Goal: Task Accomplishment & Management: Use online tool/utility

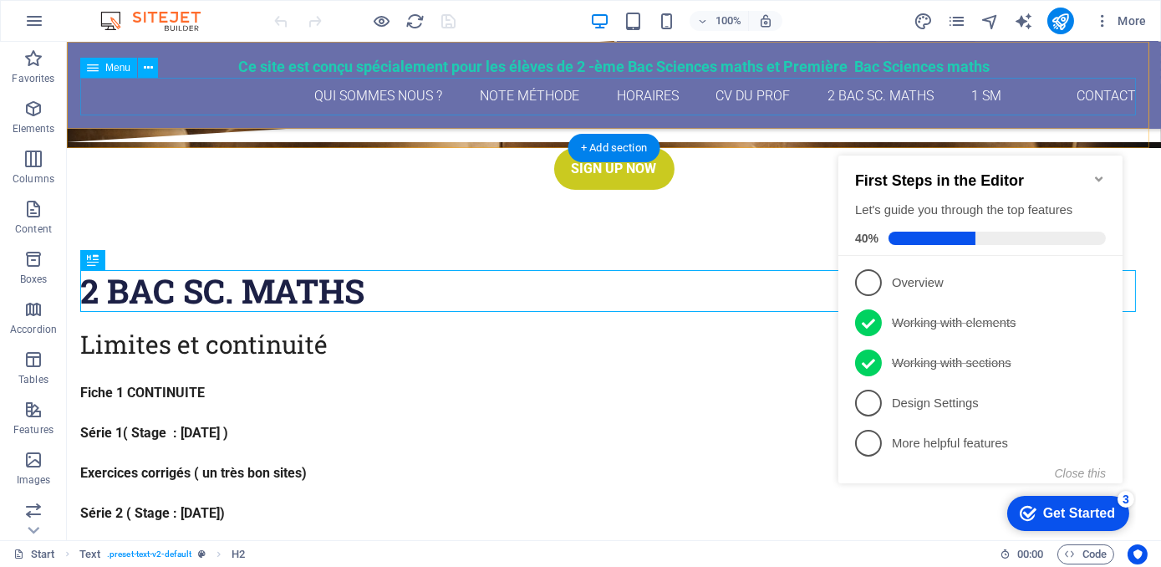
click at [981, 94] on nav "qui sommes nous ? Note méthode Horaires CV du Prof 2 Bac Sc. maths 1 SM Contact" at bounding box center [614, 97] width 1068 height 38
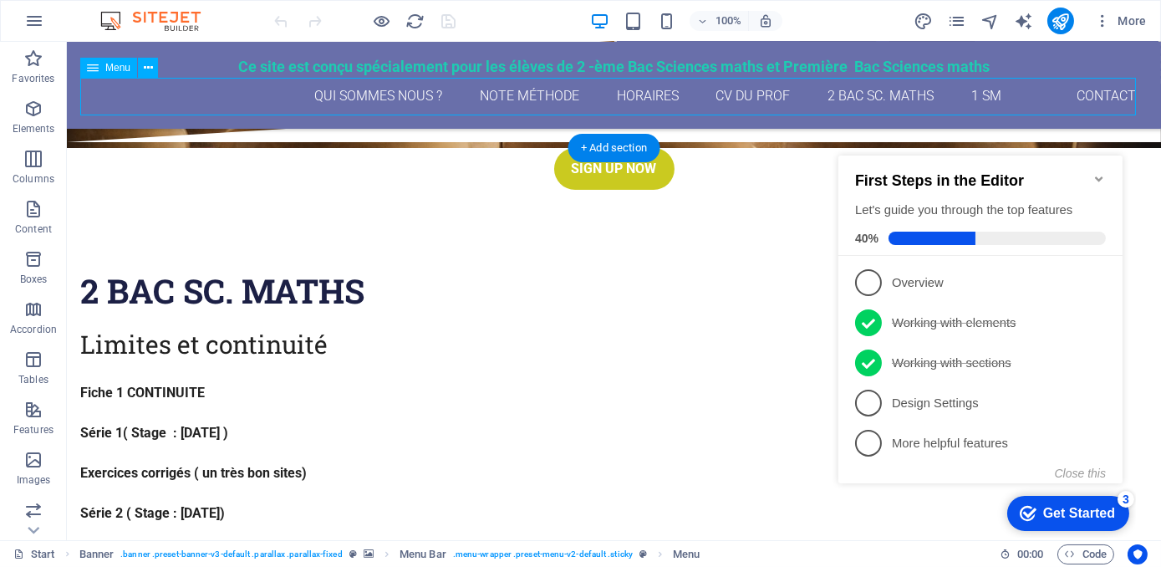
click at [981, 94] on nav "qui sommes nous ? Note méthode Horaires CV du Prof 2 Bac Sc. maths 1 SM Contact" at bounding box center [614, 97] width 1068 height 38
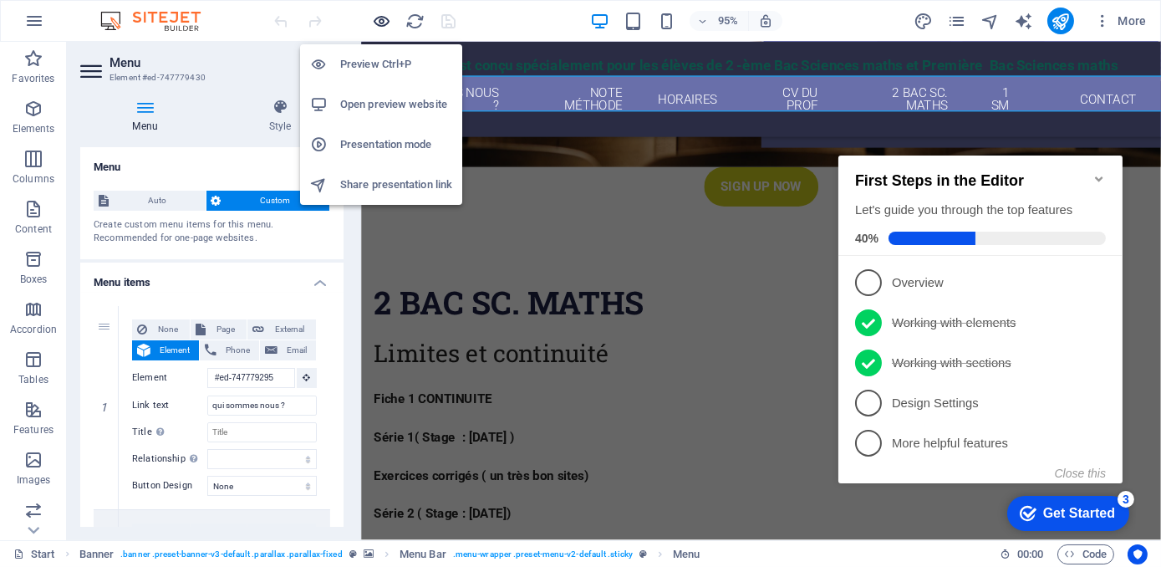
click at [382, 19] on icon "button" at bounding box center [382, 21] width 19 height 19
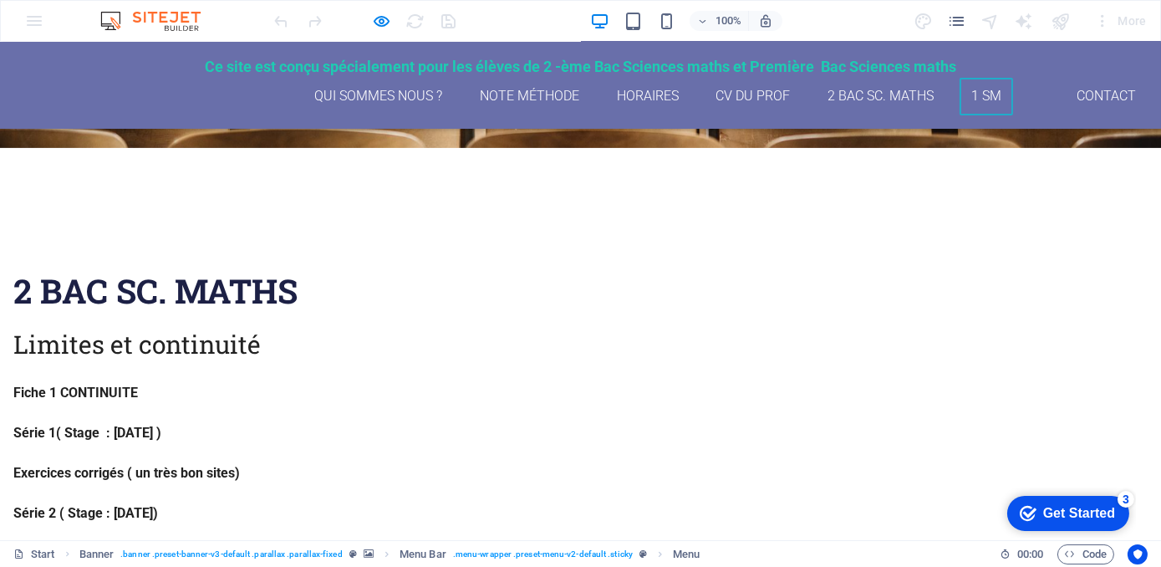
click at [970, 88] on link "1 SM" at bounding box center [987, 97] width 54 height 38
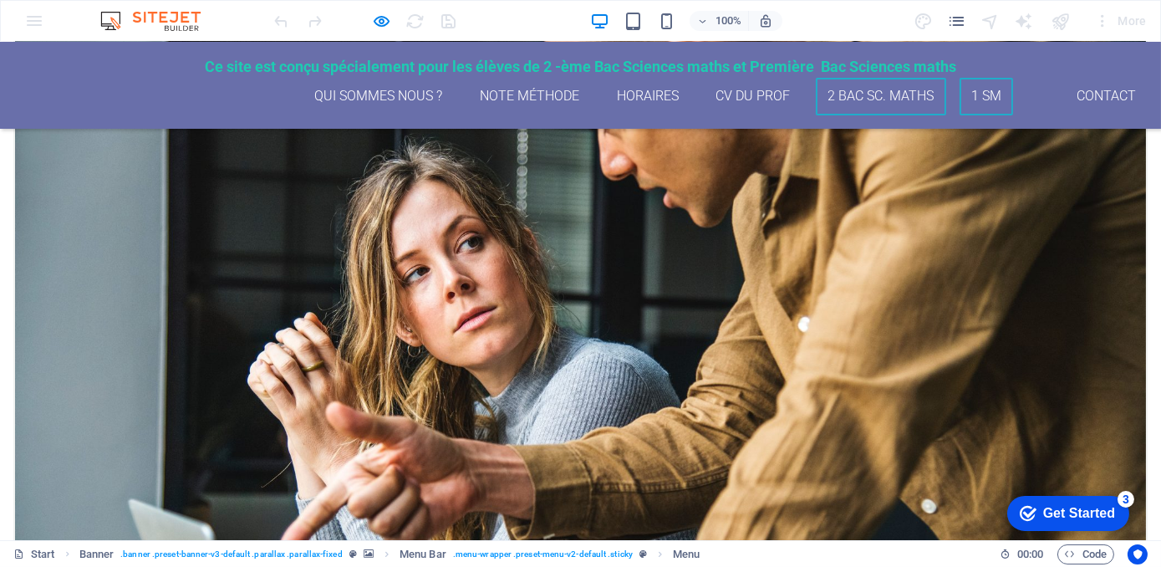
scroll to position [2392, 0]
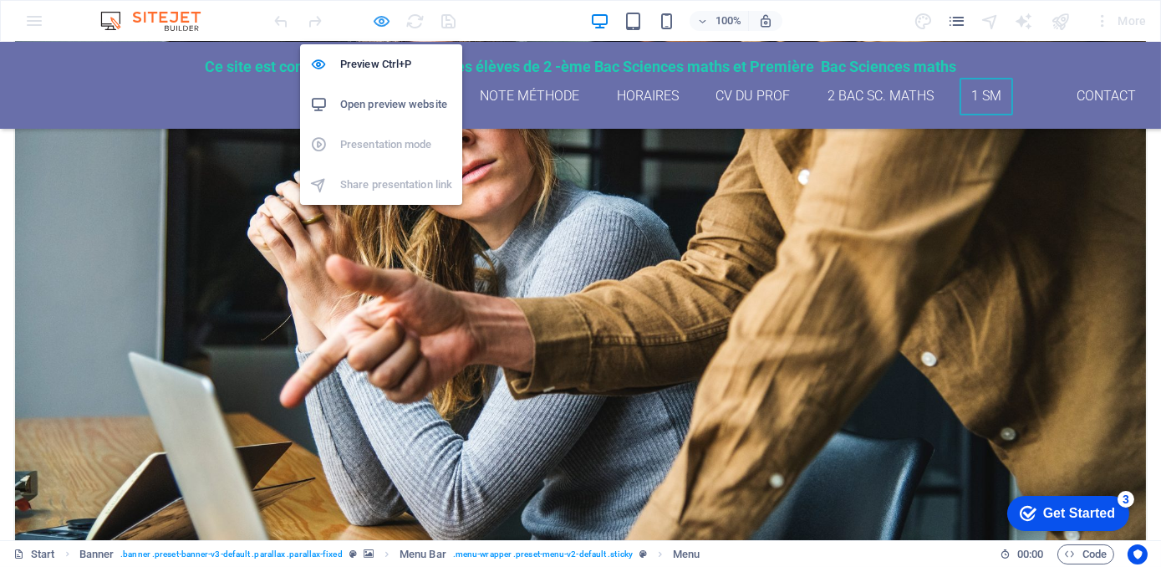
click at [385, 23] on icon "button" at bounding box center [382, 21] width 19 height 19
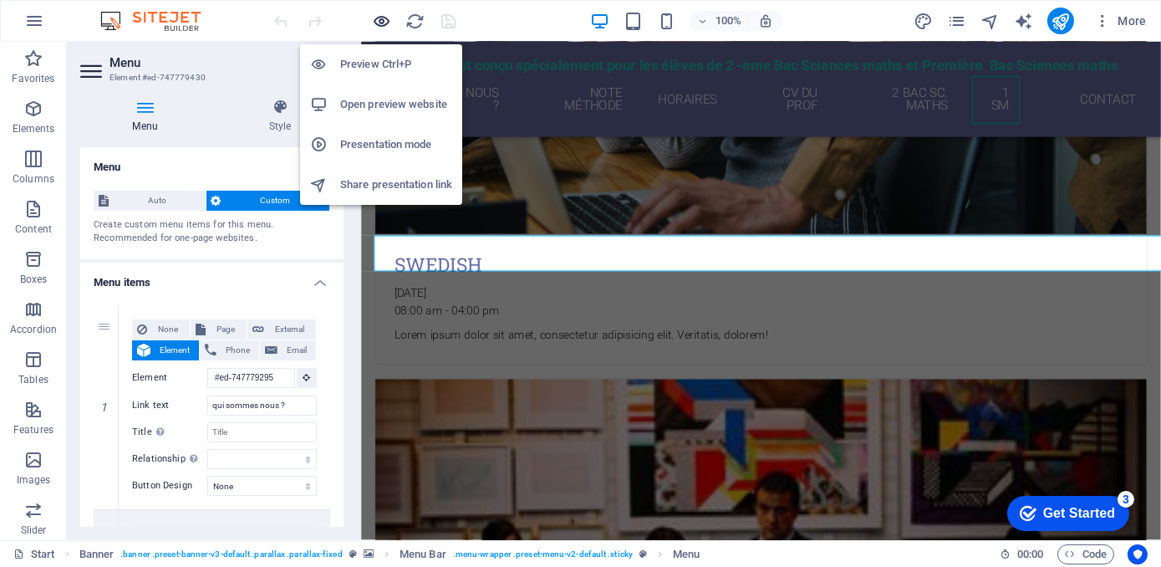
scroll to position [2224, 0]
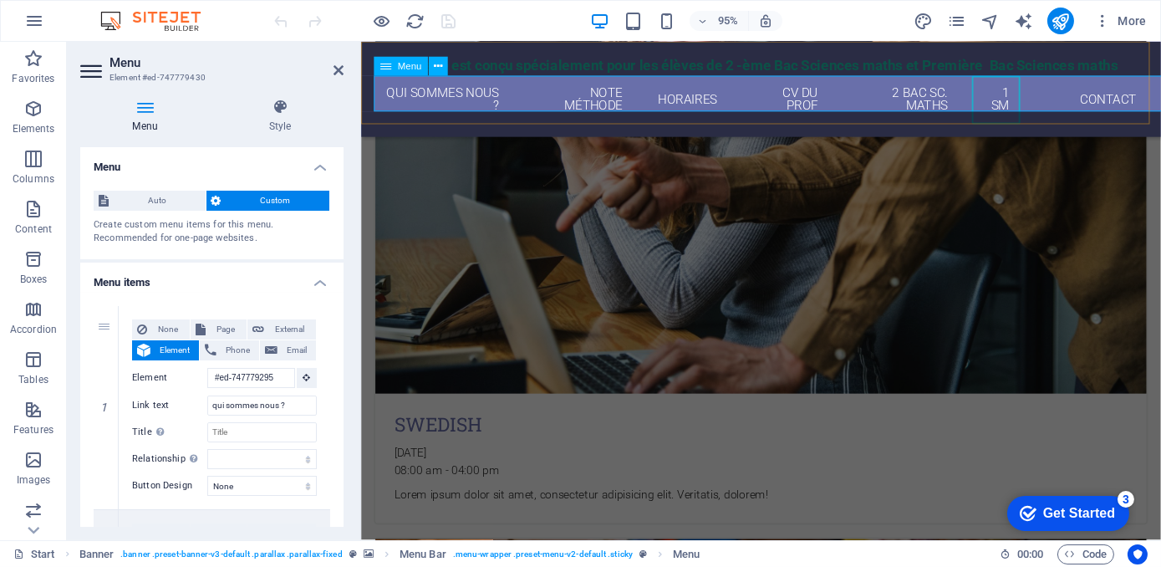
click at [510, 97] on nav "qui sommes nous ? Note méthode Horaires CV du Prof 2 Bac Sc. maths 1 SM Contact" at bounding box center [781, 103] width 815 height 51
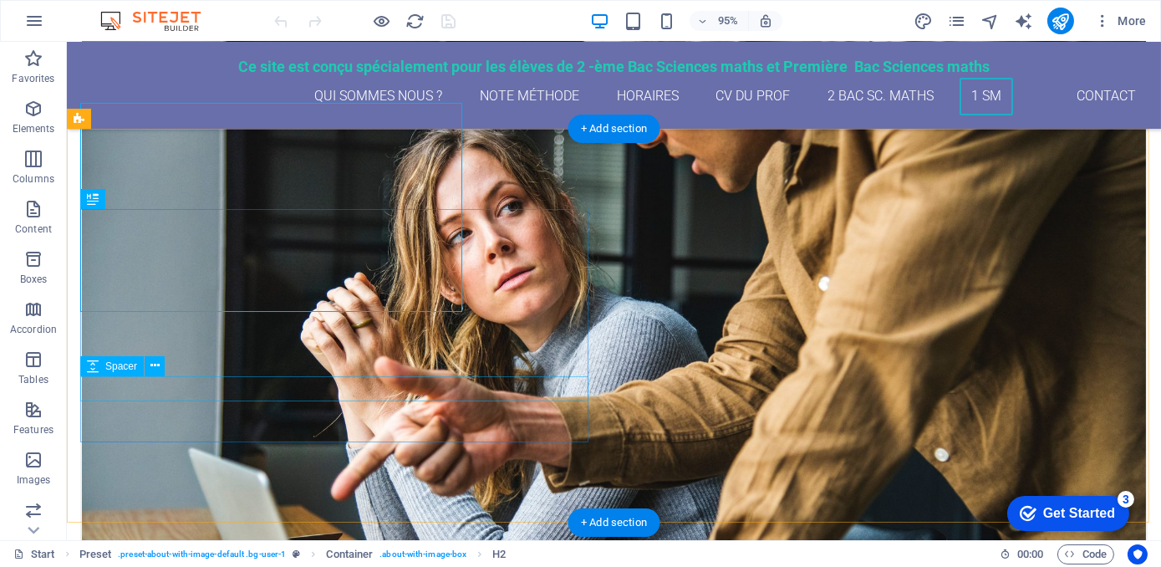
scroll to position [2347, 0]
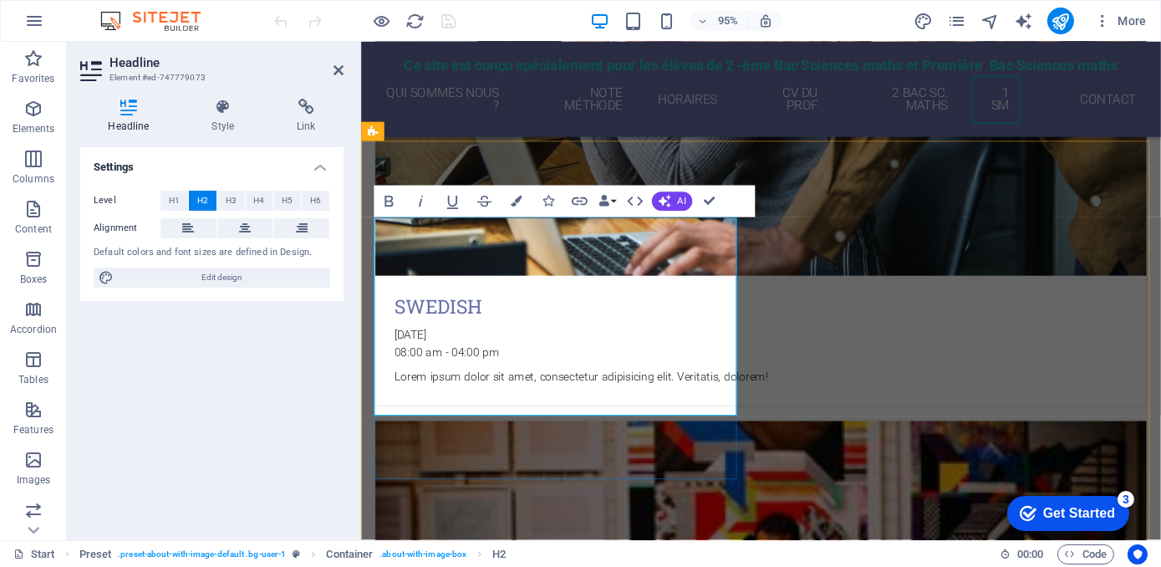
scroll to position [2224, 0]
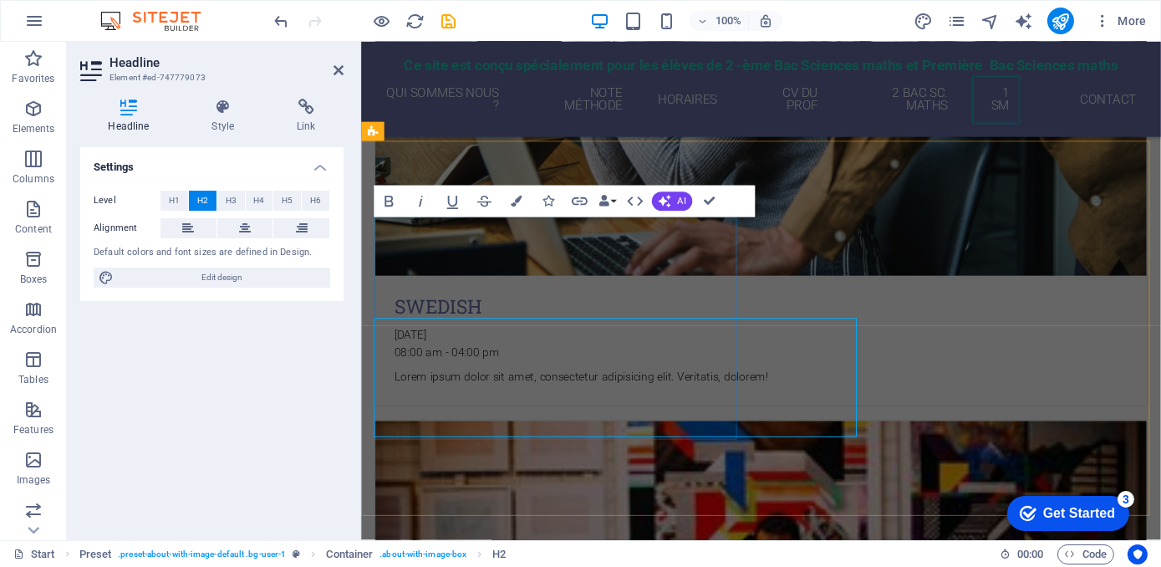
scroll to position [2224, 0]
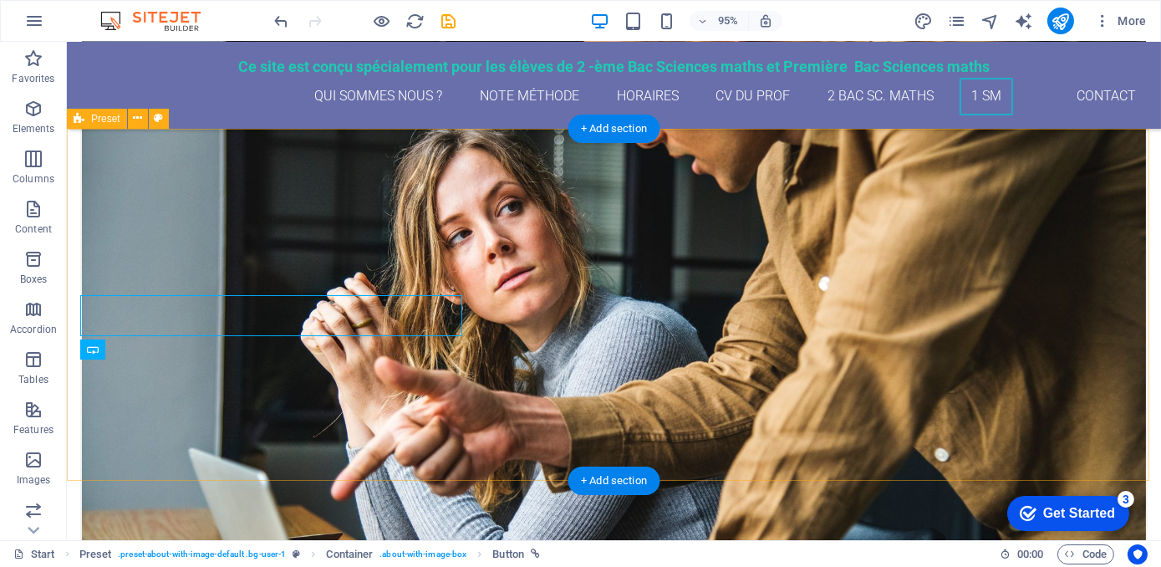
scroll to position [2347, 0]
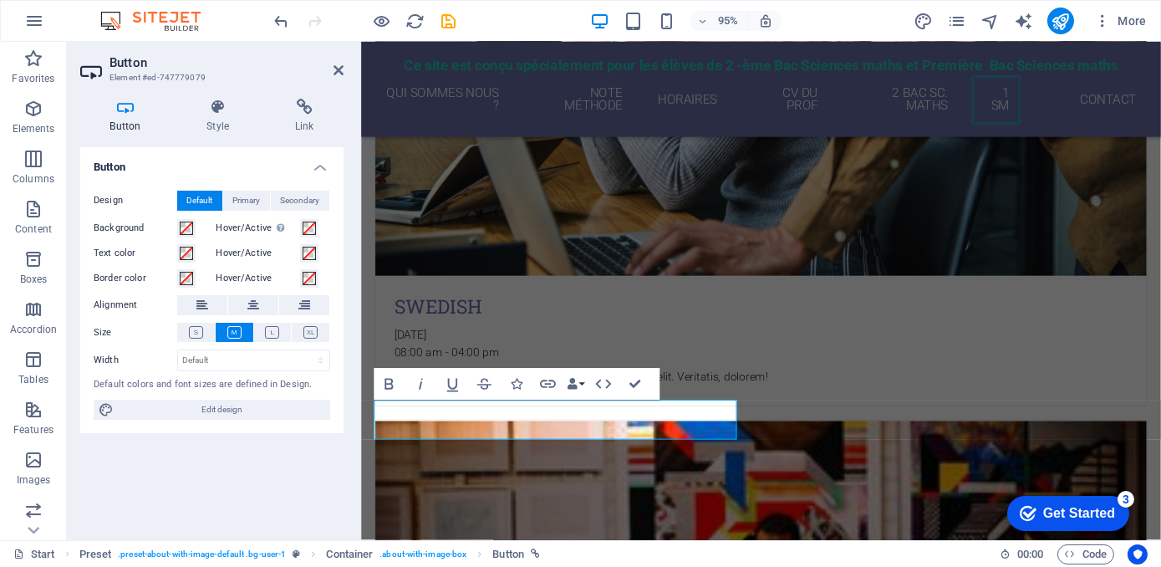
scroll to position [2224, 0]
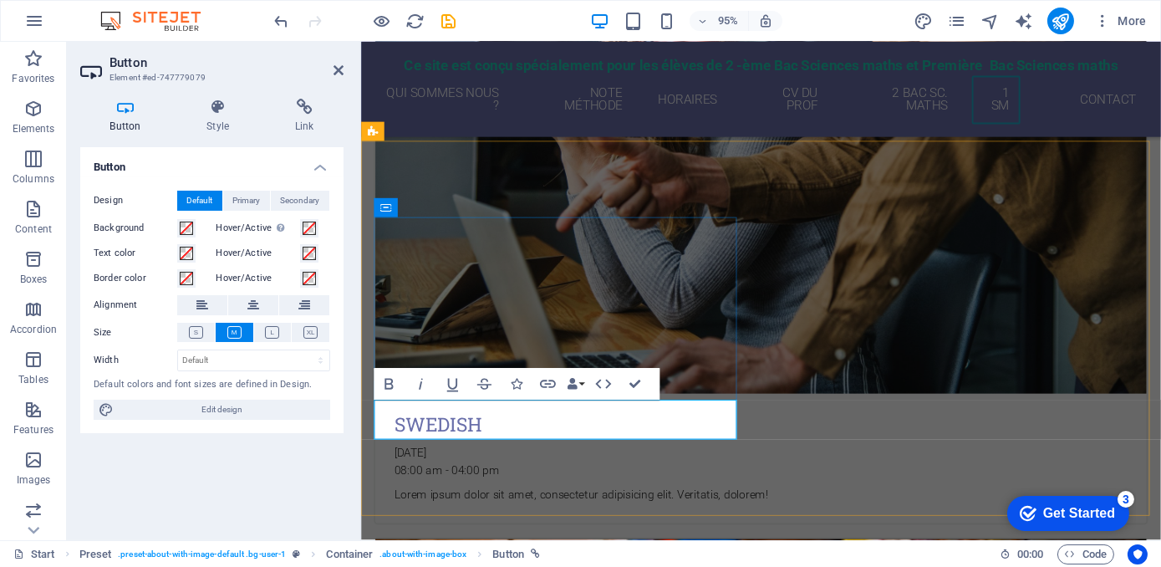
drag, startPoint x: 406, startPoint y: 431, endPoint x: 777, endPoint y: 448, distance: 371.5
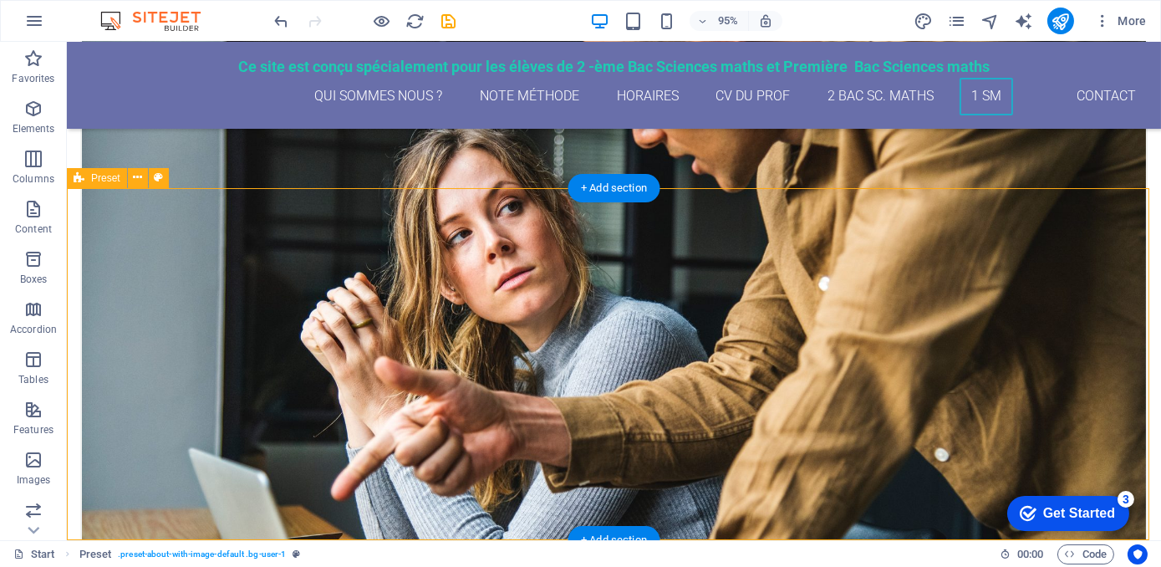
scroll to position [2288, 0]
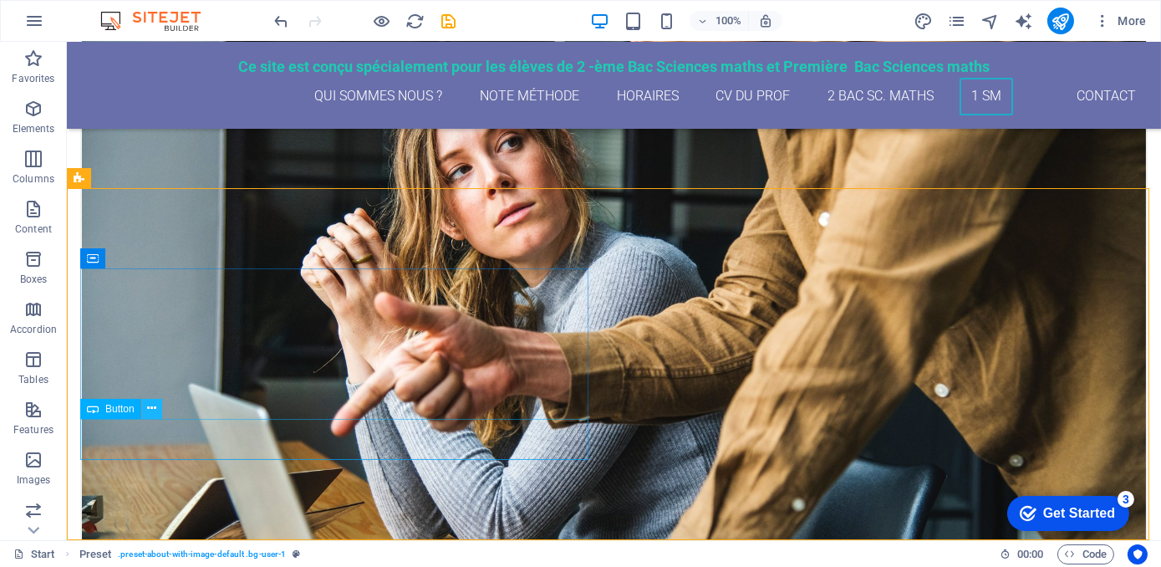
click at [154, 408] on icon at bounding box center [151, 409] width 9 height 18
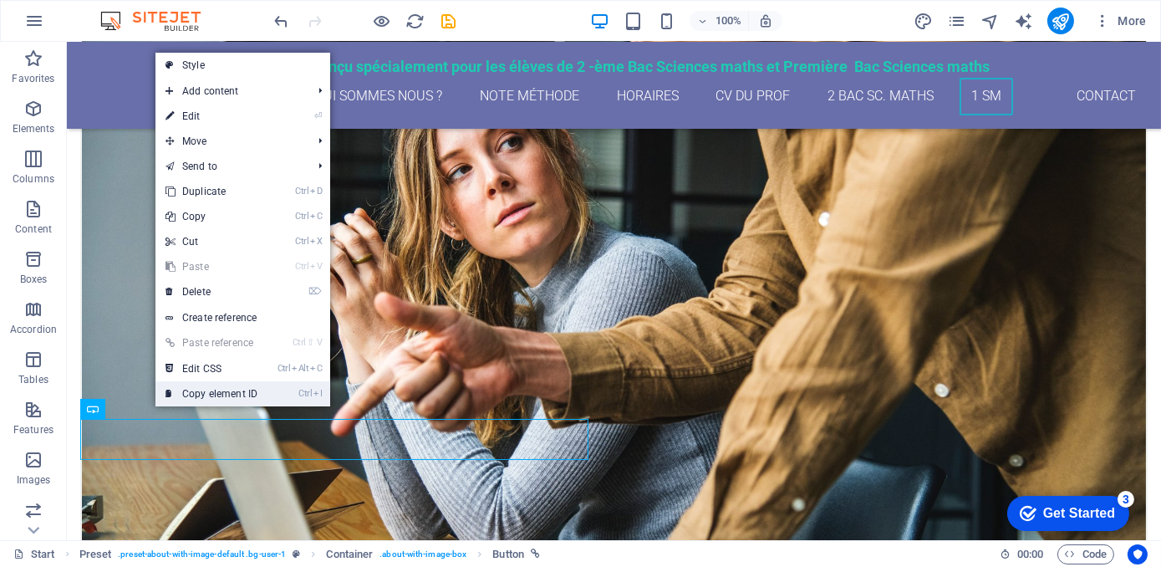
click at [201, 392] on link "Ctrl I Copy element ID" at bounding box center [211, 393] width 112 height 25
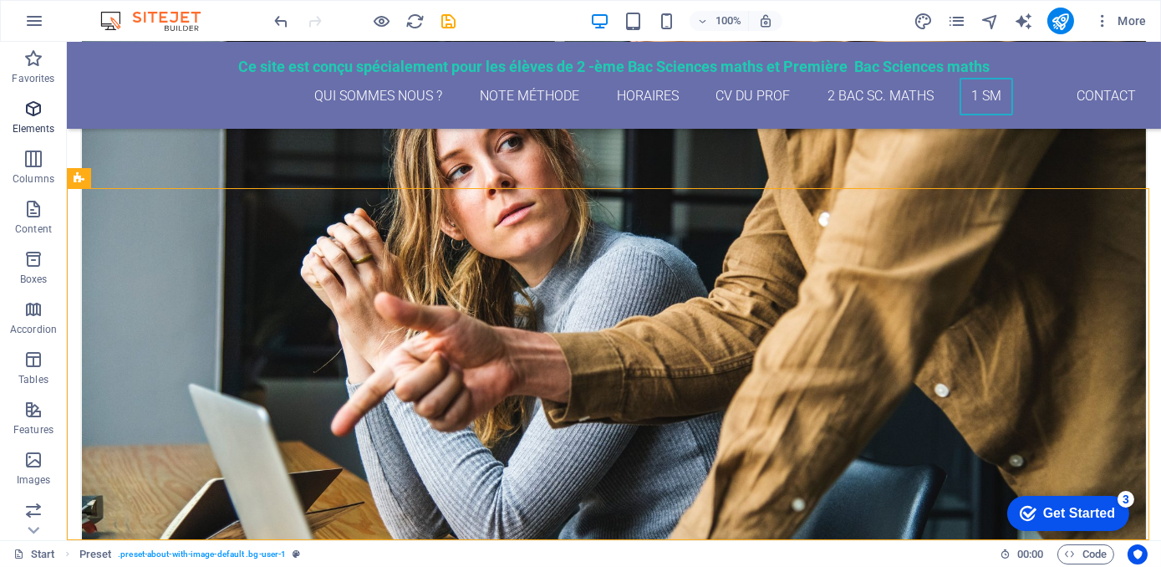
click at [40, 127] on p "Elements" at bounding box center [34, 128] width 43 height 13
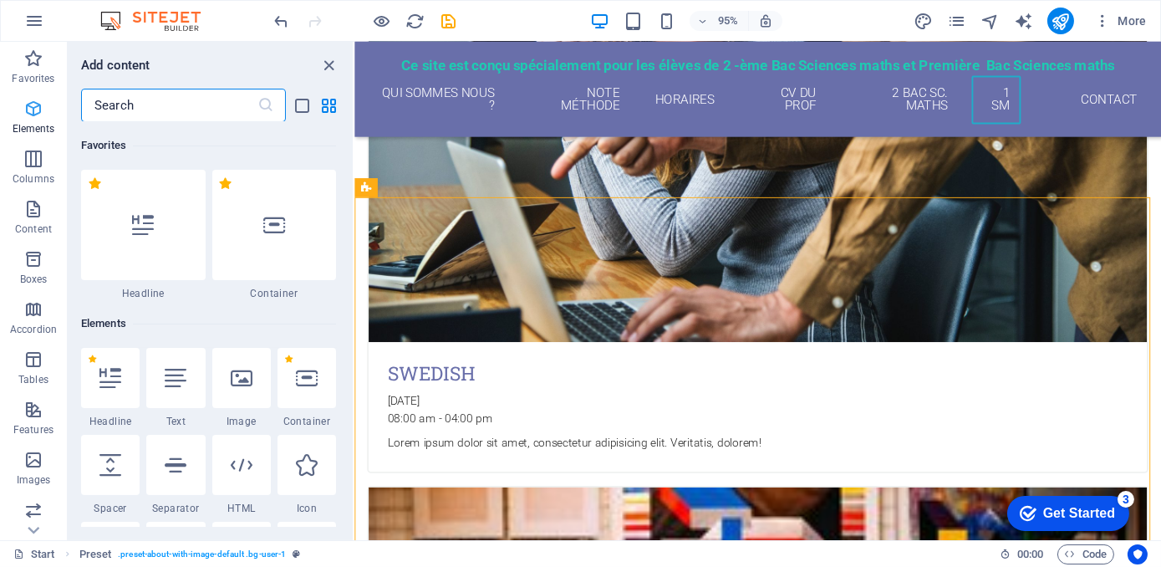
scroll to position [2168, 0]
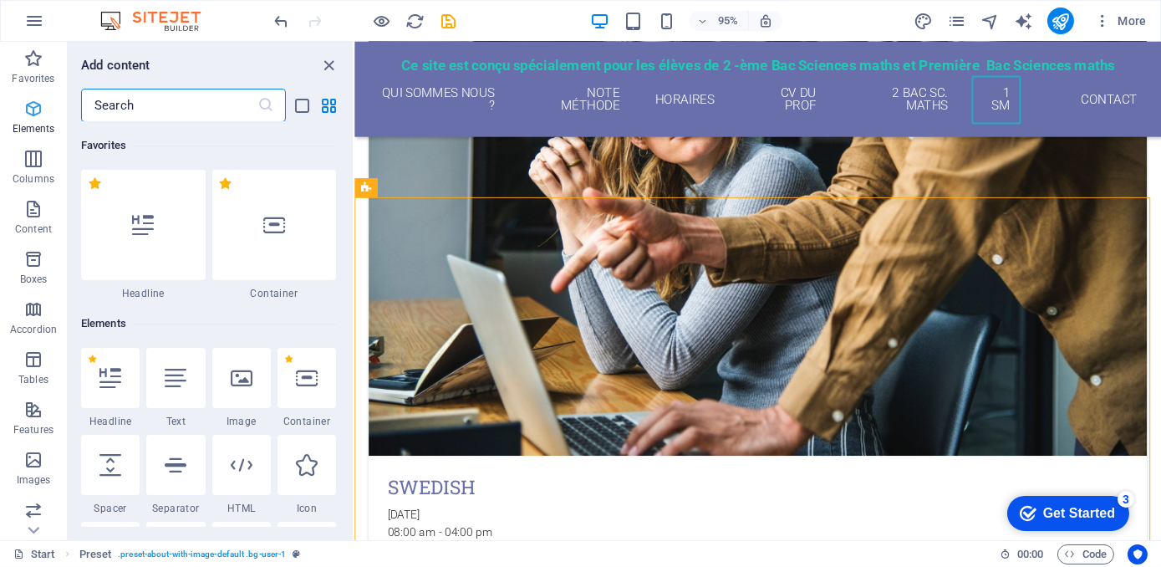
click at [40, 127] on p "Elements" at bounding box center [34, 128] width 43 height 13
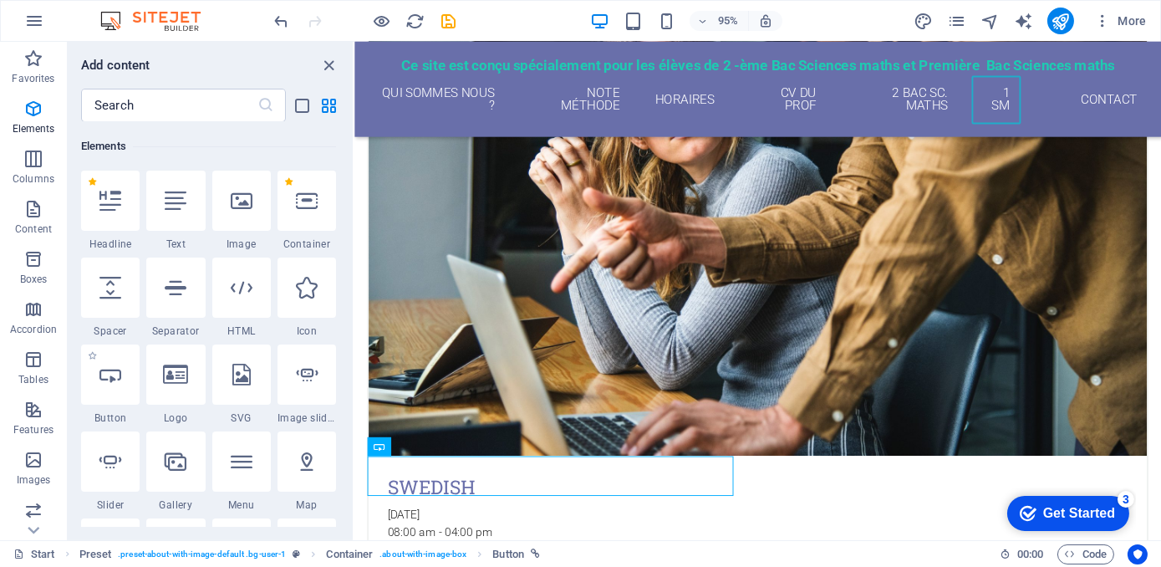
click at [125, 418] on span "Button" at bounding box center [110, 417] width 59 height 13
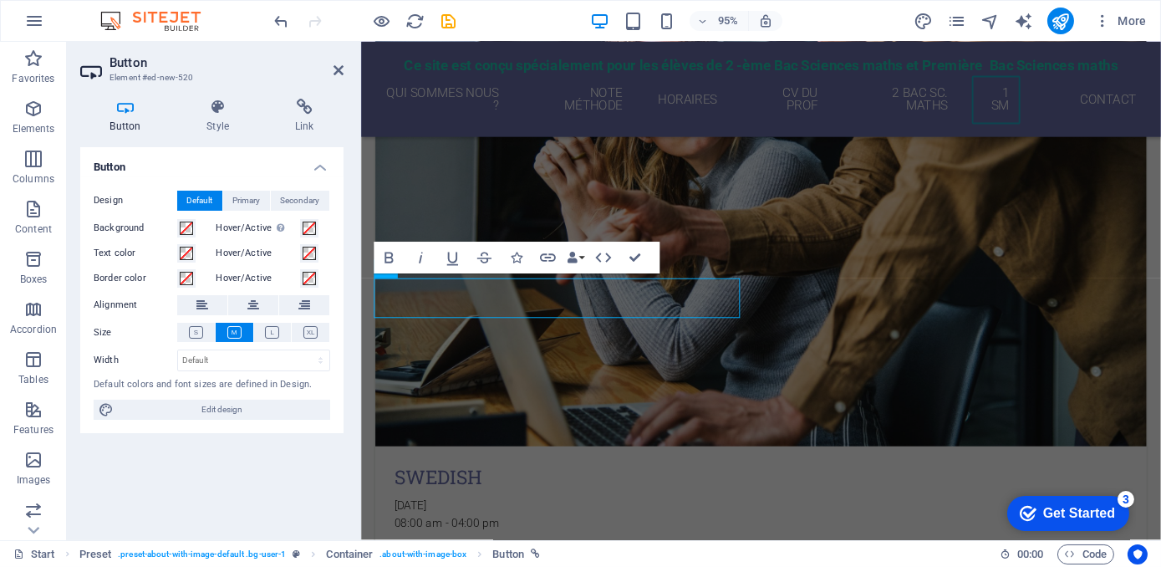
scroll to position [2164, 0]
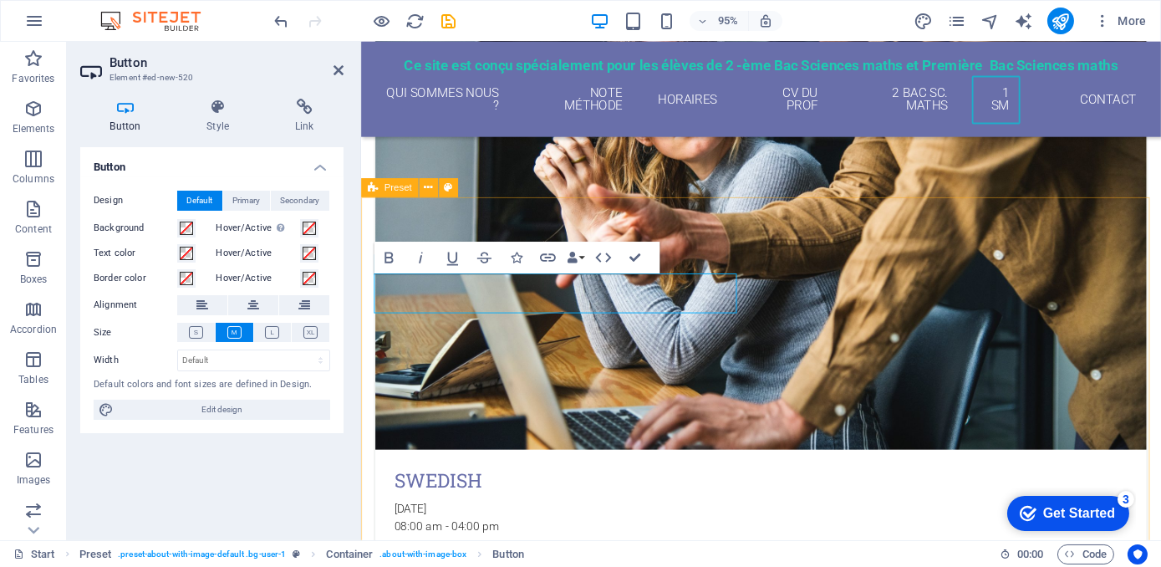
drag, startPoint x: 482, startPoint y: 308, endPoint x: 433, endPoint y: 242, distance: 82.4
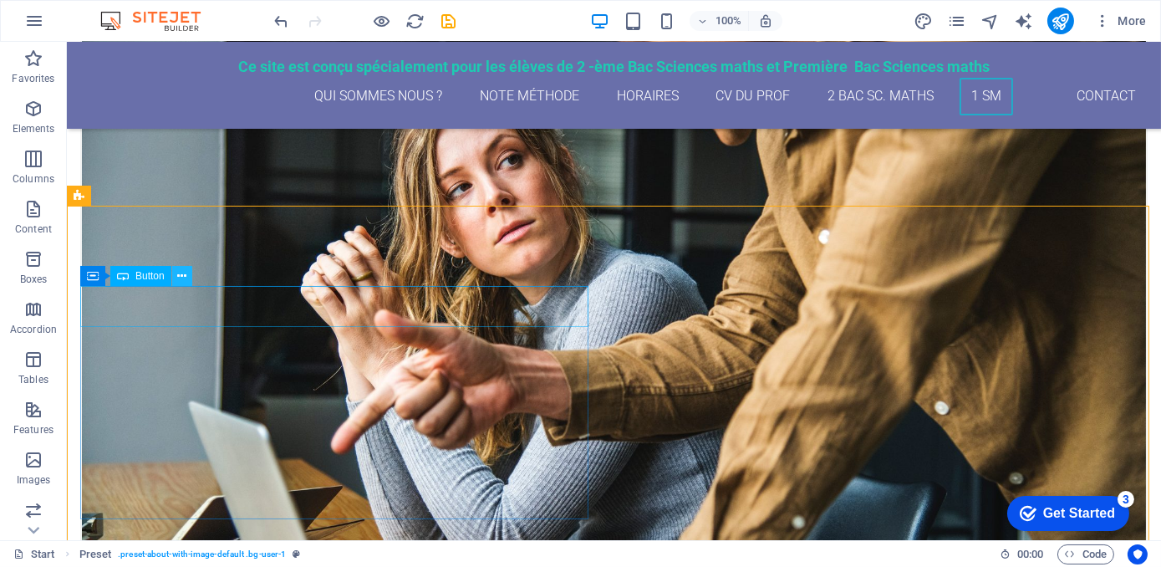
click at [181, 278] on icon at bounding box center [181, 277] width 9 height 18
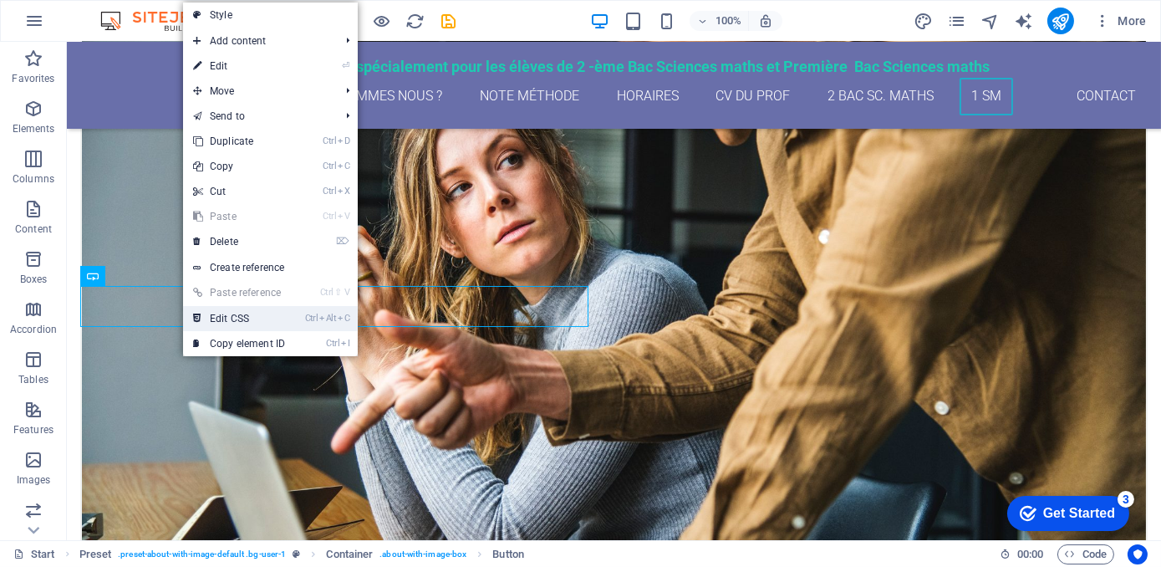
click at [220, 318] on link "Ctrl Alt C Edit CSS" at bounding box center [239, 318] width 112 height 25
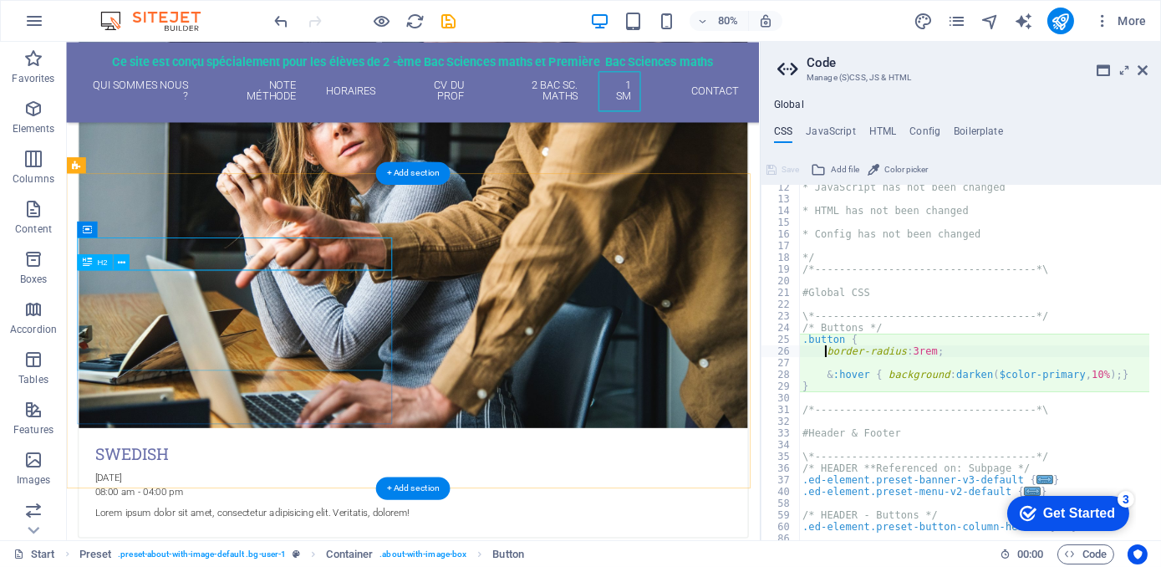
scroll to position [131, 0]
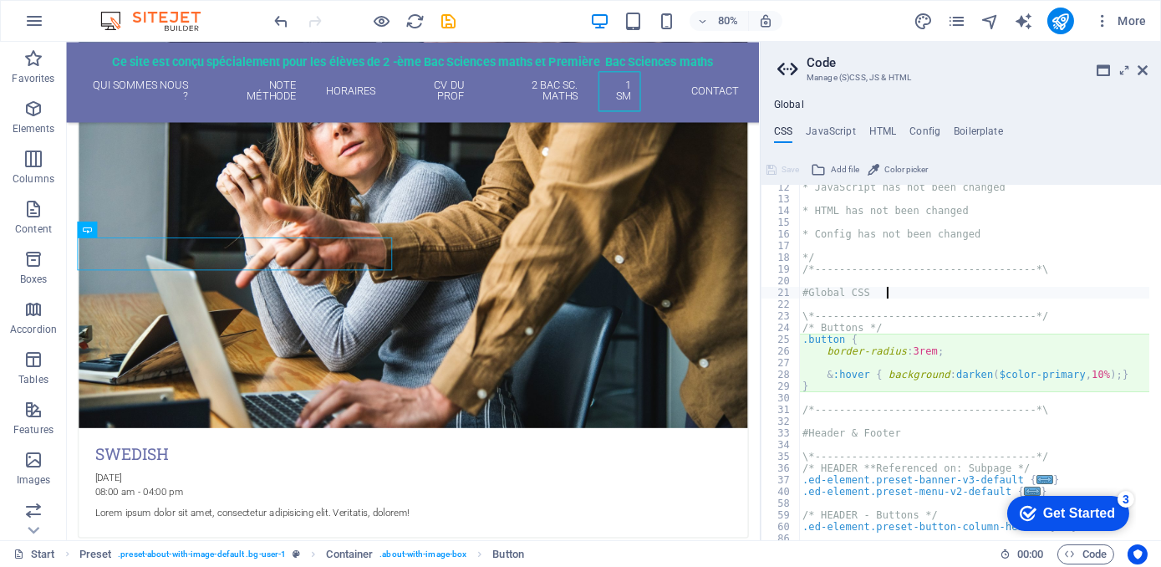
click at [894, 295] on div "* JavaScript has not been changed * HTML has not been changed * Config has not …" at bounding box center [1050, 365] width 502 height 368
type textarea "#Global CSS"
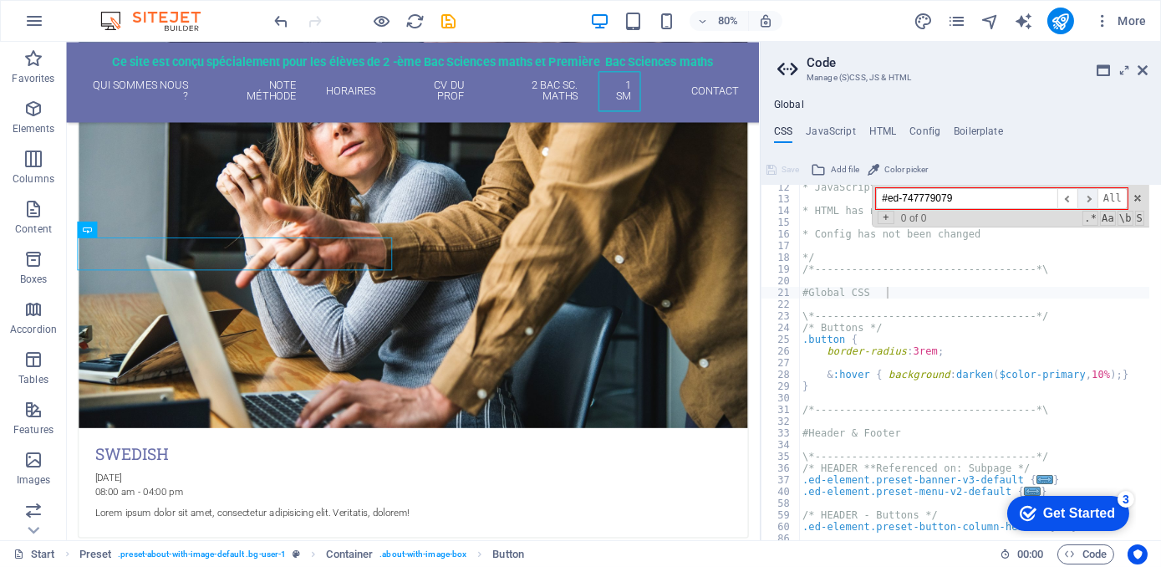
type input "#ed-747779079"
click at [1088, 201] on span "​" at bounding box center [1088, 198] width 20 height 21
click at [1070, 201] on span "​" at bounding box center [1067, 198] width 20 height 21
click at [1142, 70] on icon at bounding box center [1143, 70] width 10 height 13
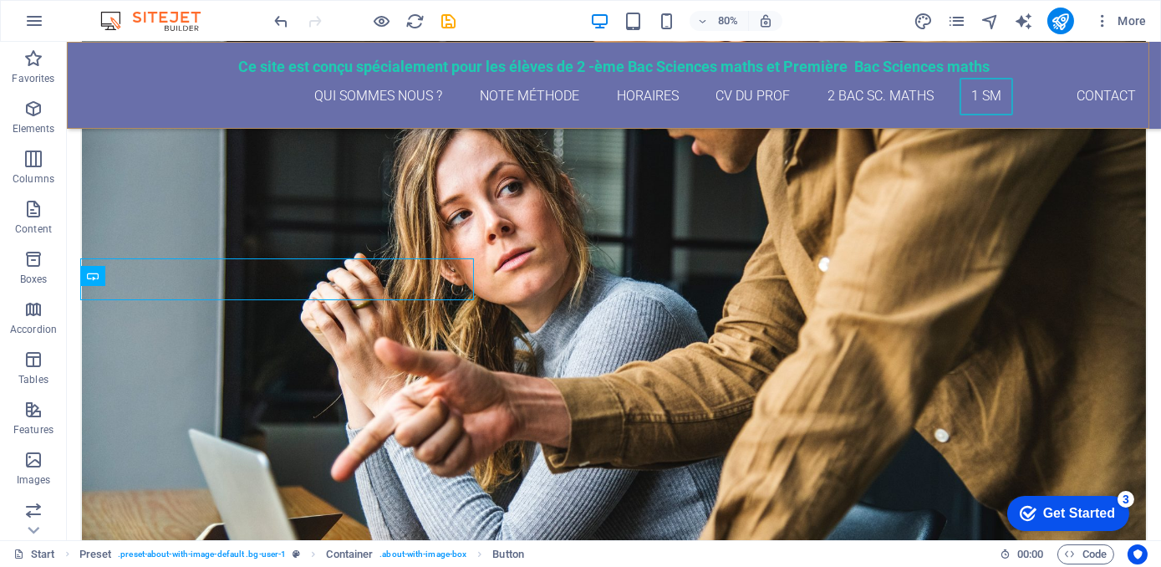
scroll to position [2270, 0]
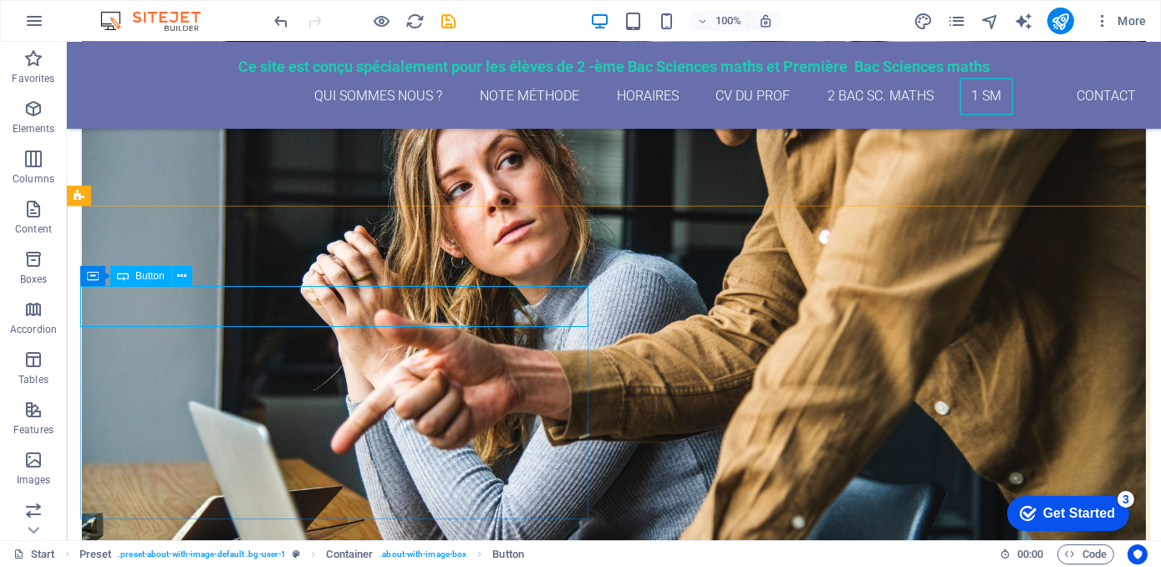
click at [151, 278] on span "Button" at bounding box center [149, 276] width 29 height 10
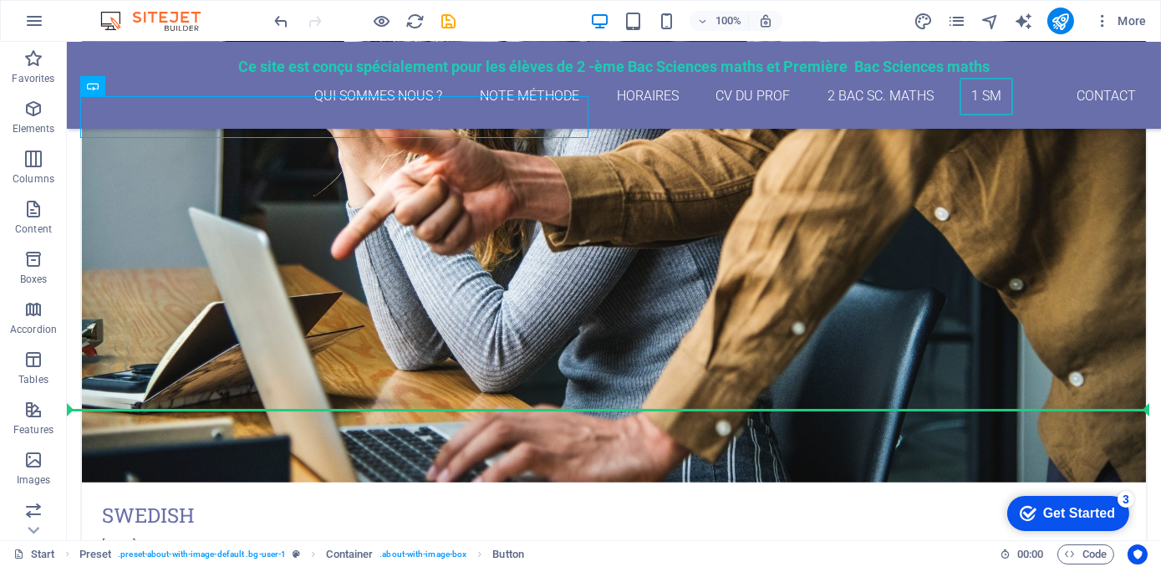
drag, startPoint x: 218, startPoint y: 320, endPoint x: 328, endPoint y: 491, distance: 202.7
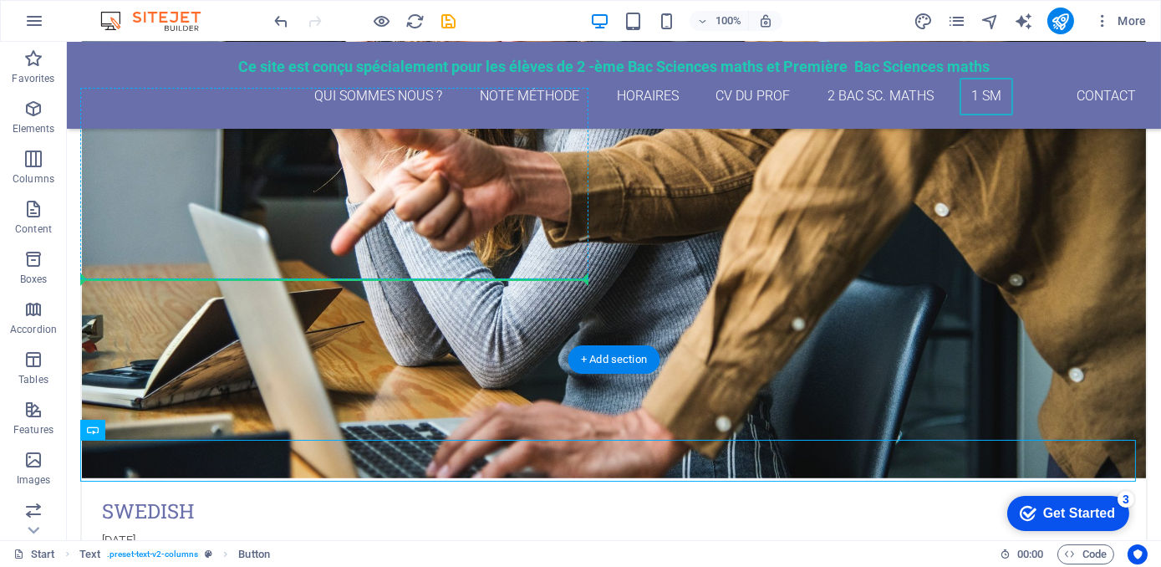
drag, startPoint x: 161, startPoint y: 468, endPoint x: 260, endPoint y: 275, distance: 216.8
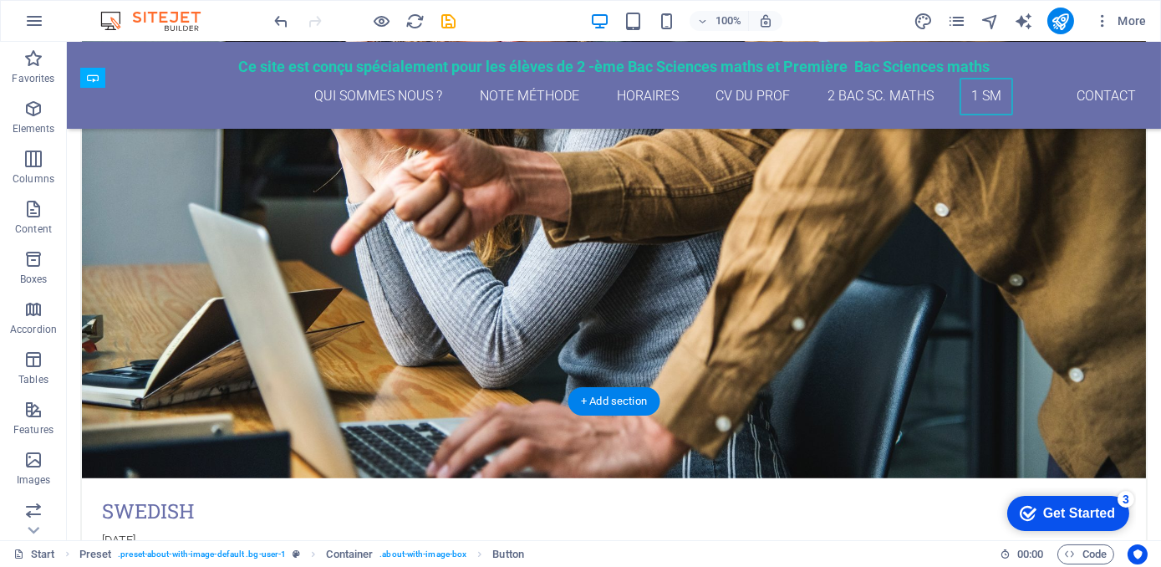
drag, startPoint x: 157, startPoint y: 312, endPoint x: 290, endPoint y: 255, distance: 144.6
drag, startPoint x: 159, startPoint y: 309, endPoint x: 316, endPoint y: 270, distance: 162.0
drag, startPoint x: 161, startPoint y: 313, endPoint x: 492, endPoint y: 248, distance: 337.4
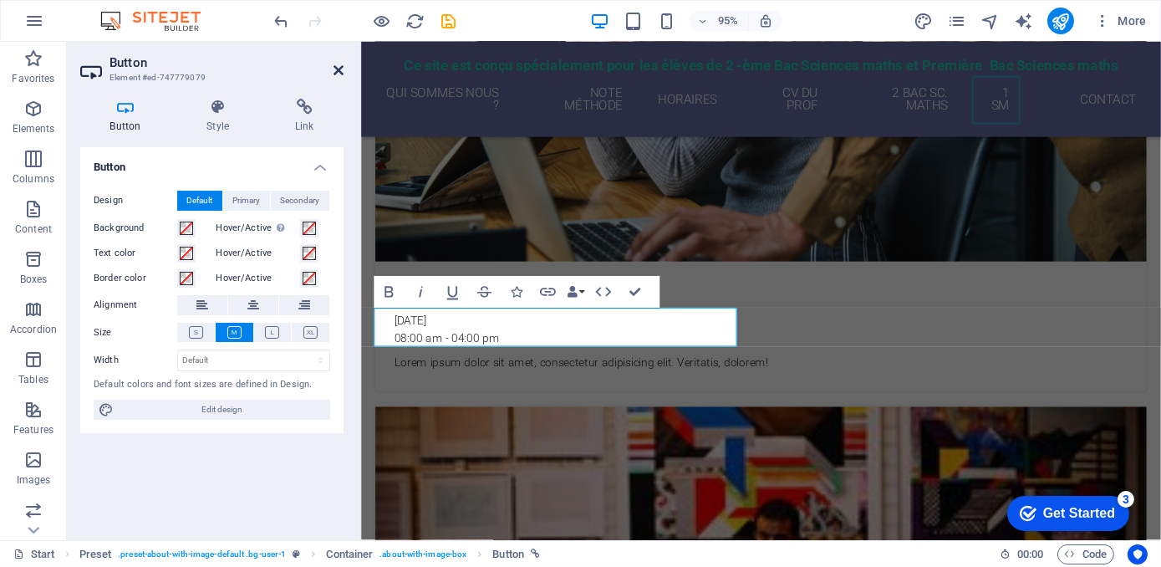
click at [334, 70] on icon at bounding box center [339, 70] width 10 height 13
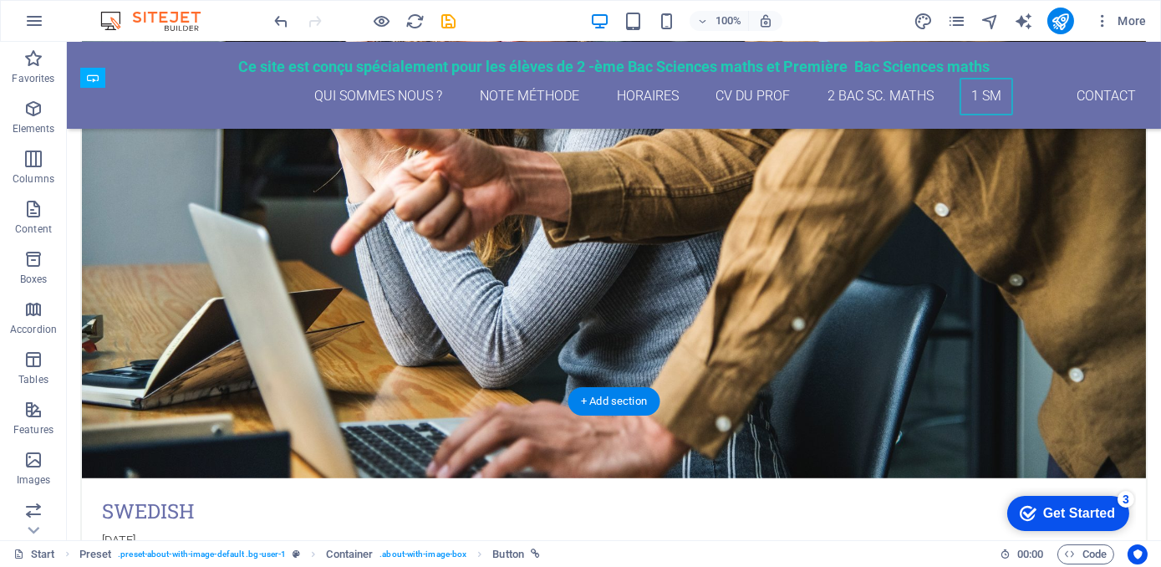
drag, startPoint x: 161, startPoint y: 312, endPoint x: 470, endPoint y: 251, distance: 314.4
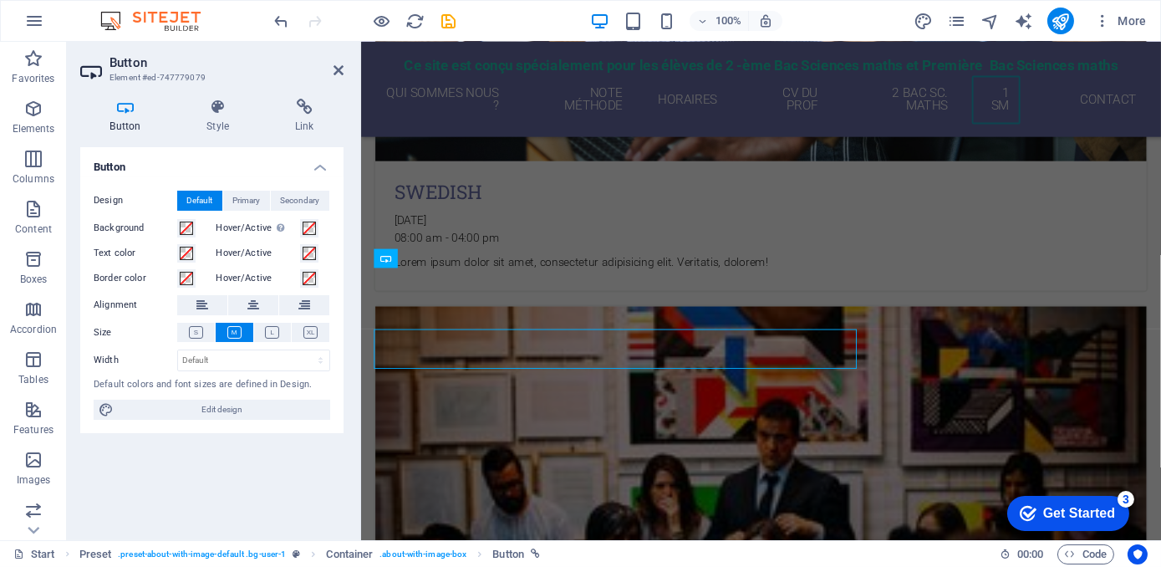
scroll to position [2362, 0]
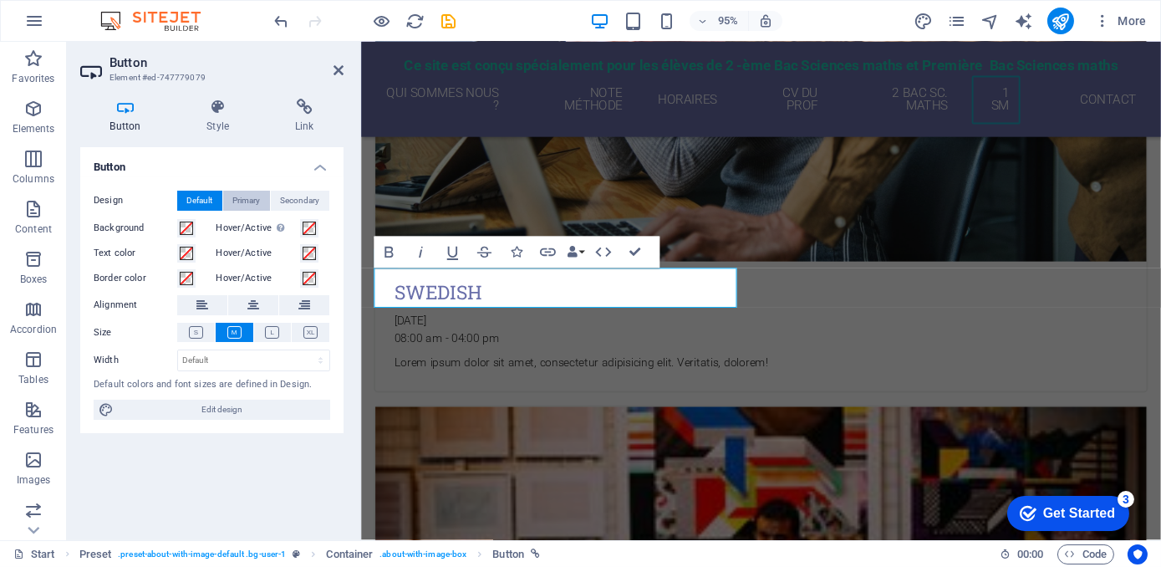
click at [244, 201] on span "Primary" at bounding box center [247, 201] width 28 height 20
click at [303, 202] on span "Secondary" at bounding box center [300, 201] width 39 height 20
click at [241, 200] on span "Primary" at bounding box center [247, 201] width 28 height 20
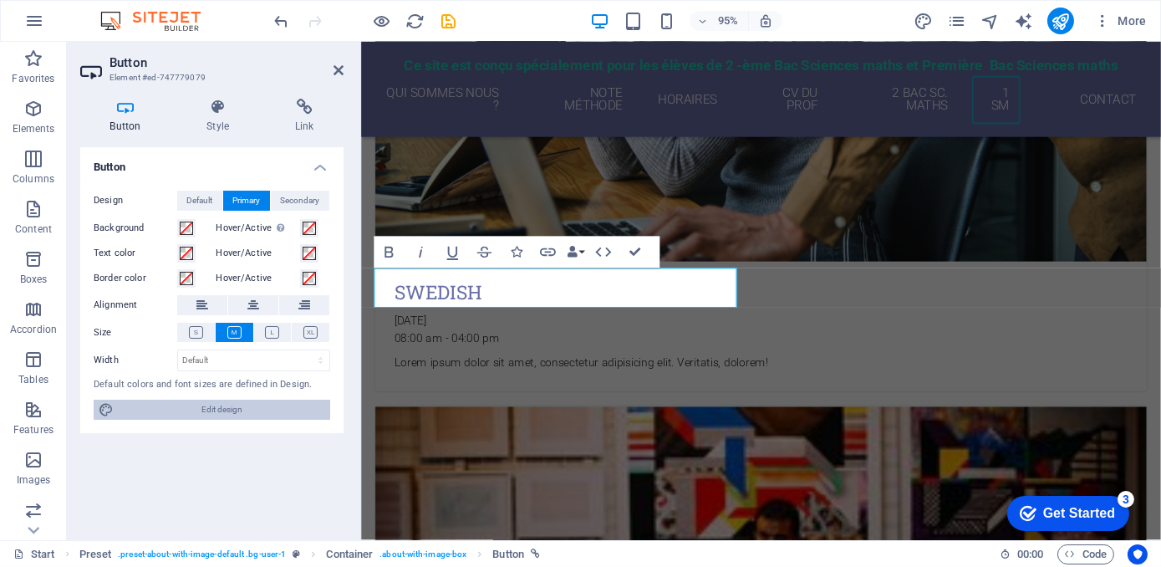
click at [196, 409] on span "Edit design" at bounding box center [222, 410] width 206 height 20
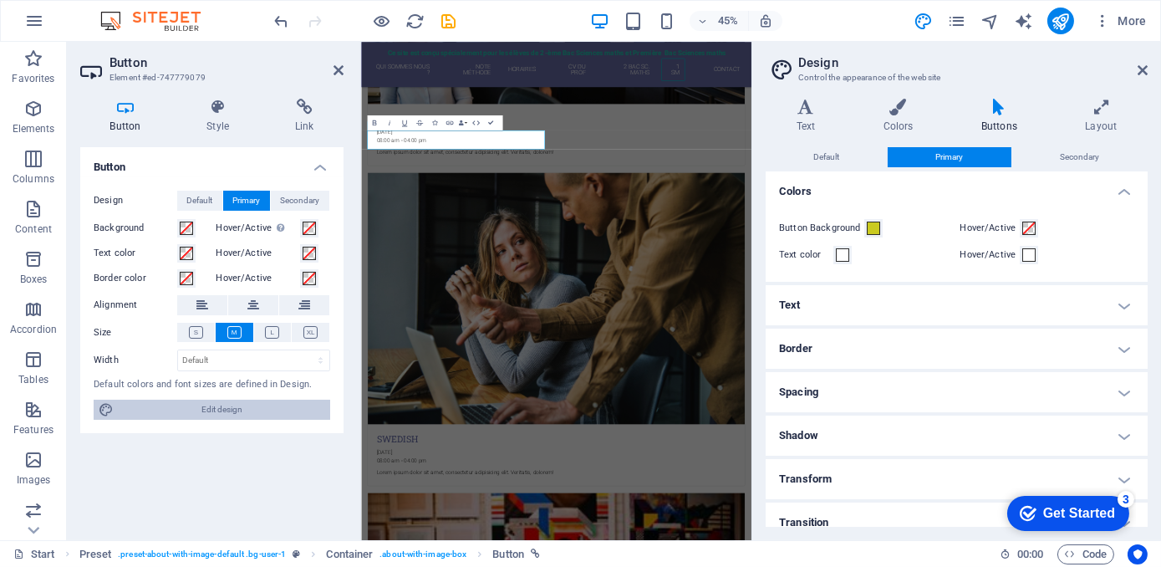
scroll to position [2927, 0]
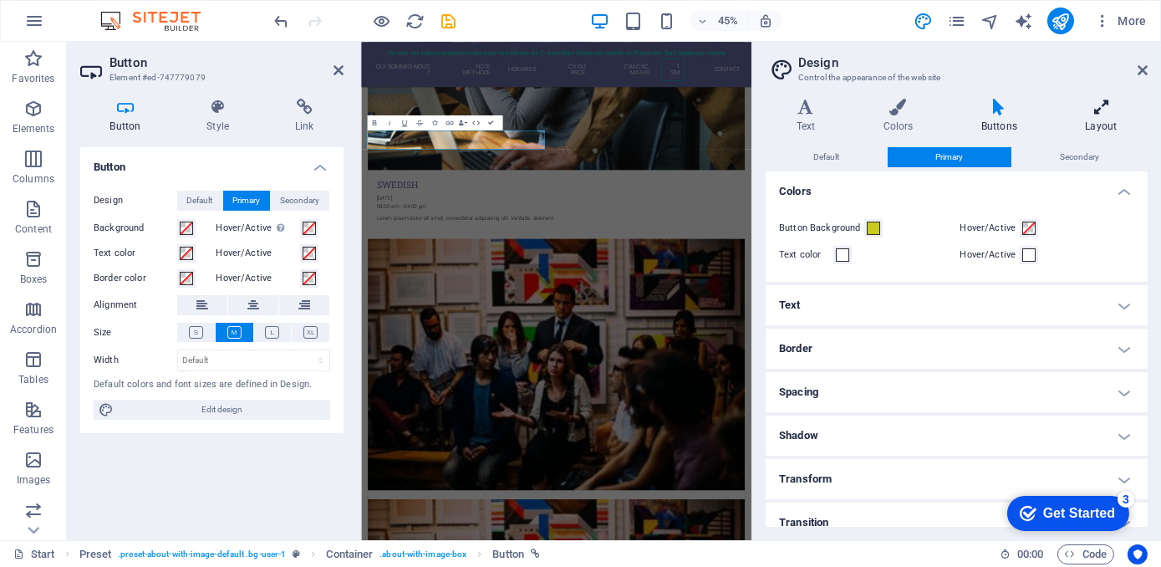
click at [1098, 104] on icon at bounding box center [1101, 107] width 93 height 17
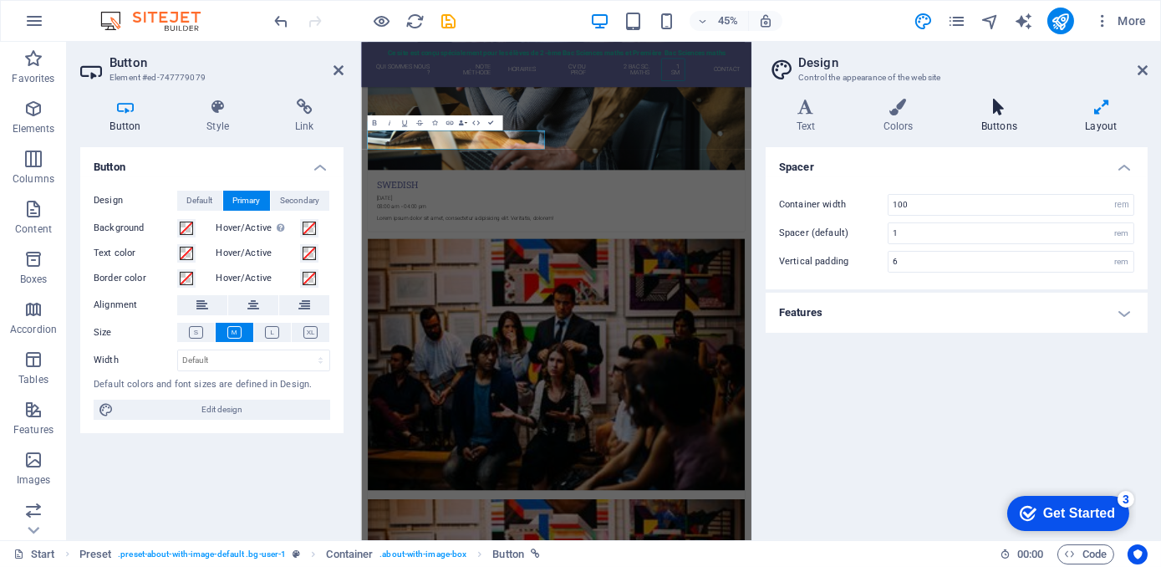
click at [1010, 124] on h4 "Buttons" at bounding box center [1002, 116] width 104 height 35
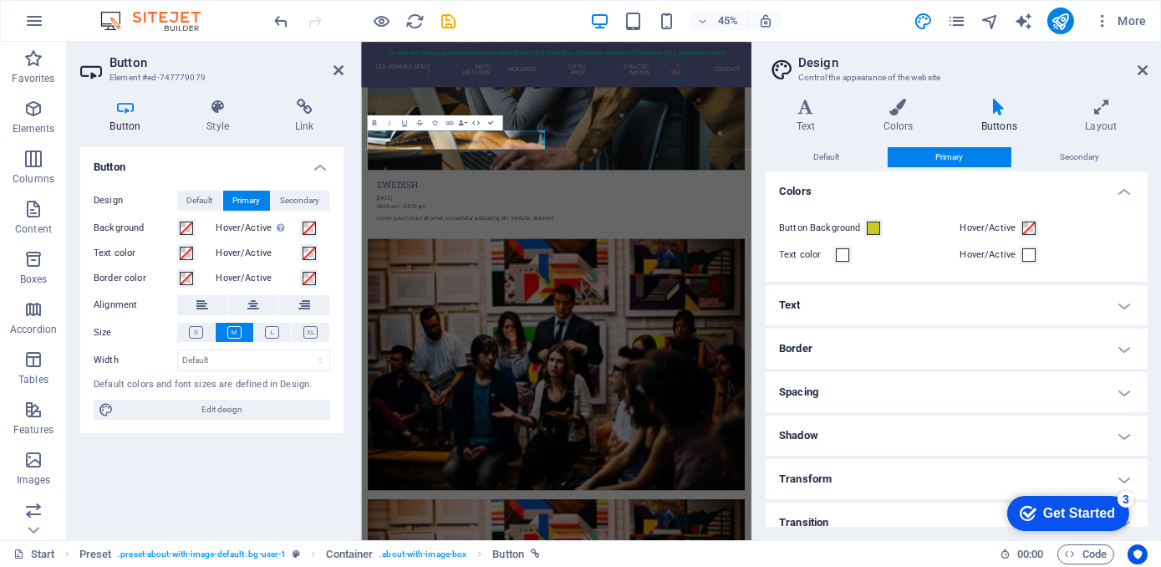
click at [868, 349] on h4 "Border" at bounding box center [957, 349] width 382 height 40
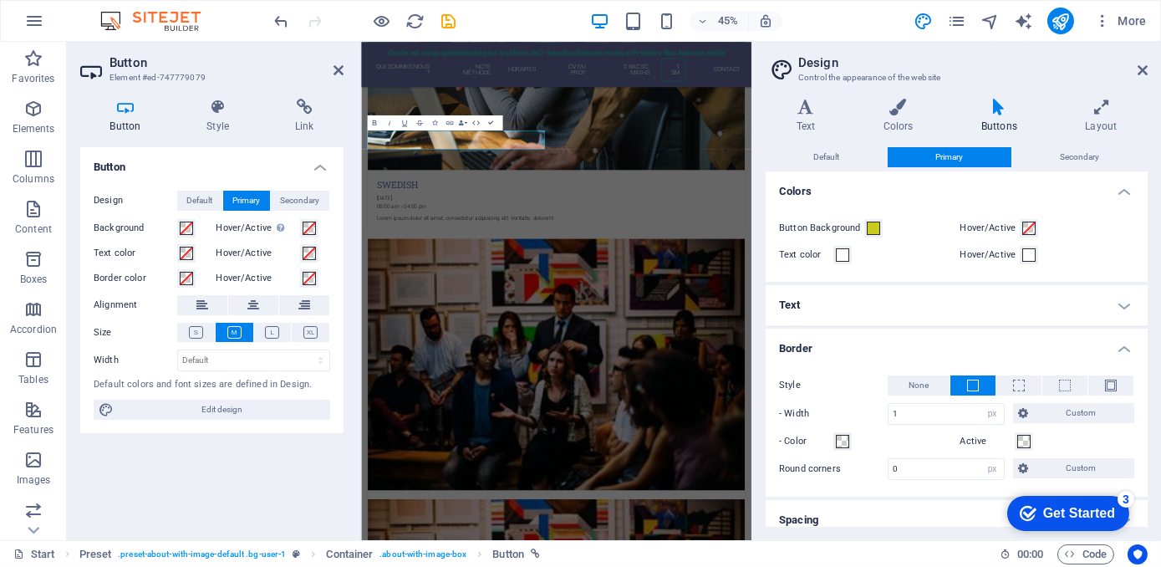
click at [868, 349] on h4 "Border" at bounding box center [957, 344] width 382 height 30
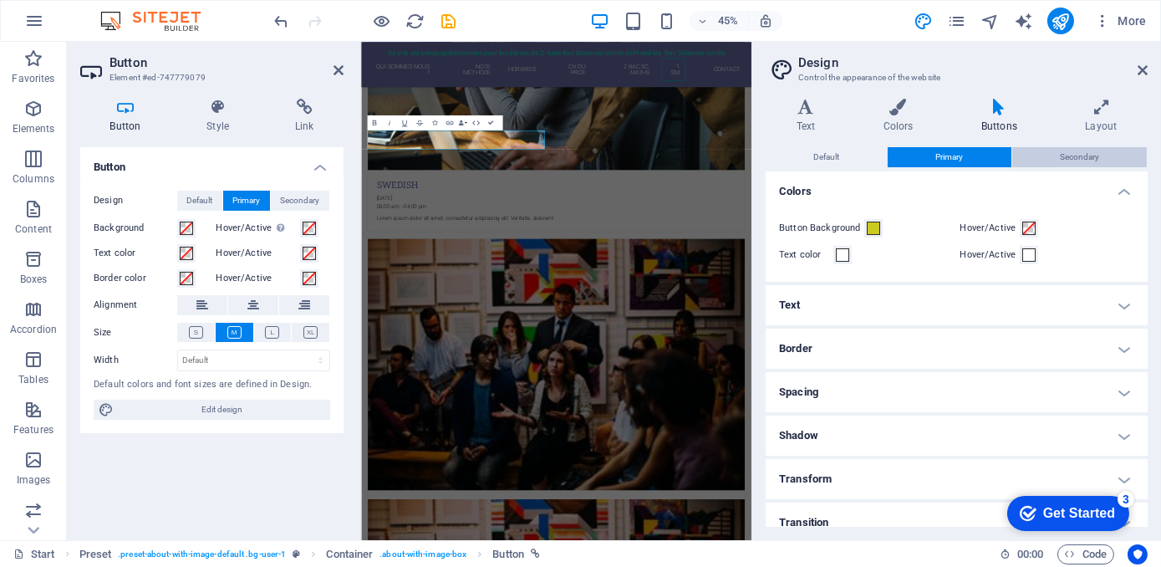
click at [1061, 153] on span "Secondary" at bounding box center [1079, 157] width 39 height 20
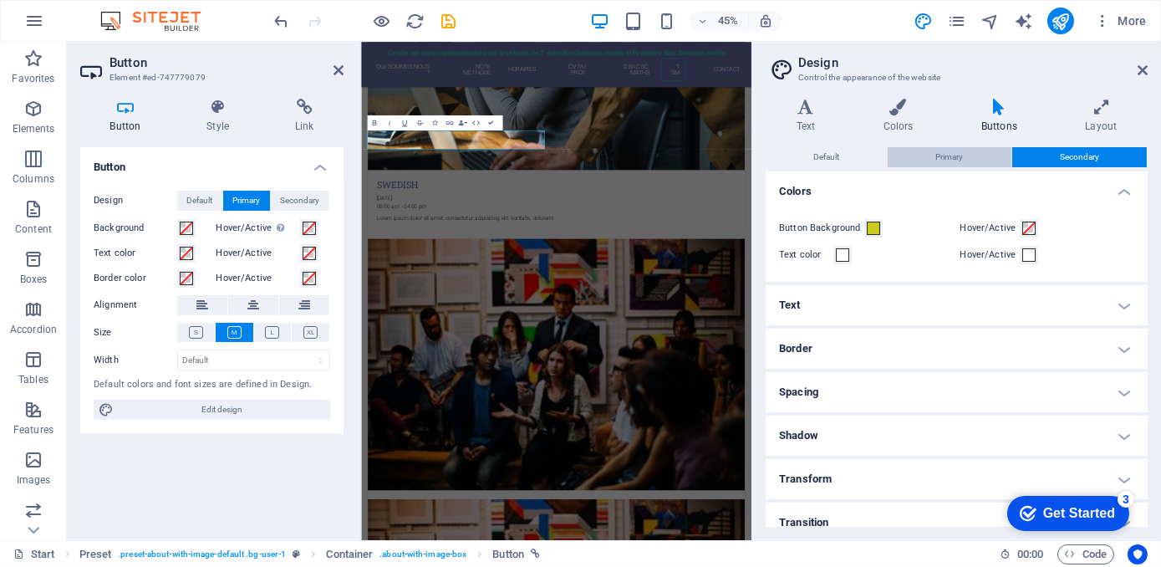
click at [961, 161] on span "Primary" at bounding box center [949, 157] width 28 height 20
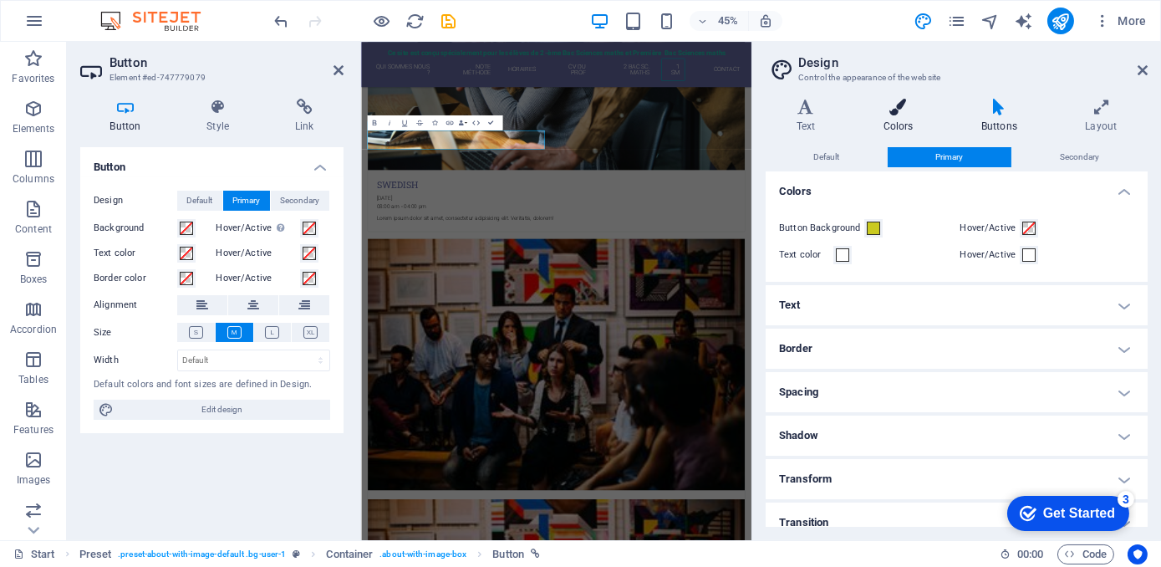
click at [903, 121] on h4 "Colors" at bounding box center [902, 116] width 98 height 35
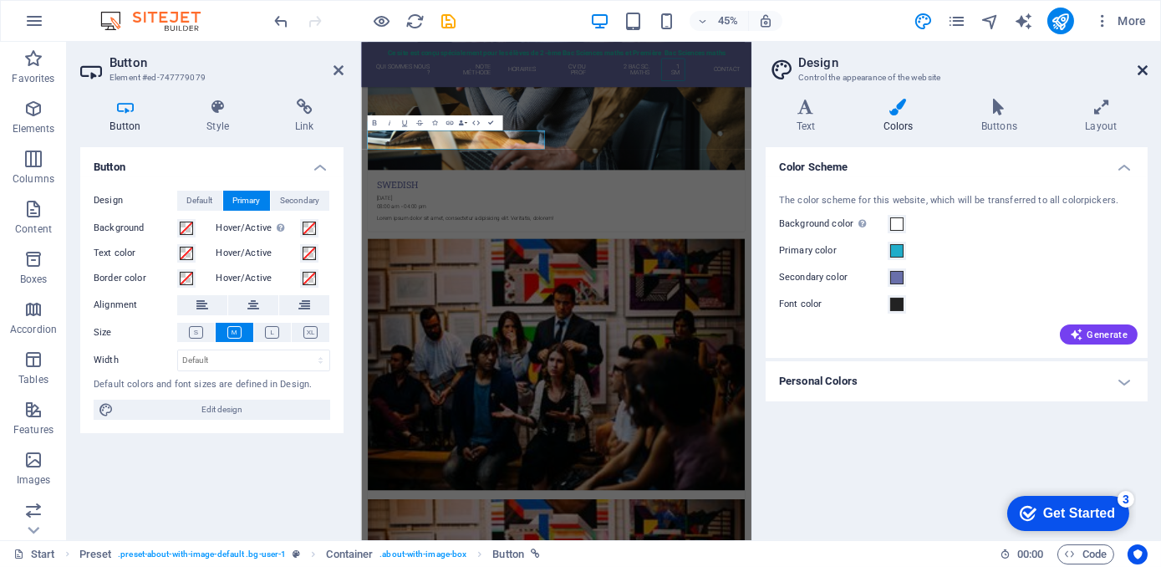
click at [1139, 70] on icon at bounding box center [1143, 70] width 10 height 13
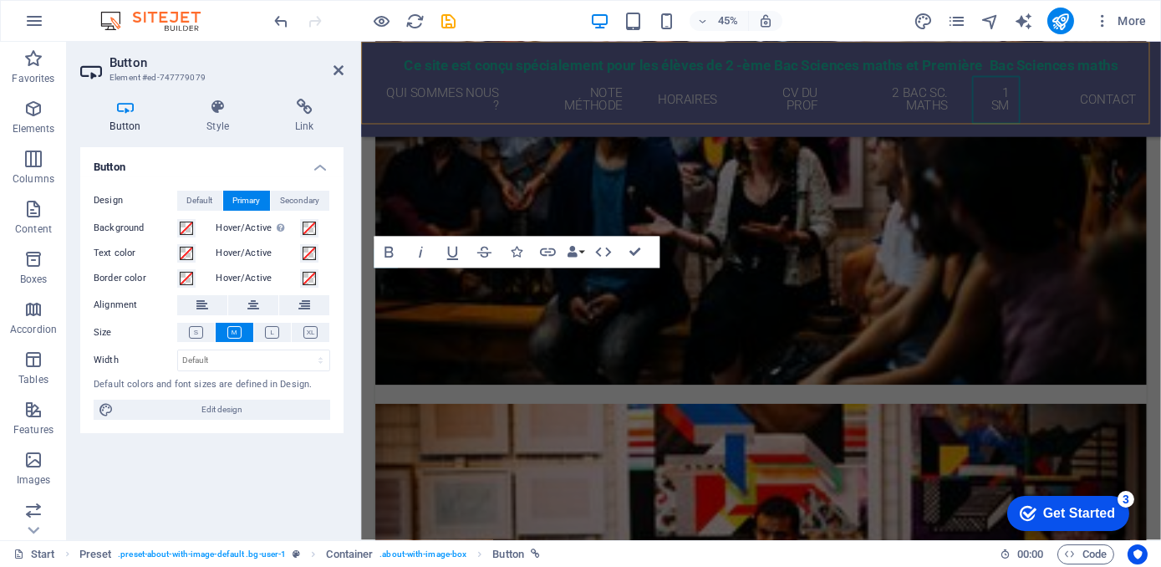
scroll to position [2362, 0]
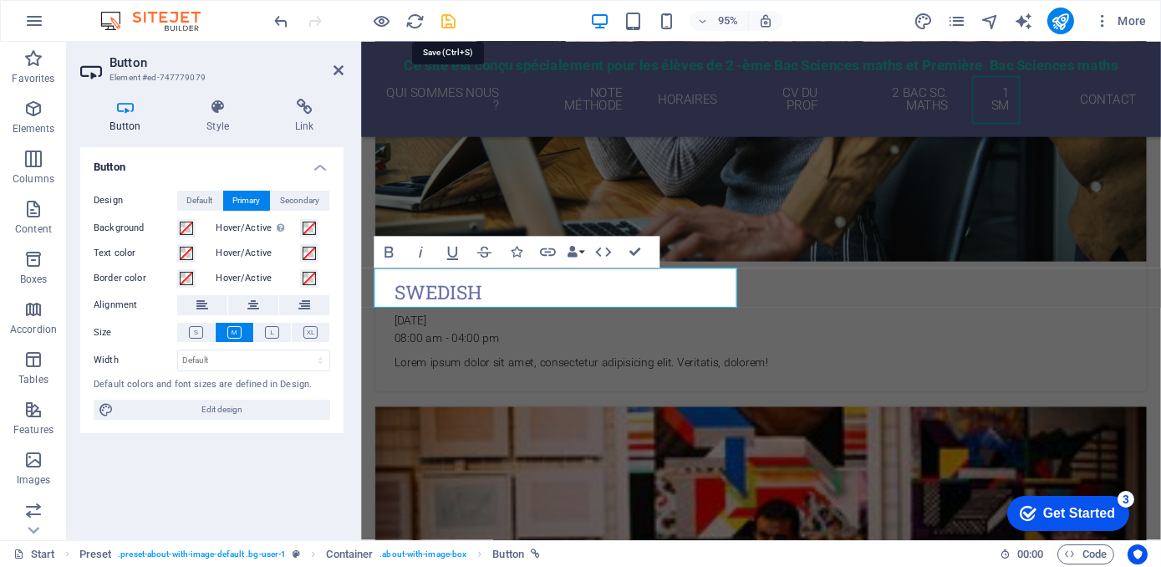
click at [447, 23] on icon "save" at bounding box center [449, 21] width 19 height 19
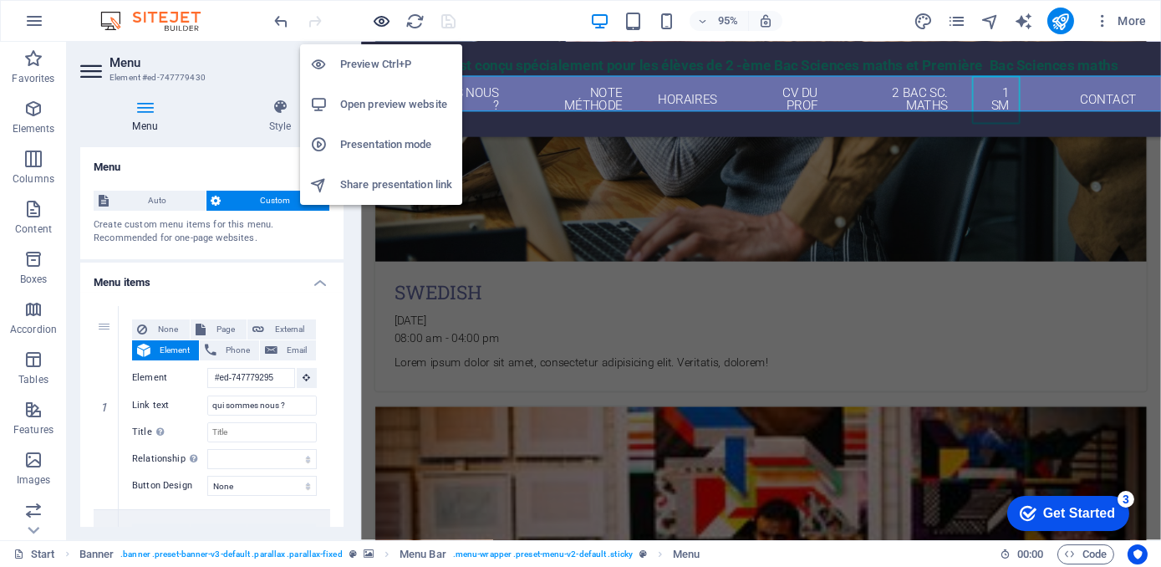
click at [382, 17] on icon "button" at bounding box center [382, 21] width 19 height 19
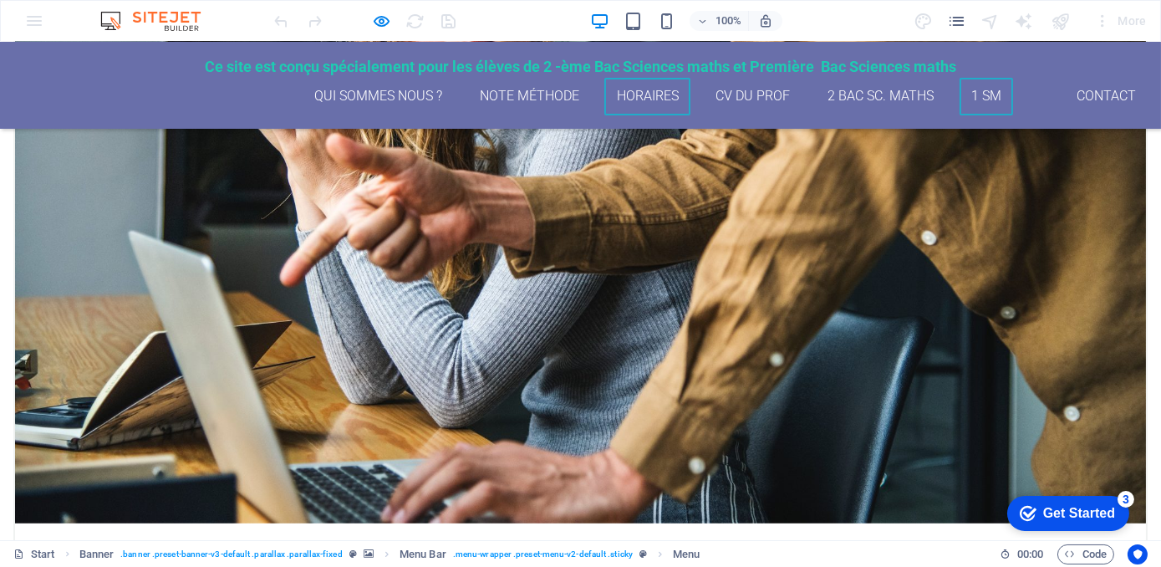
click at [642, 94] on link "Horaires" at bounding box center [647, 97] width 86 height 38
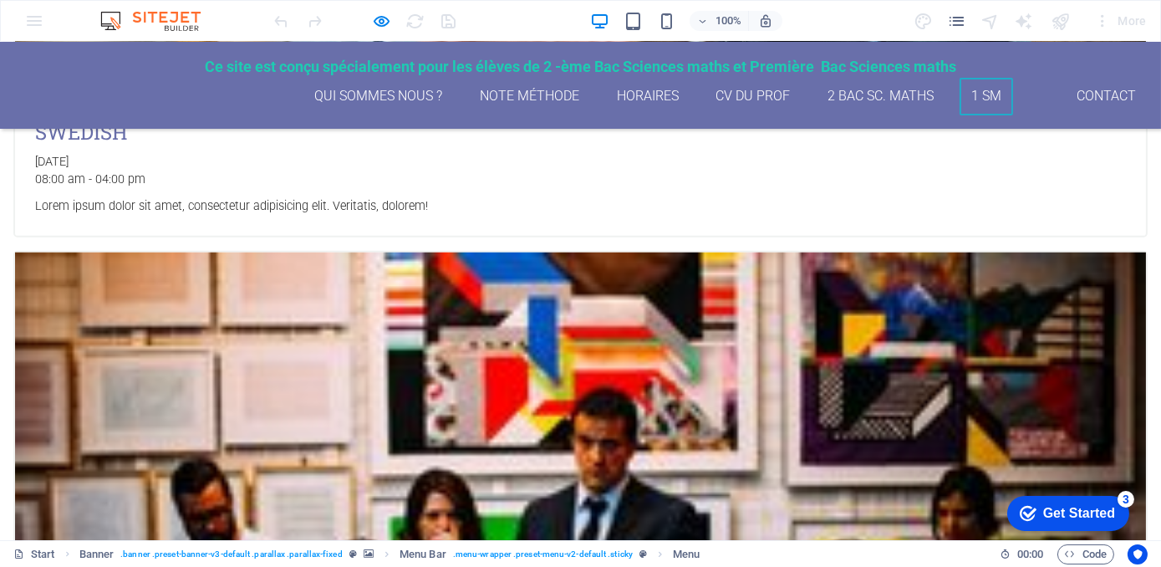
scroll to position [2943, 0]
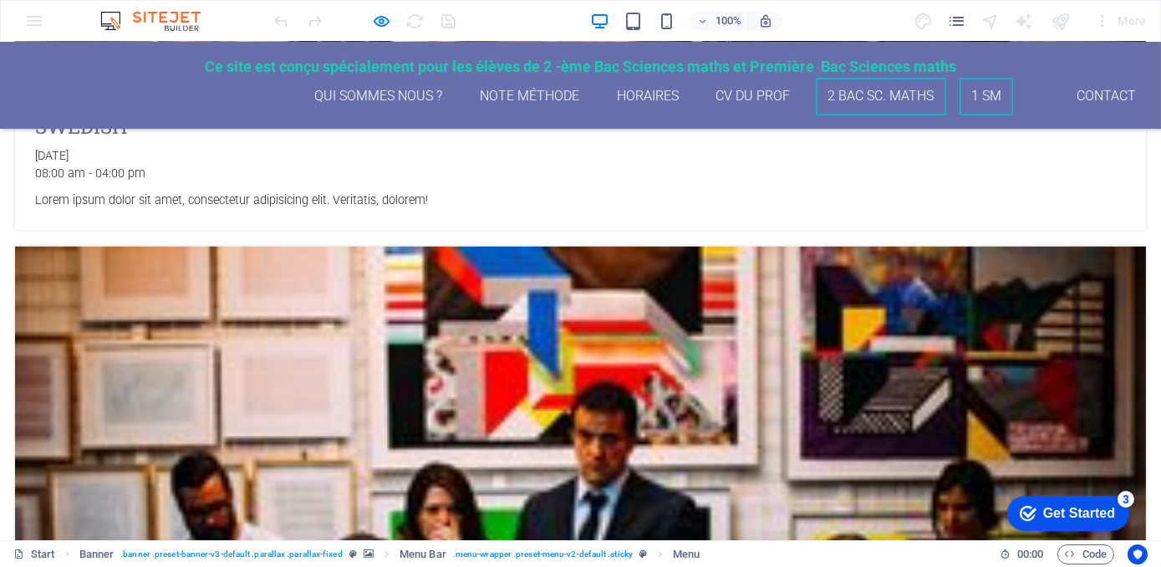
click at [869, 92] on link "2 Bac Sc. maths" at bounding box center [881, 97] width 130 height 38
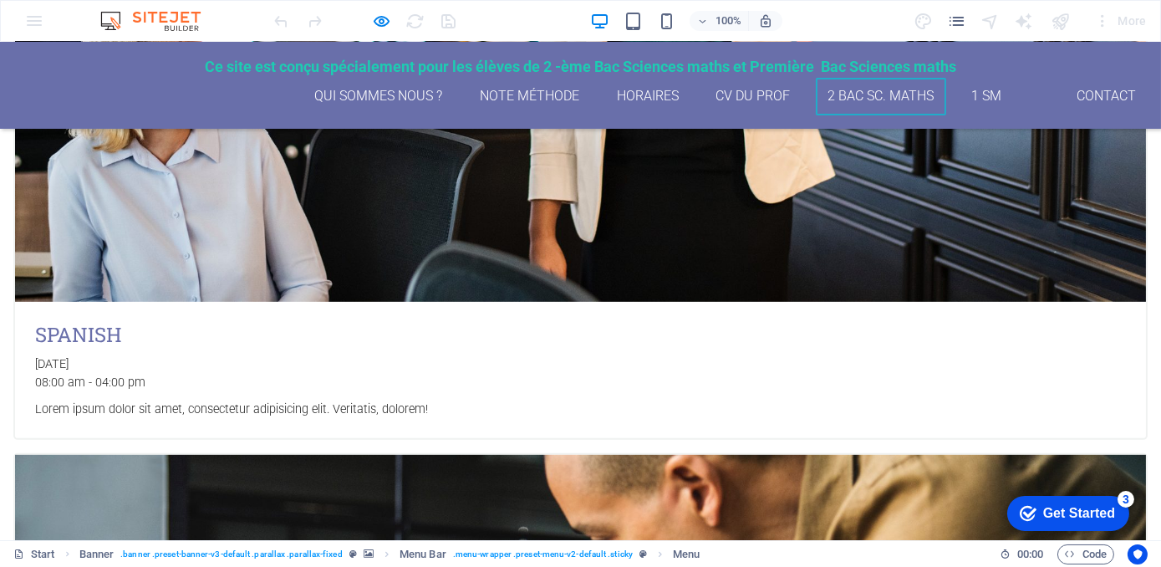
scroll to position [609, 0]
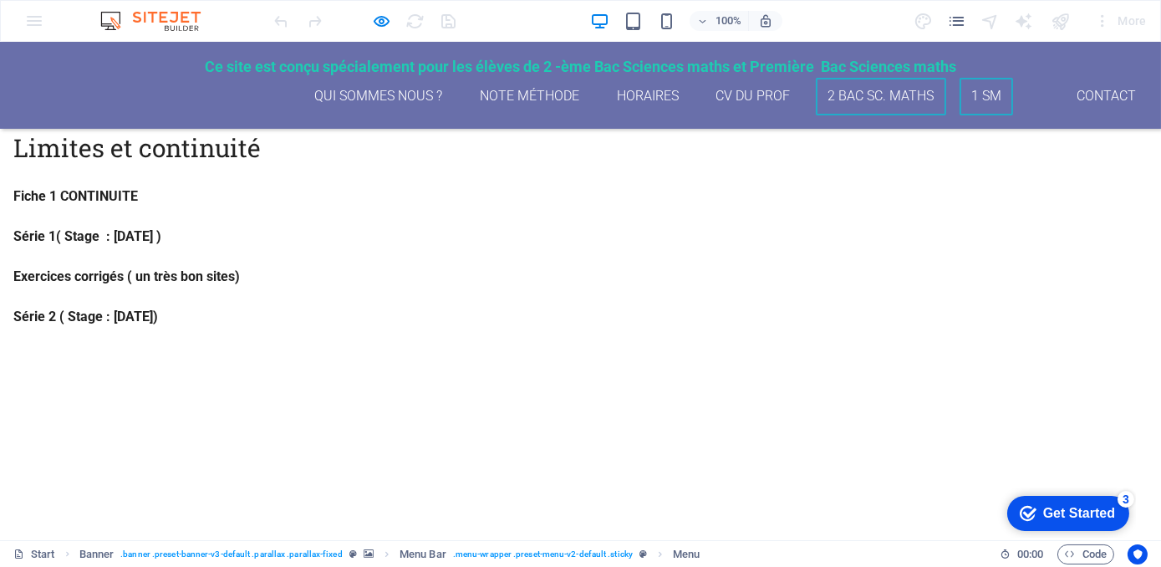
click at [985, 96] on link "1 SM" at bounding box center [987, 97] width 54 height 38
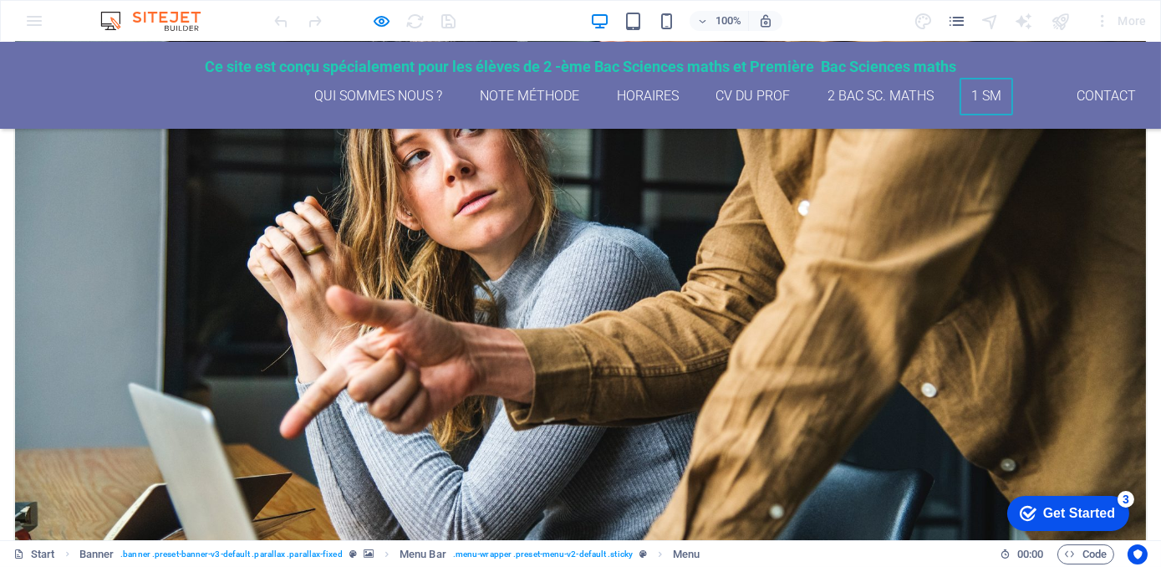
scroll to position [2392, 0]
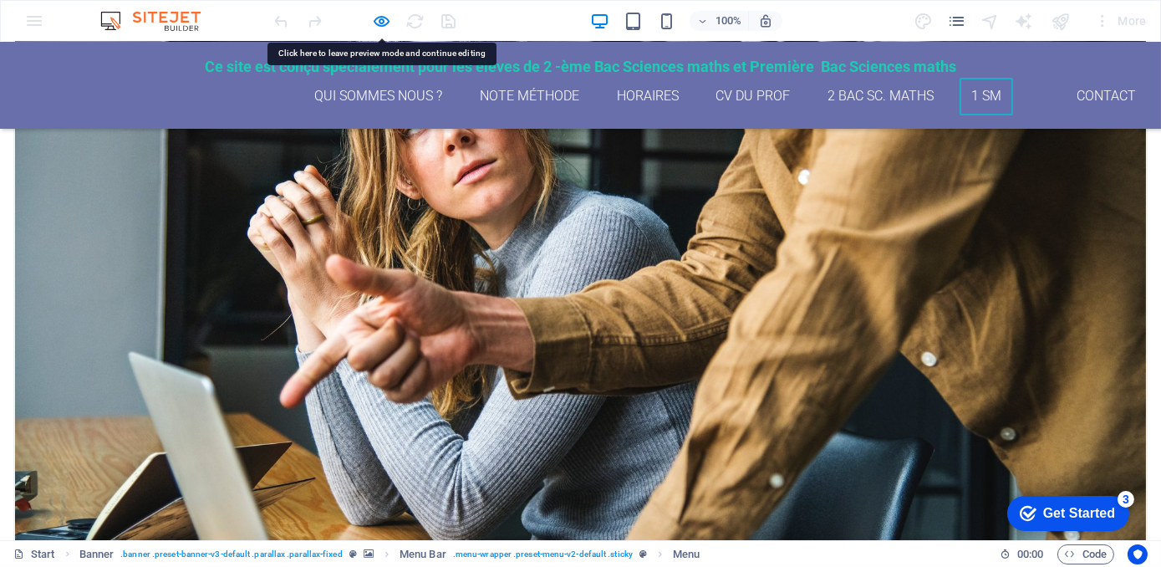
click at [883, 95] on link "2 Bac Sc. maths" at bounding box center [881, 97] width 130 height 38
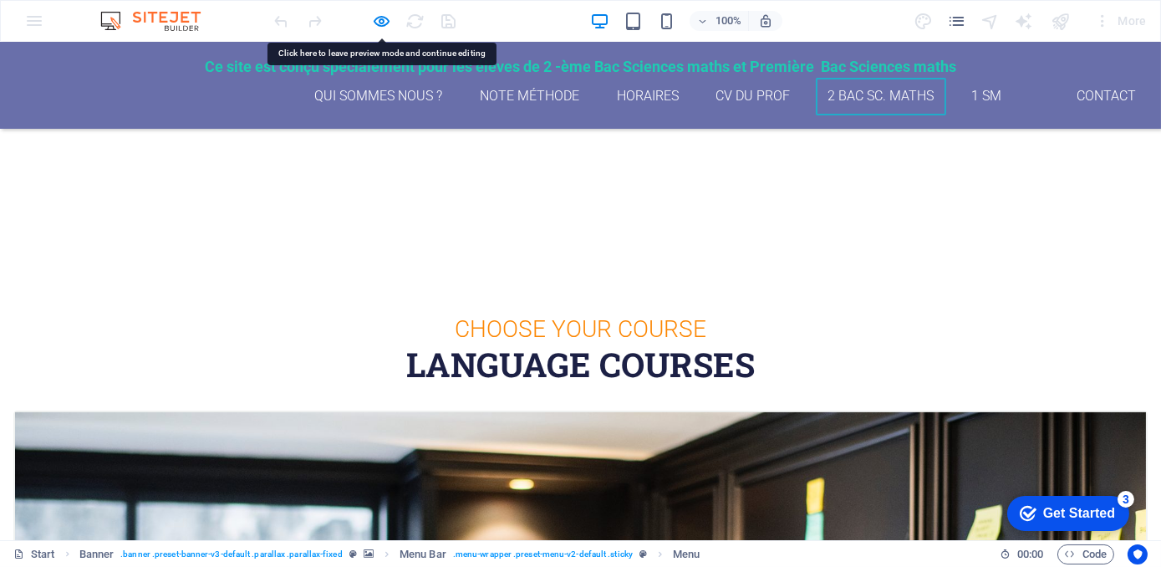
scroll to position [609, 0]
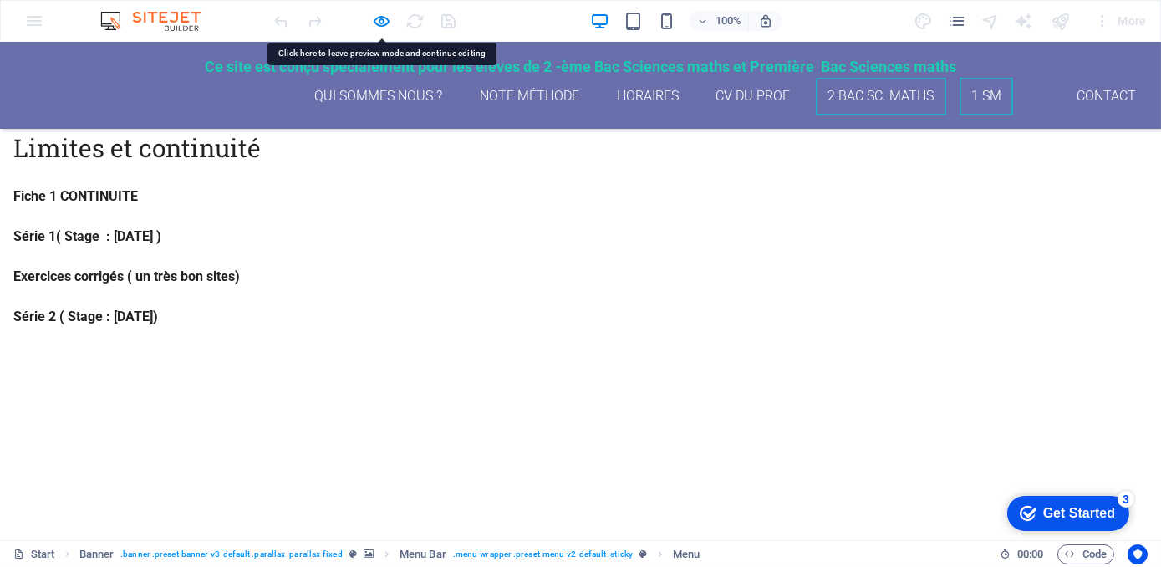
click at [970, 91] on link "1 SM" at bounding box center [987, 97] width 54 height 38
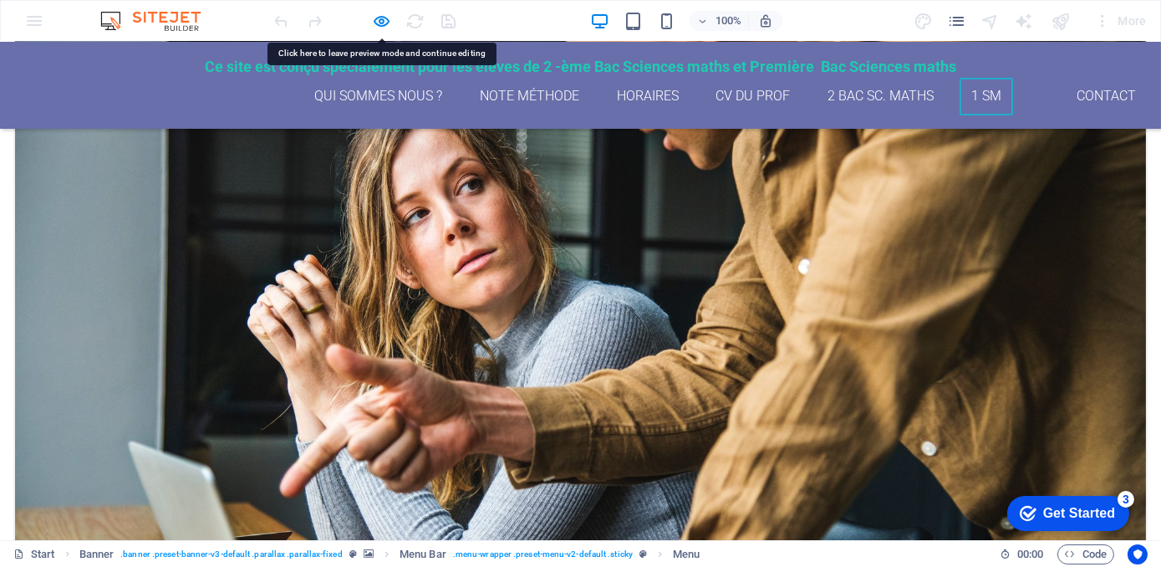
scroll to position [2392, 0]
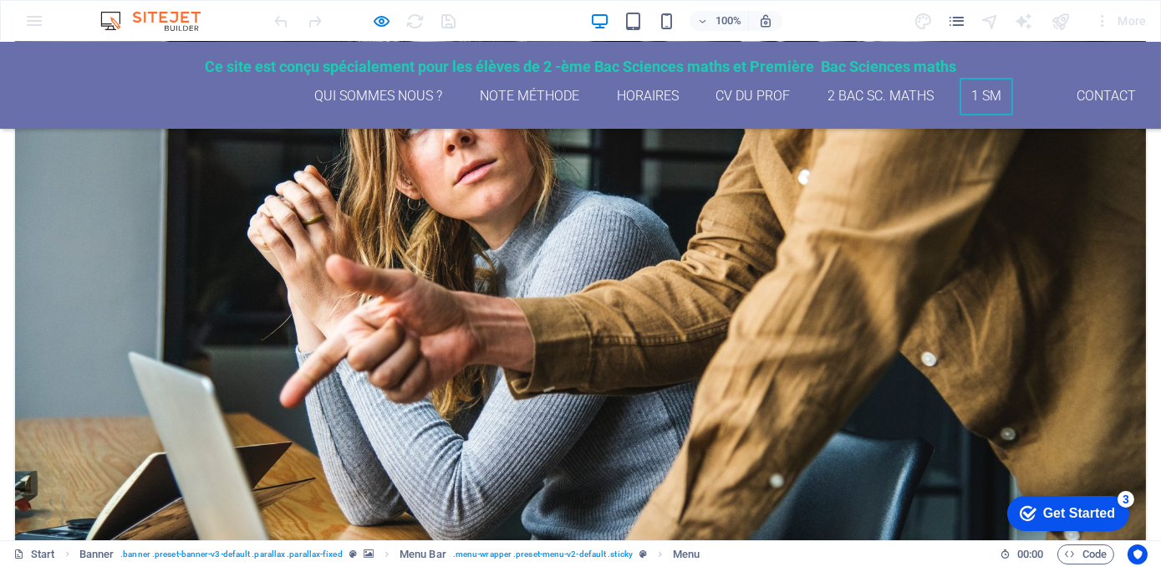
click at [329, 49] on div "Ce site est conçu spécialement pour les élèves de 2 -ème Bac Sciences maths et …" at bounding box center [580, 85] width 1161 height 87
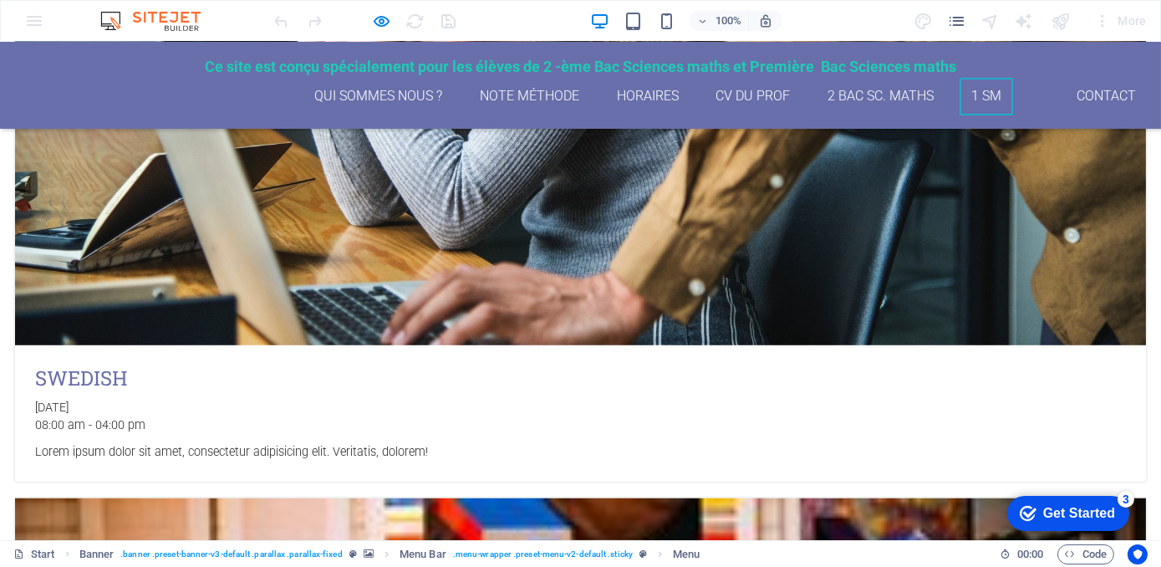
scroll to position [2447, 0]
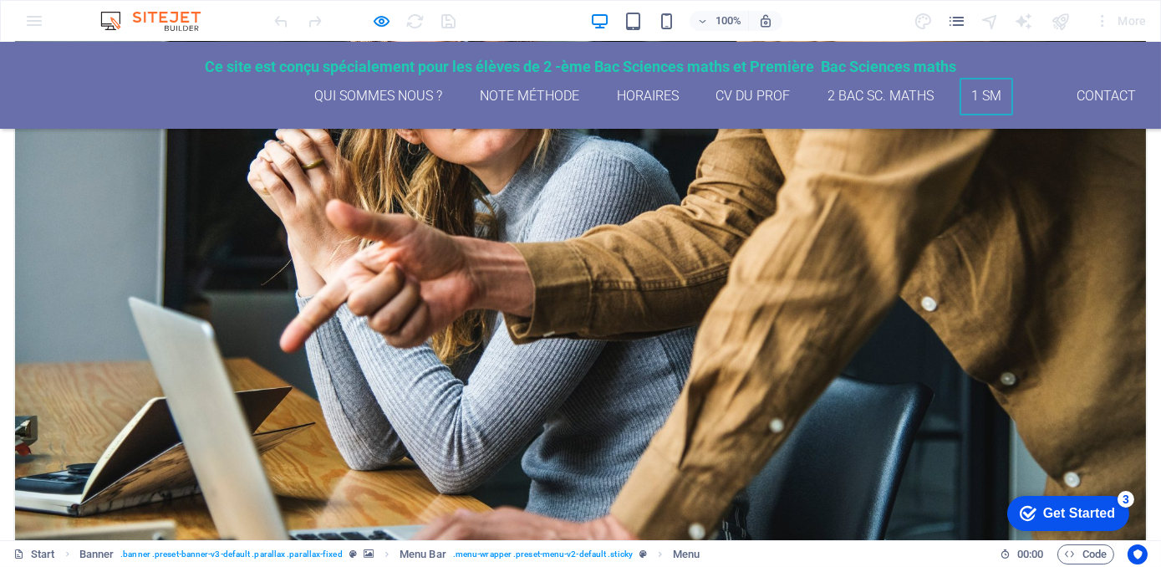
click at [376, 97] on link "qui sommes nous ?" at bounding box center [379, 97] width 152 height 38
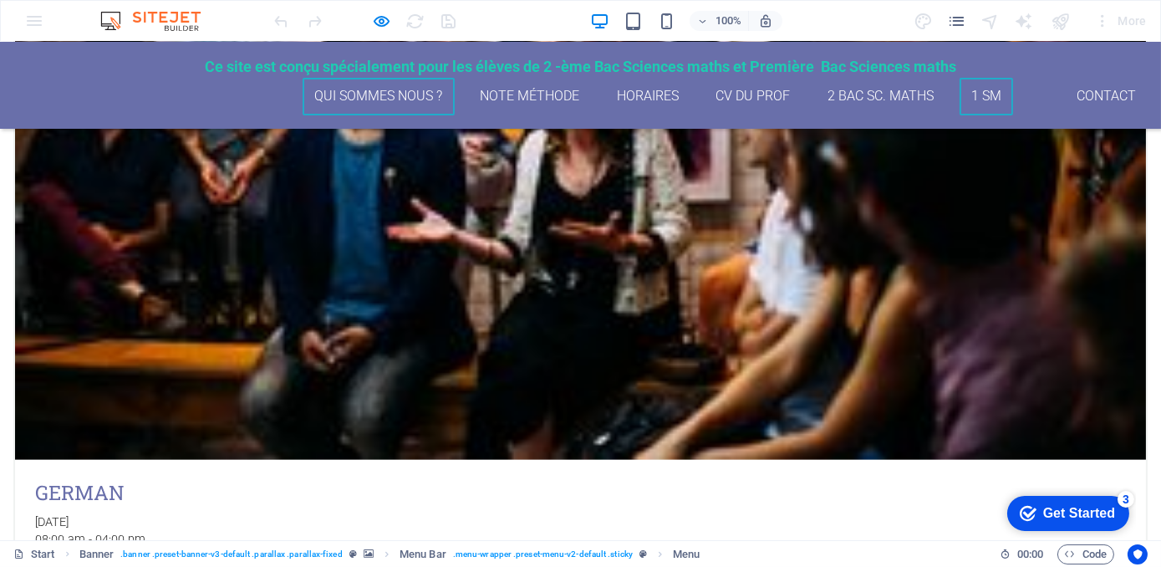
scroll to position [4331, 0]
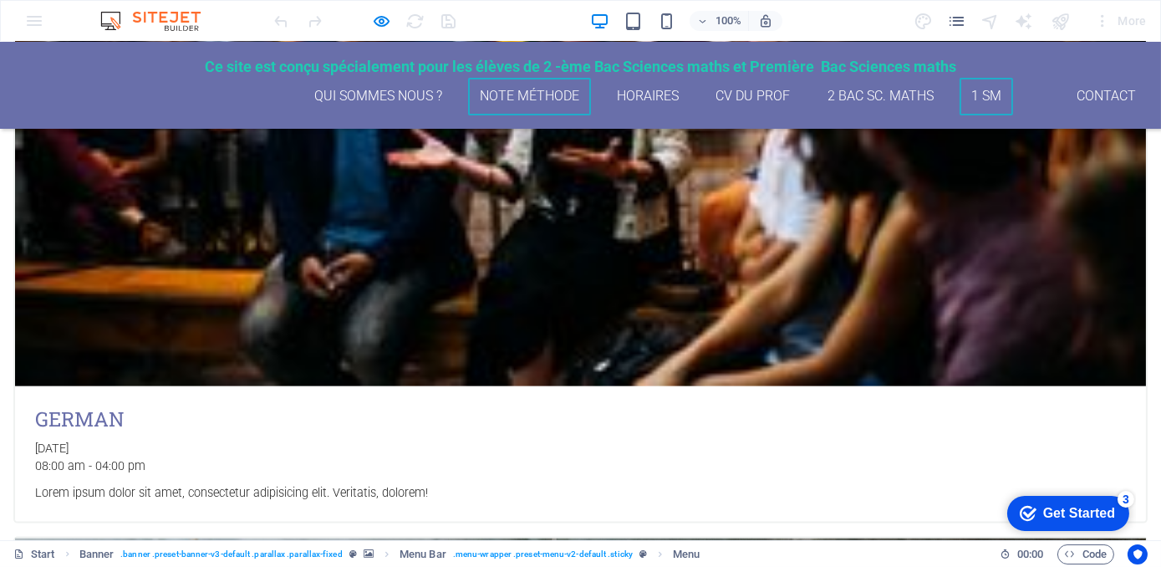
click at [497, 97] on link "Note méthode" at bounding box center [530, 97] width 124 height 38
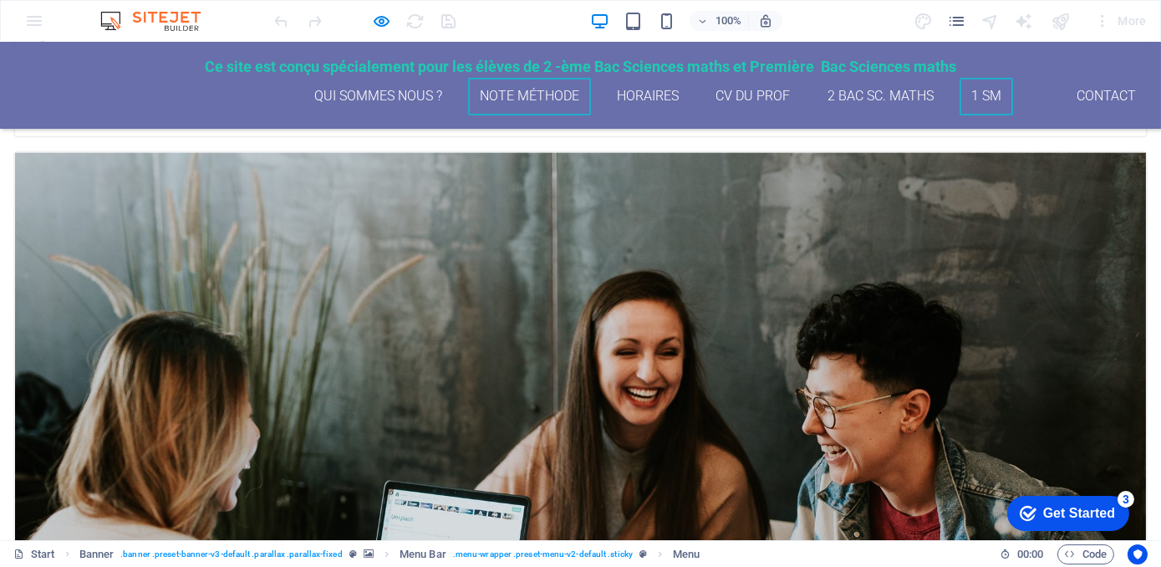
scroll to position [4720, 0]
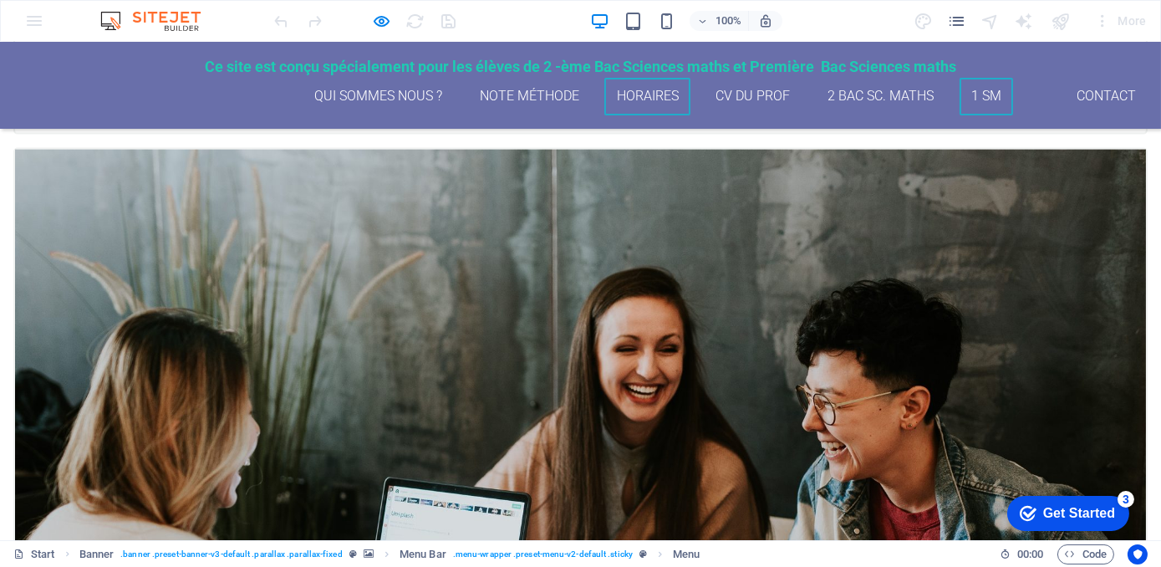
click at [650, 92] on link "Horaires" at bounding box center [647, 97] width 86 height 38
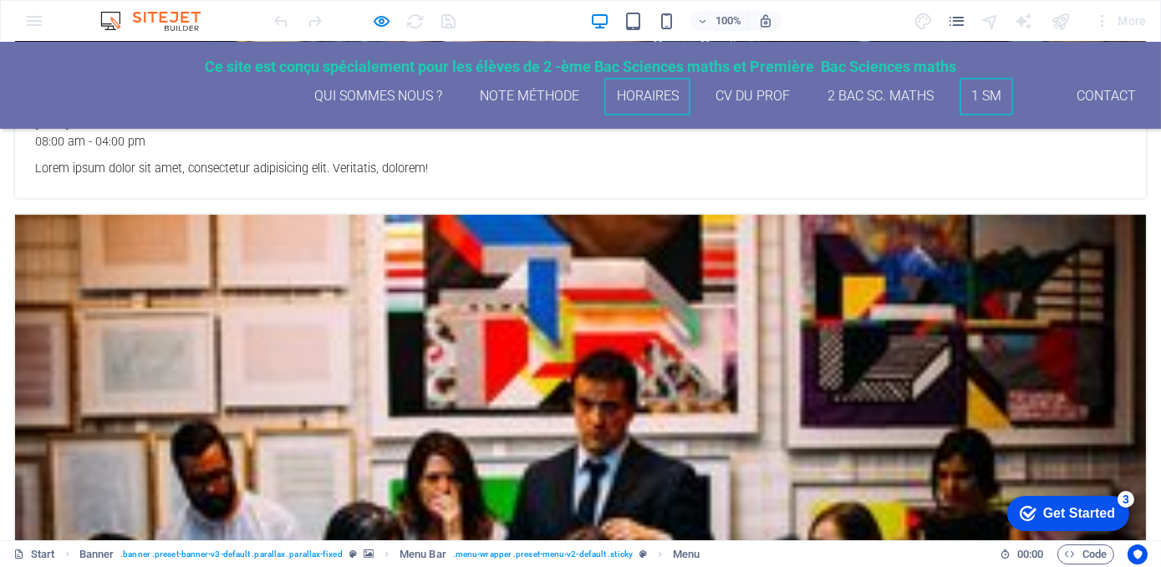
scroll to position [2943, 0]
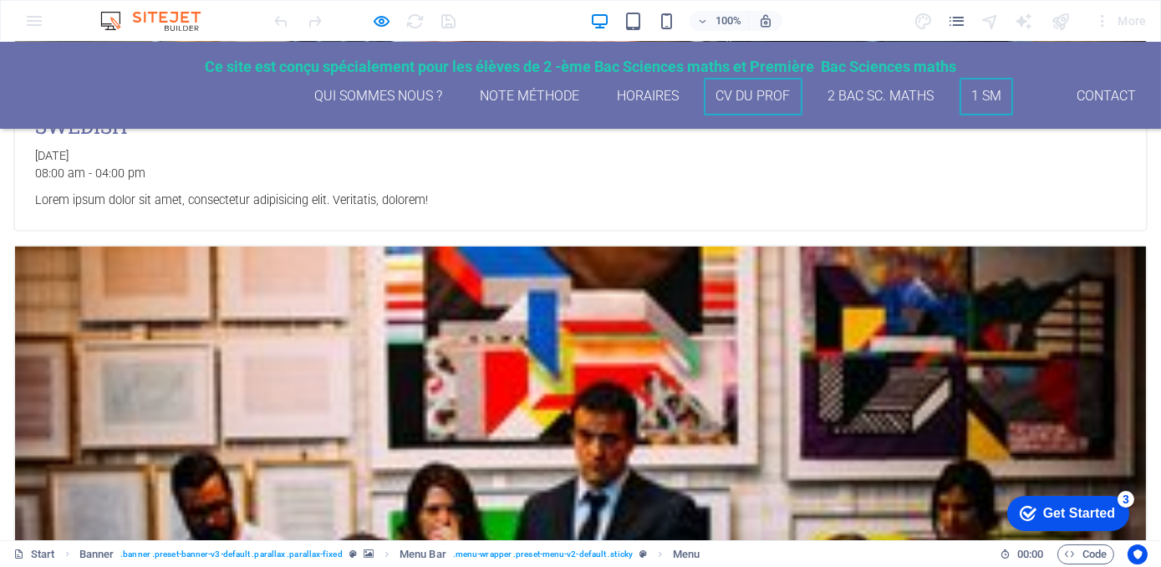
click at [721, 93] on link "CV du Prof" at bounding box center [753, 97] width 99 height 38
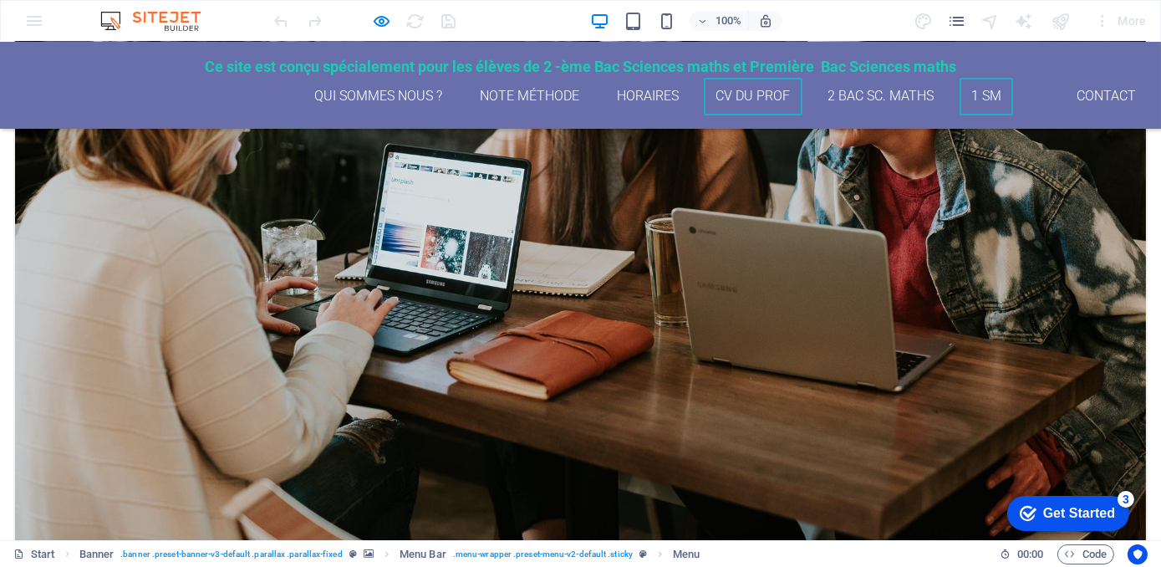
scroll to position [5108, 0]
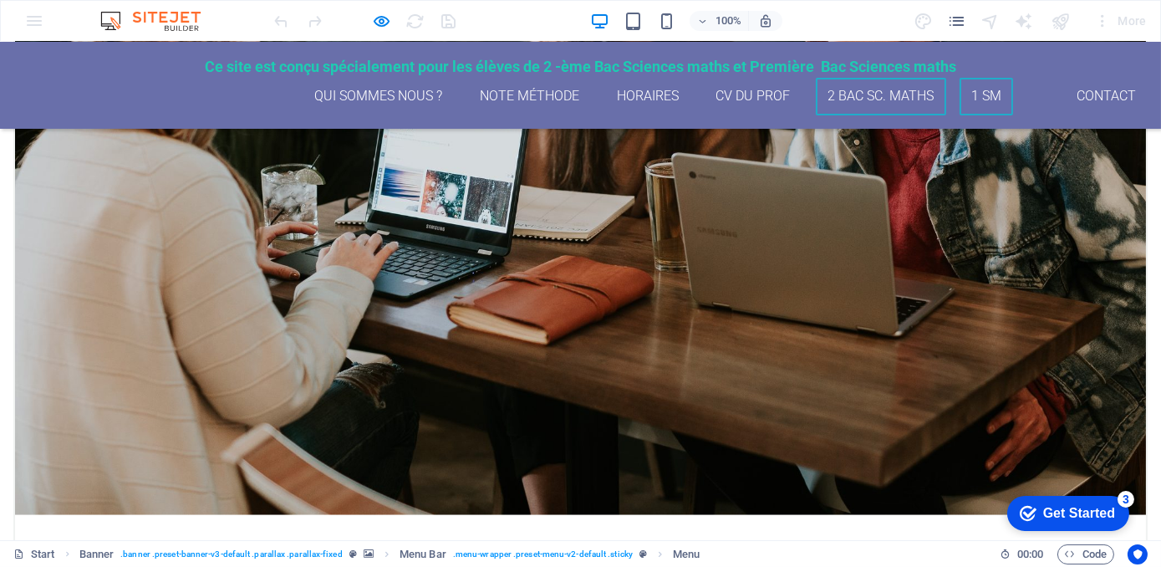
click at [840, 94] on link "2 Bac Sc. maths" at bounding box center [881, 97] width 130 height 38
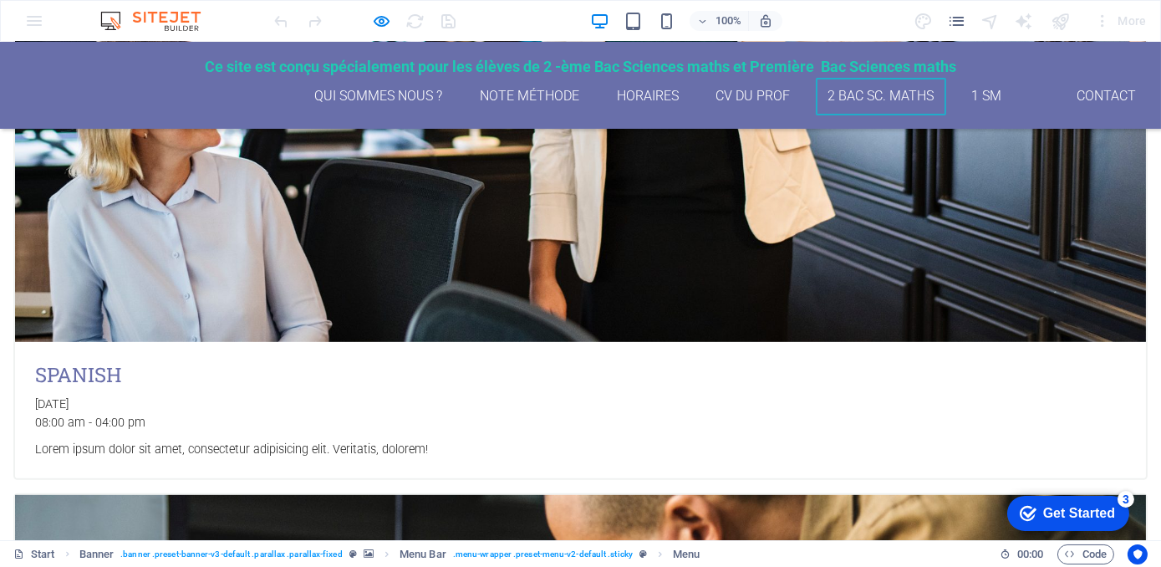
scroll to position [609, 0]
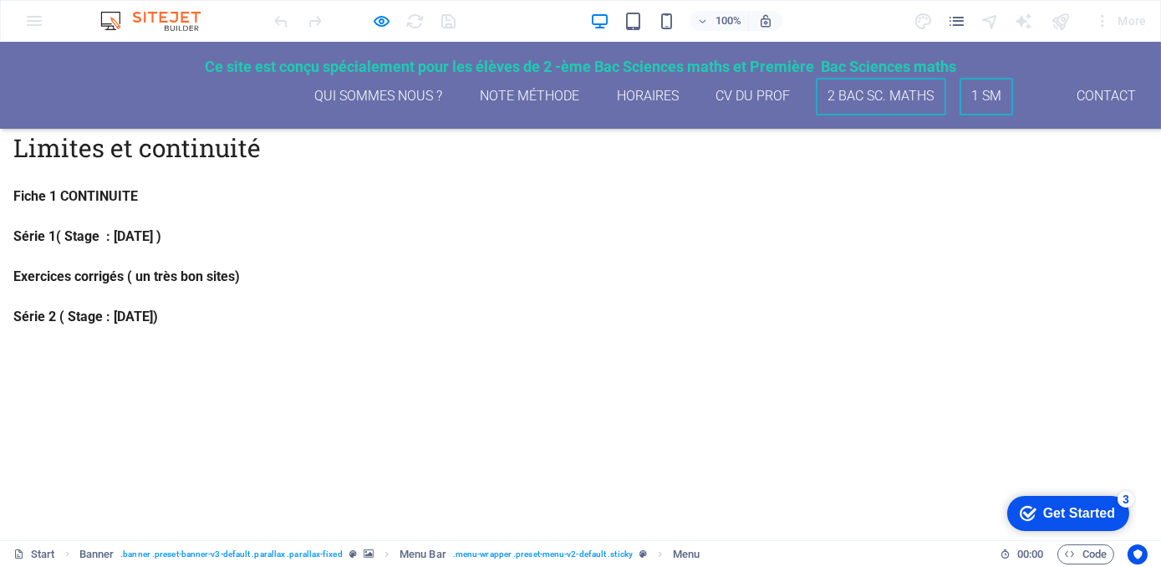
click at [966, 94] on link "1 SM" at bounding box center [987, 97] width 54 height 38
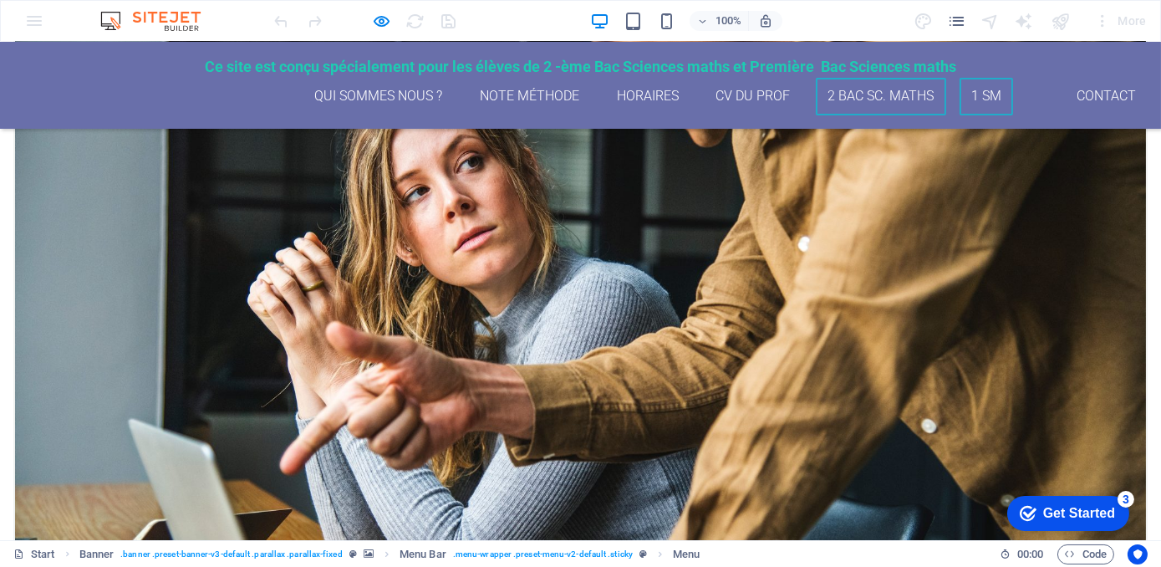
scroll to position [2392, 0]
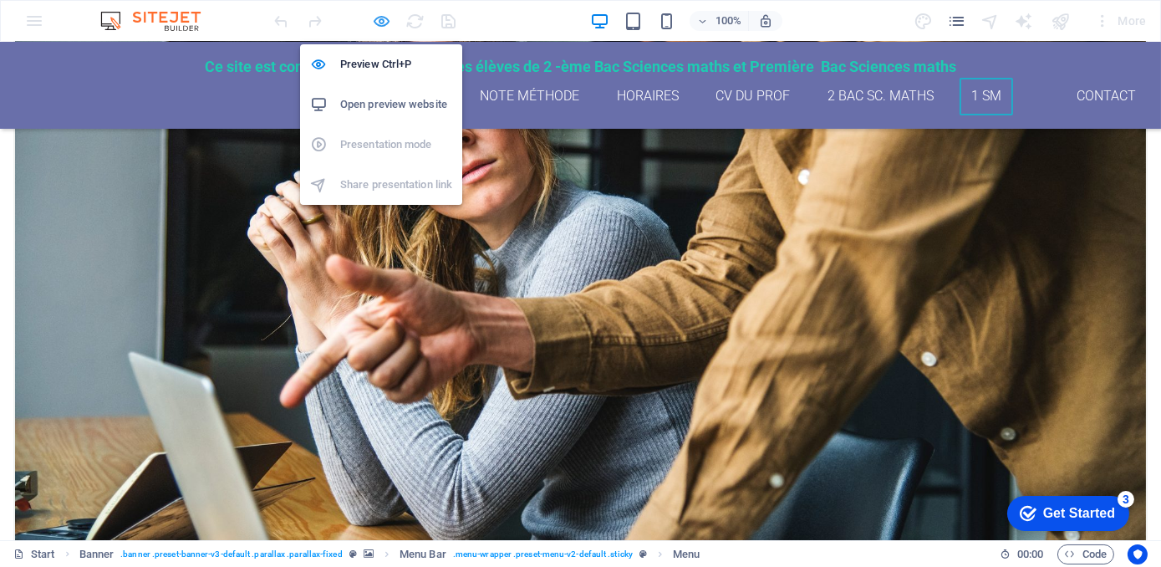
click at [379, 20] on icon "button" at bounding box center [382, 21] width 19 height 19
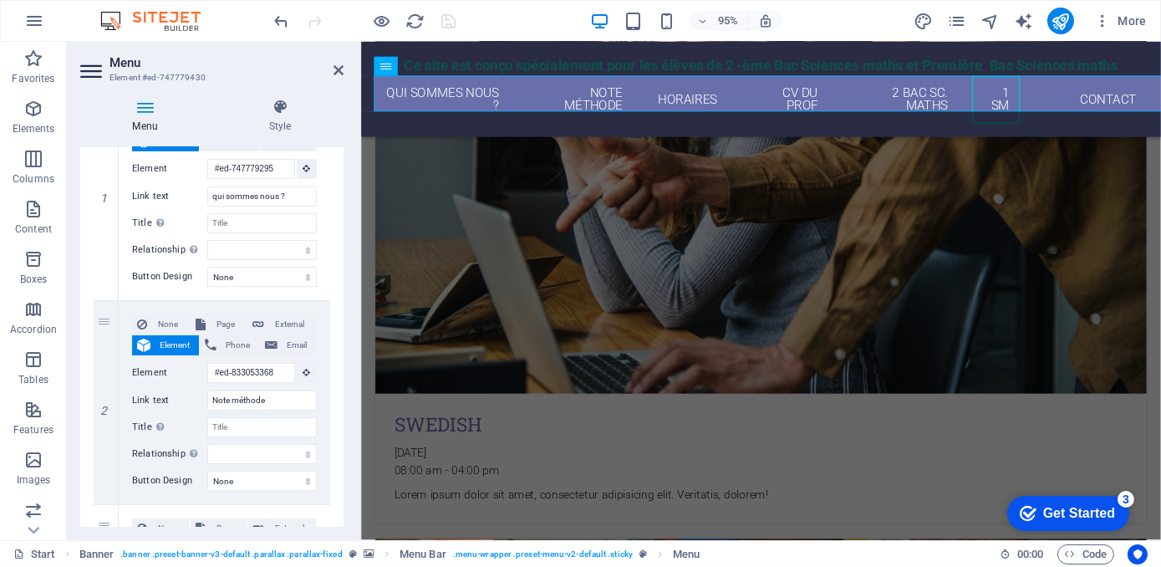
scroll to position [0, 0]
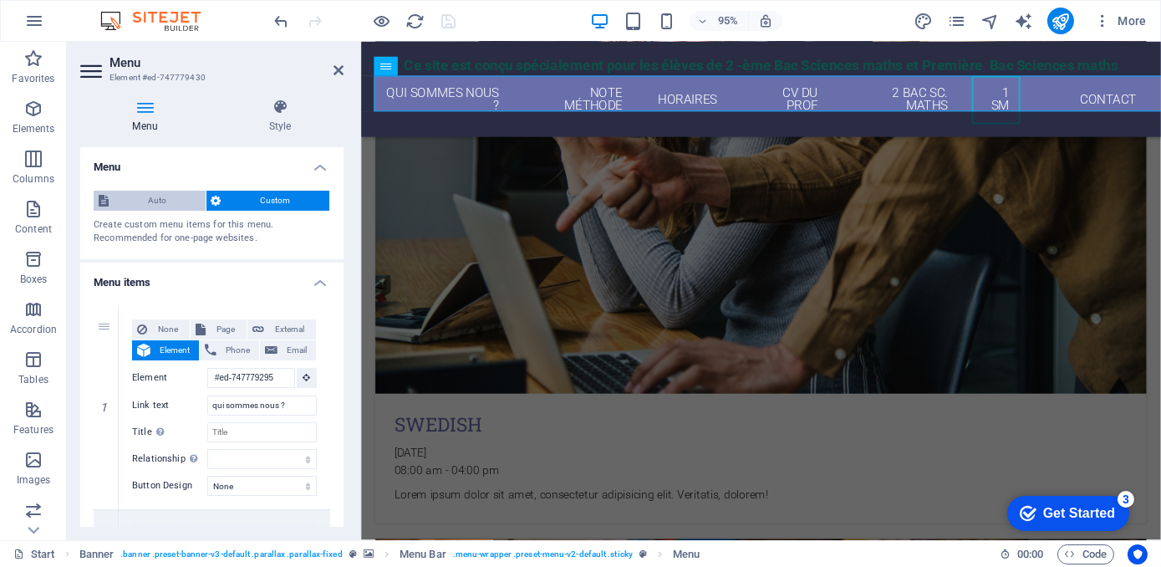
click at [145, 196] on span "Auto" at bounding box center [157, 201] width 87 height 20
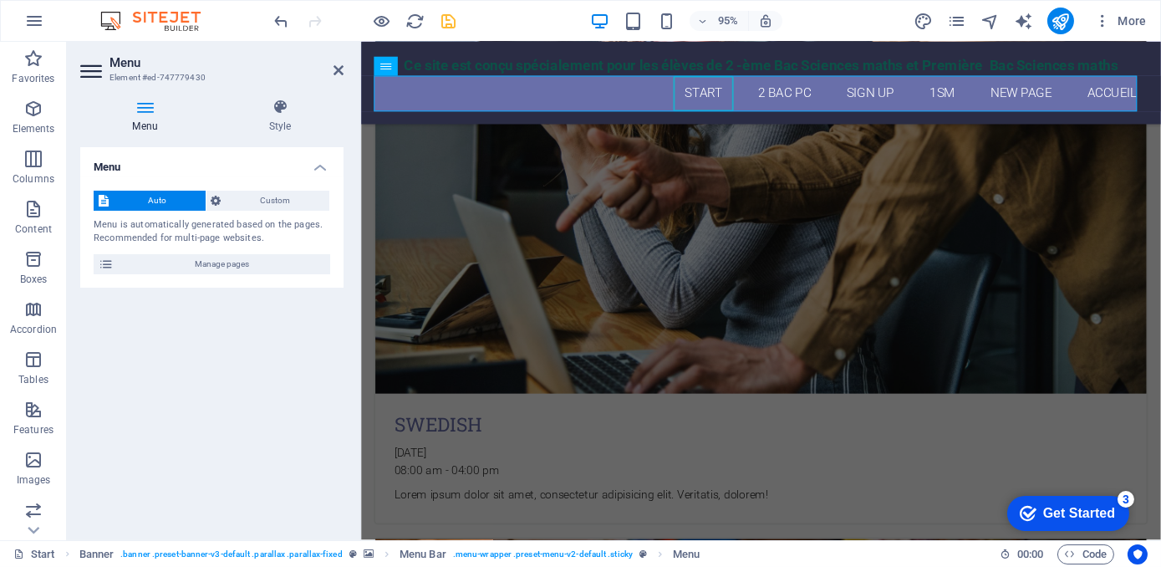
click at [145, 196] on span "Auto" at bounding box center [157, 201] width 87 height 20
click at [233, 194] on span "Custom" at bounding box center [276, 201] width 99 height 20
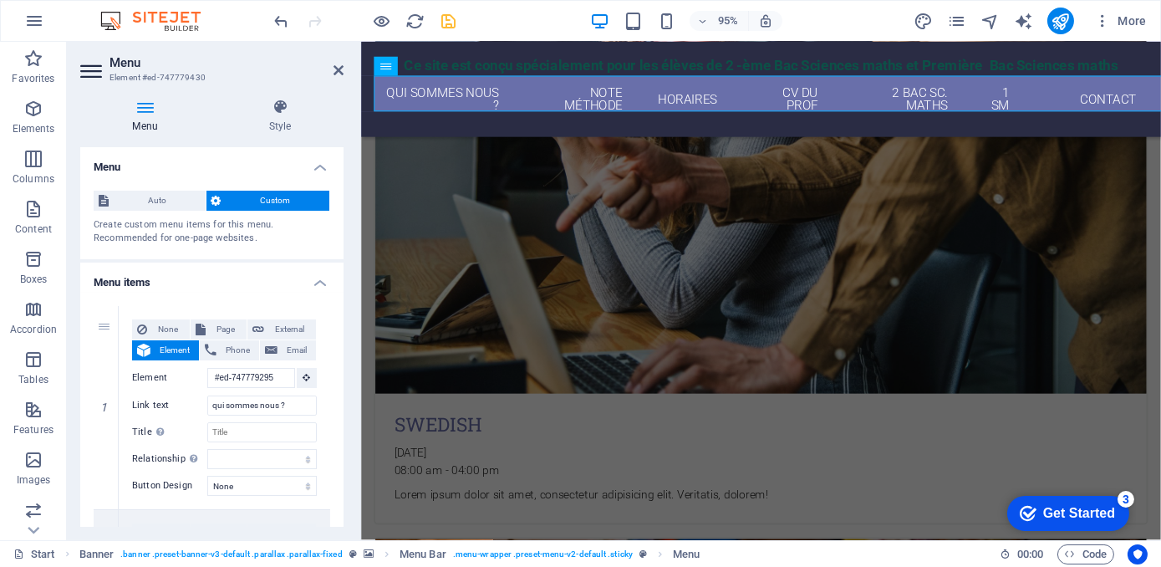
click at [85, 71] on icon at bounding box center [92, 71] width 25 height 27
click at [278, 106] on icon at bounding box center [280, 107] width 127 height 17
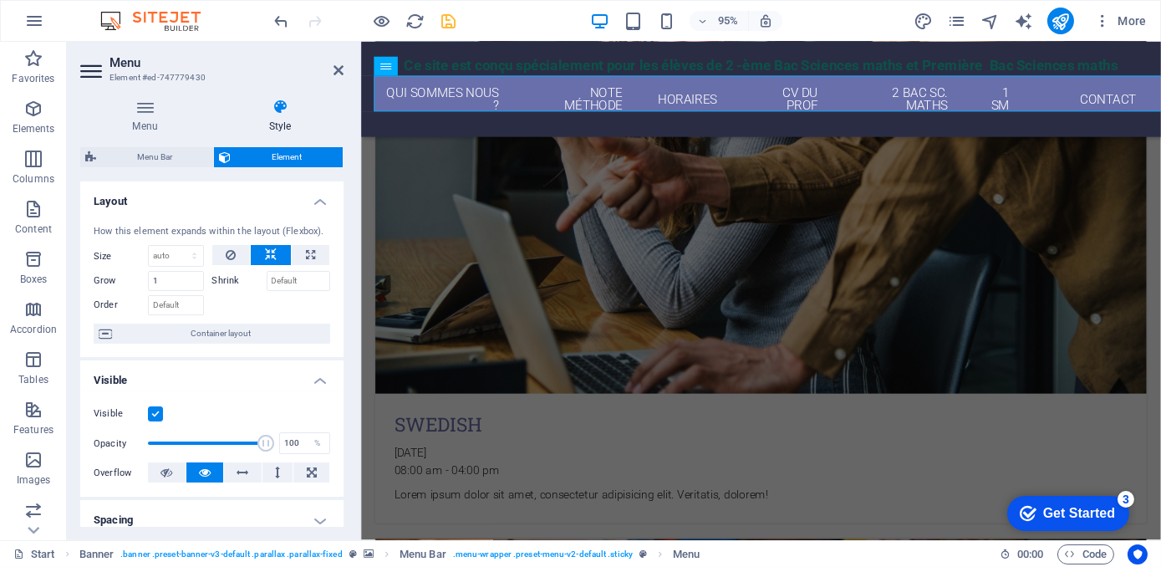
drag, startPoint x: 339, startPoint y: 201, endPoint x: 343, endPoint y: 249, distance: 48.6
click at [343, 249] on div "Layout How this element expands within the layout (Flexbox). Size Default auto …" at bounding box center [211, 353] width 263 height 345
click at [338, 74] on icon at bounding box center [339, 70] width 10 height 13
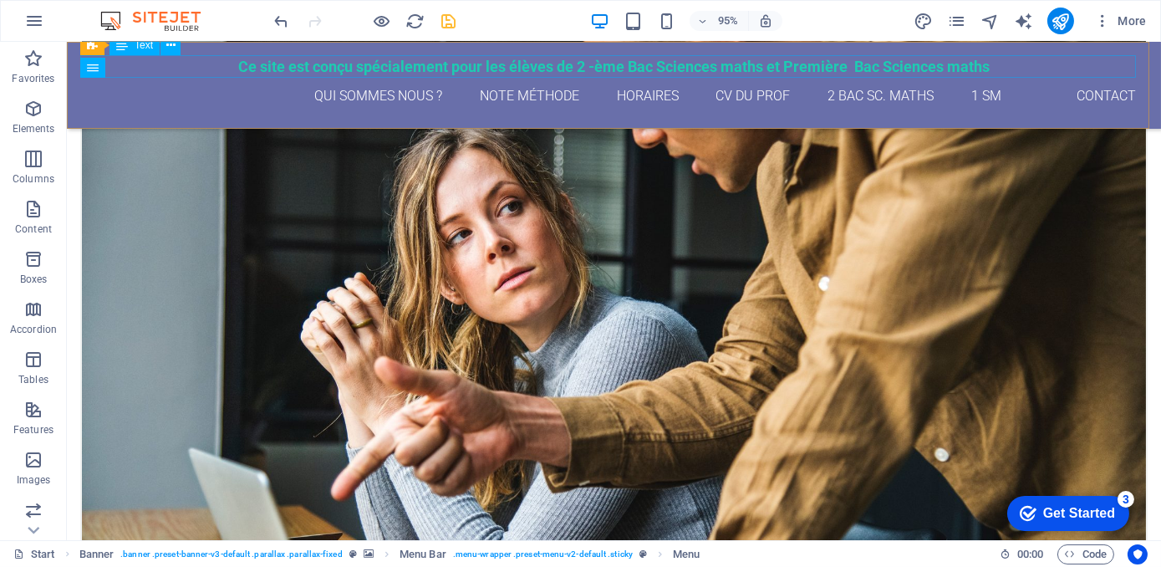
scroll to position [2347, 0]
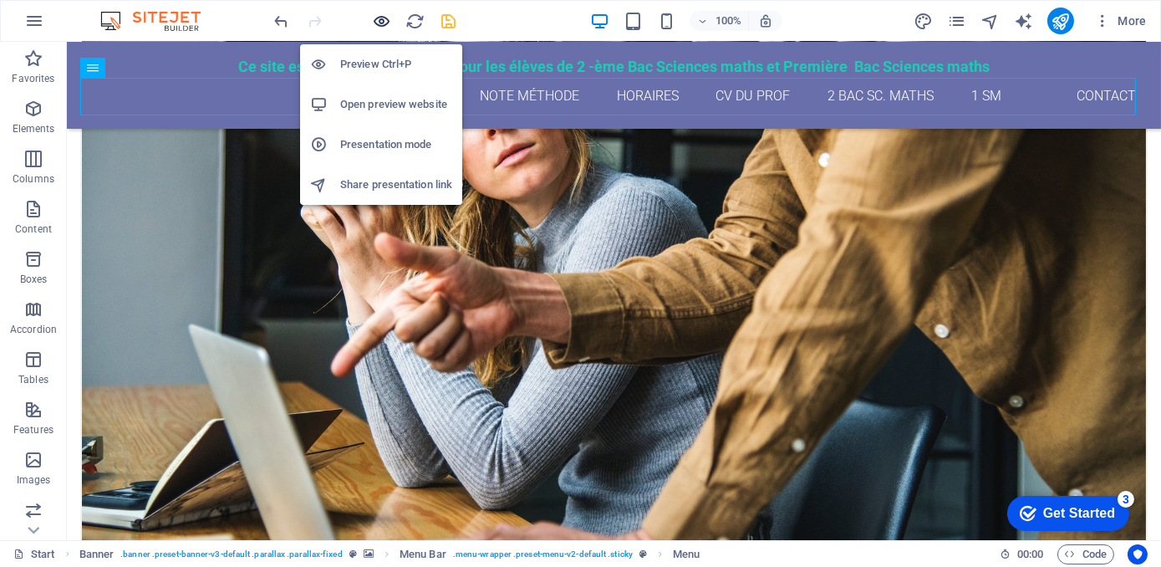
click at [380, 14] on icon "button" at bounding box center [382, 21] width 19 height 19
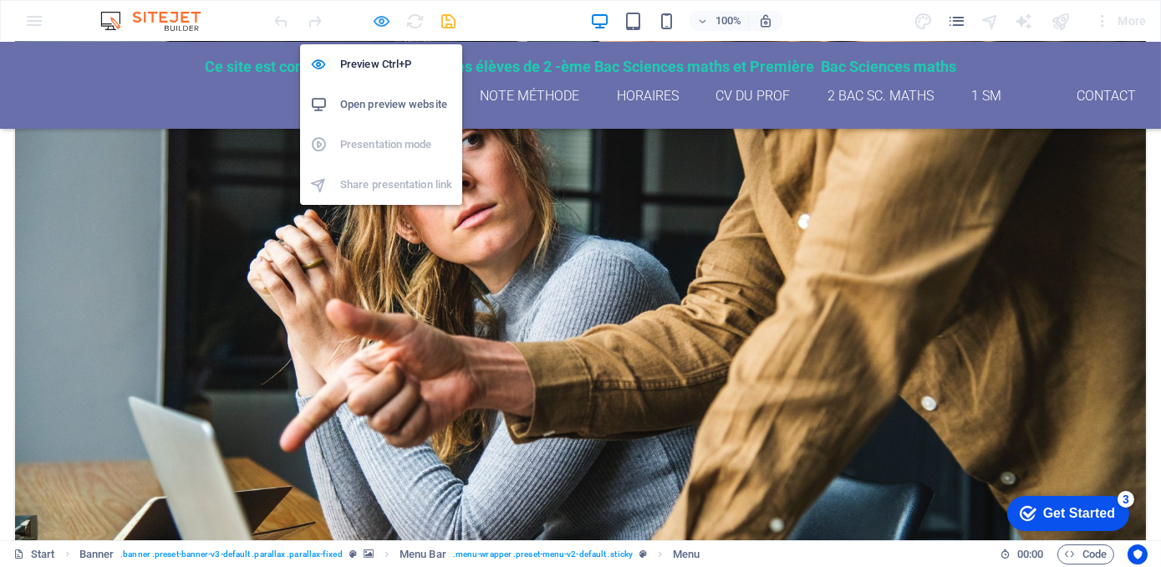
scroll to position [2392, 0]
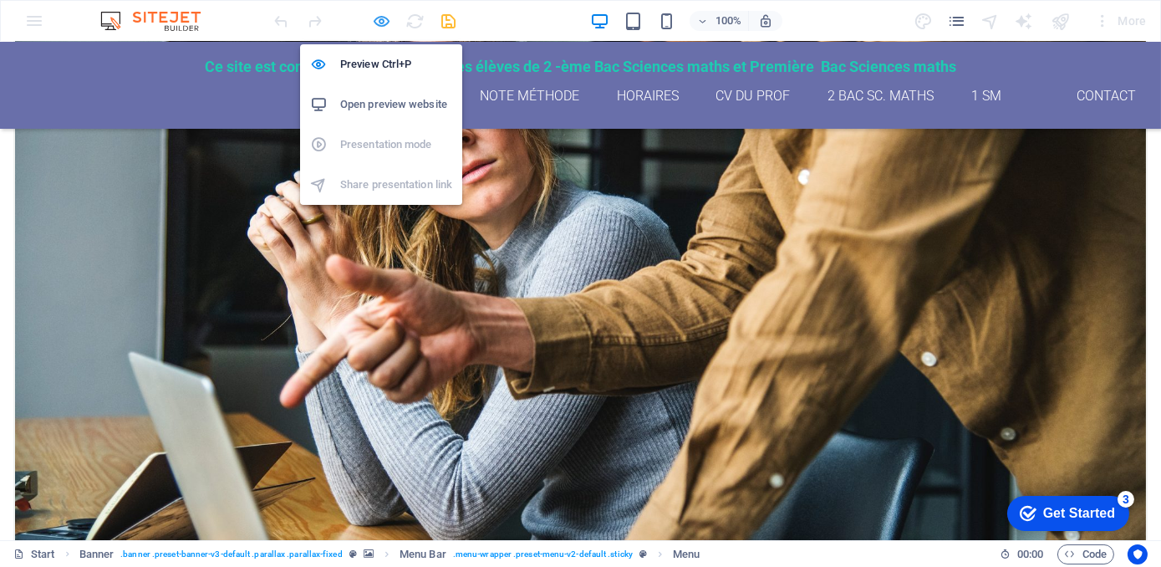
click at [383, 20] on icon "button" at bounding box center [382, 21] width 19 height 19
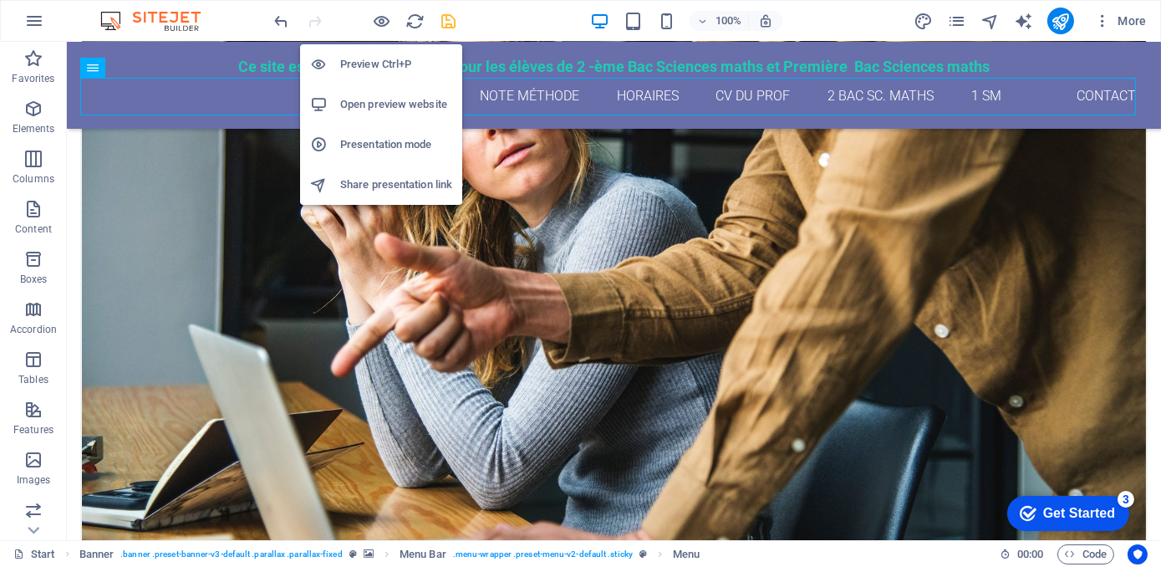
click at [385, 100] on h6 "Open preview website" at bounding box center [396, 104] width 112 height 20
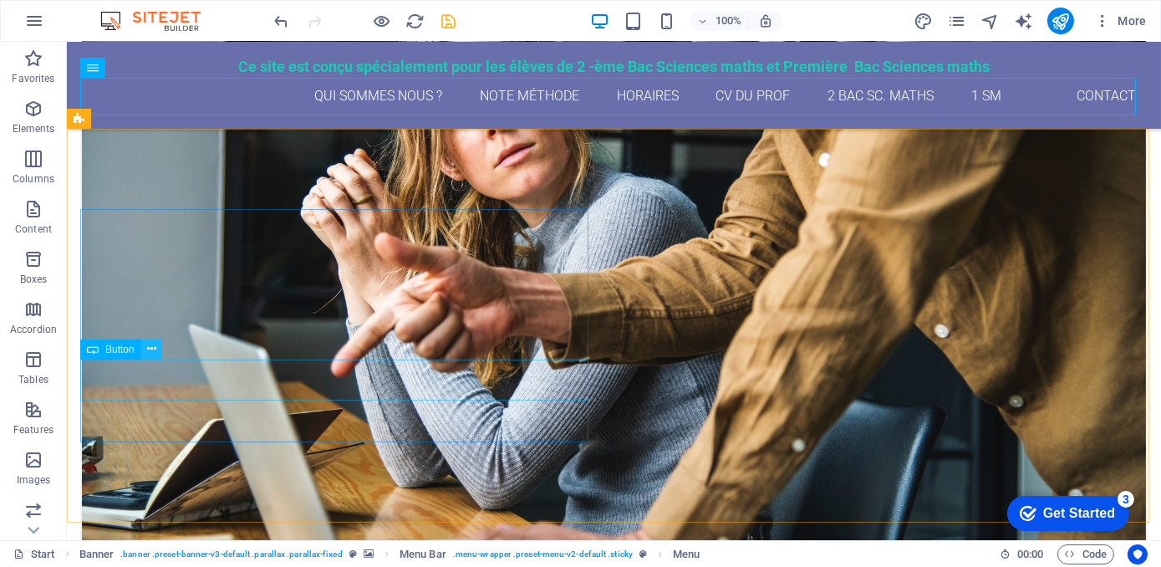
click at [151, 351] on icon at bounding box center [151, 349] width 9 height 18
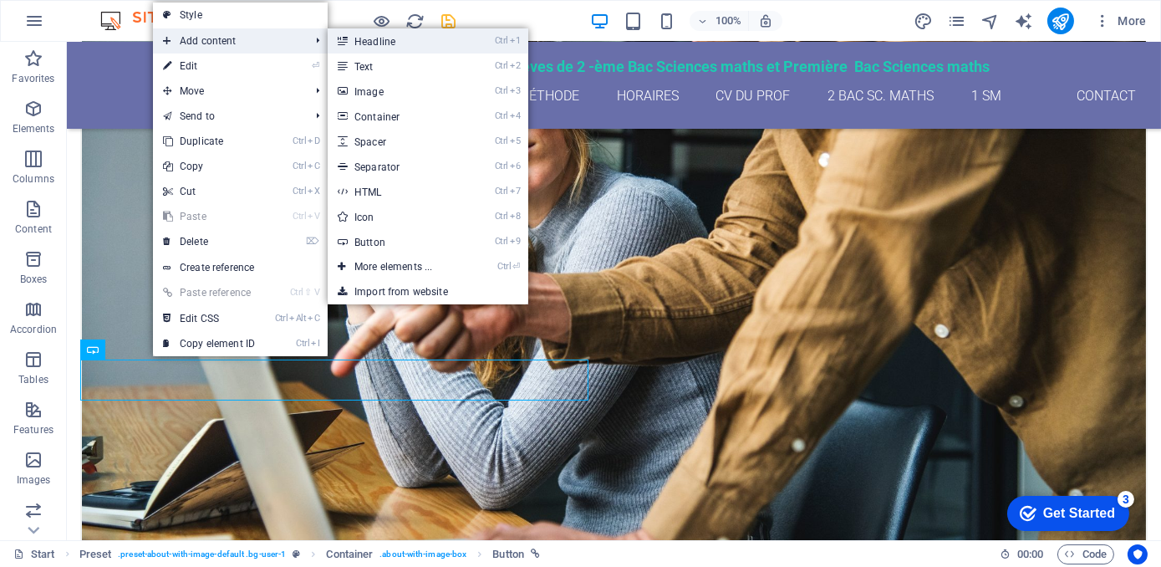
click at [376, 36] on link "Ctrl 1 Headline" at bounding box center [397, 40] width 138 height 25
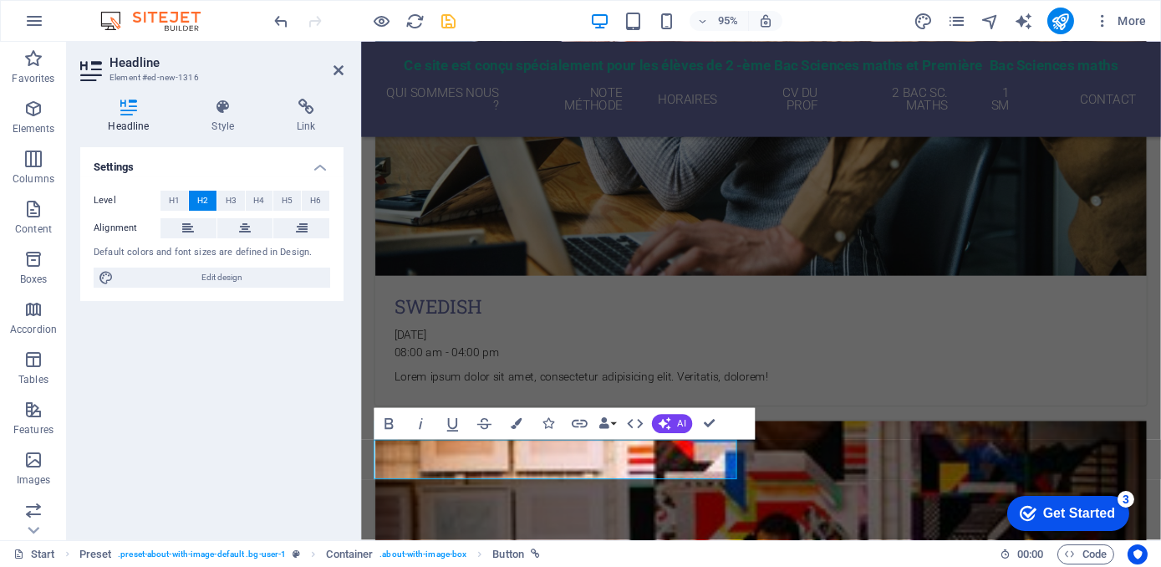
scroll to position [2224, 0]
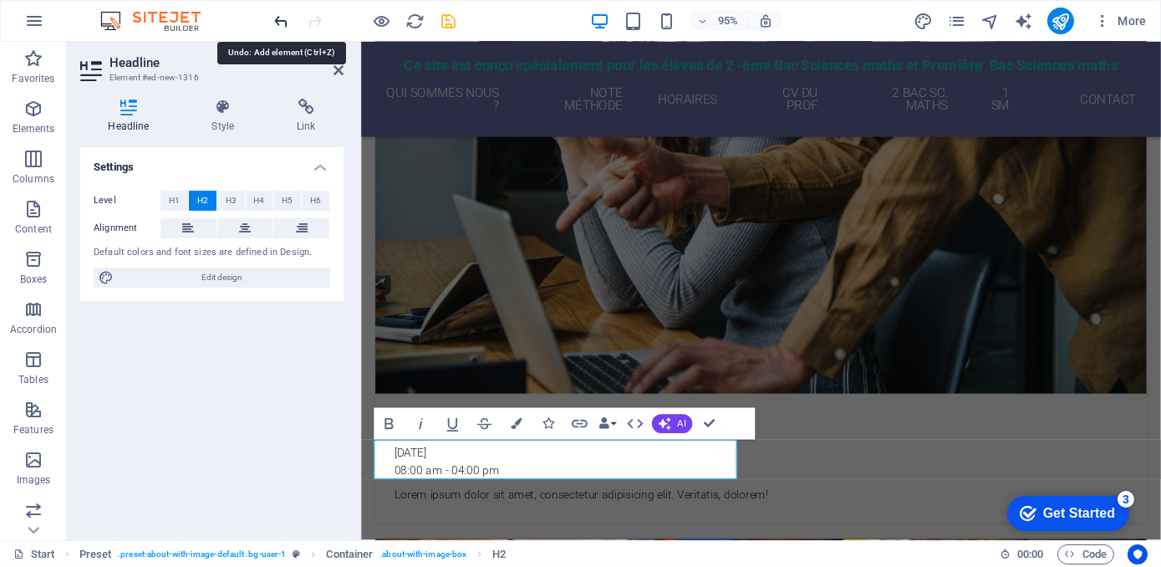
click at [281, 18] on icon "undo" at bounding box center [282, 21] width 19 height 19
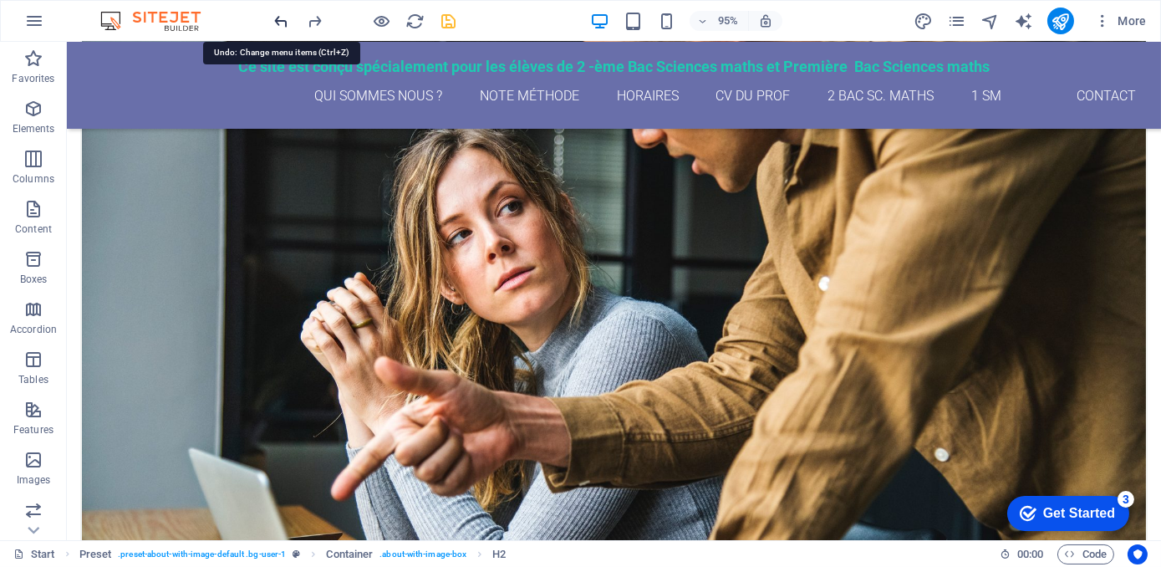
scroll to position [2347, 0]
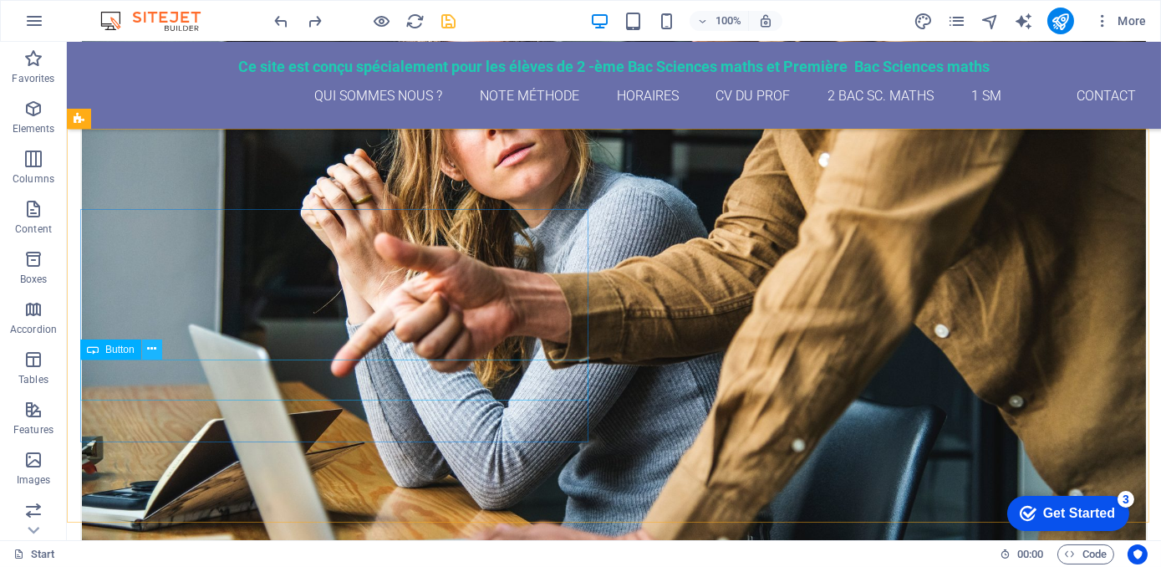
click at [149, 345] on icon at bounding box center [151, 349] width 9 height 18
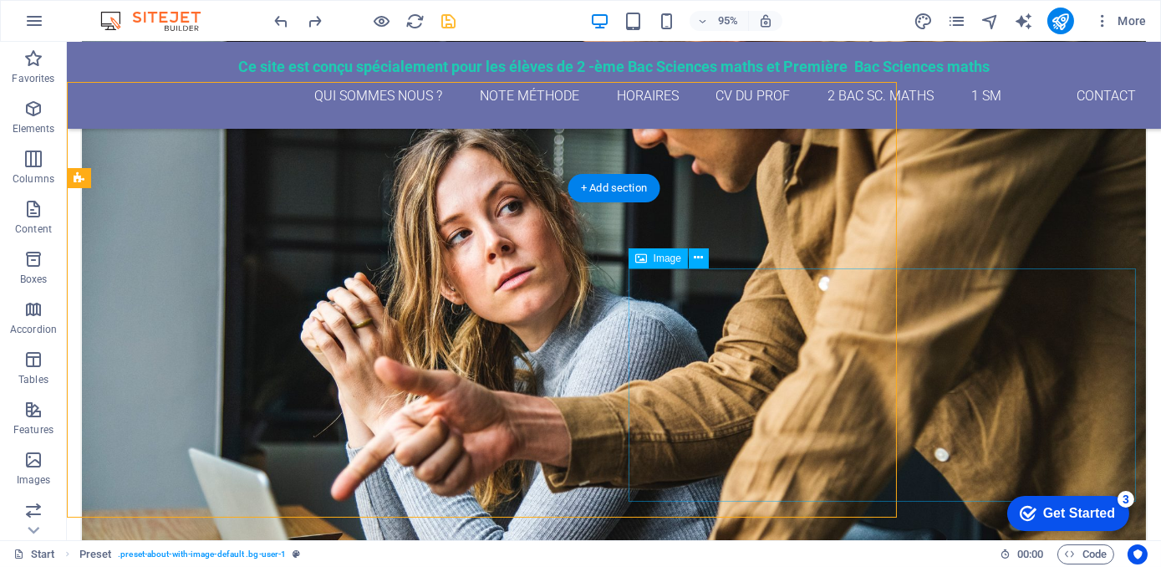
scroll to position [2288, 0]
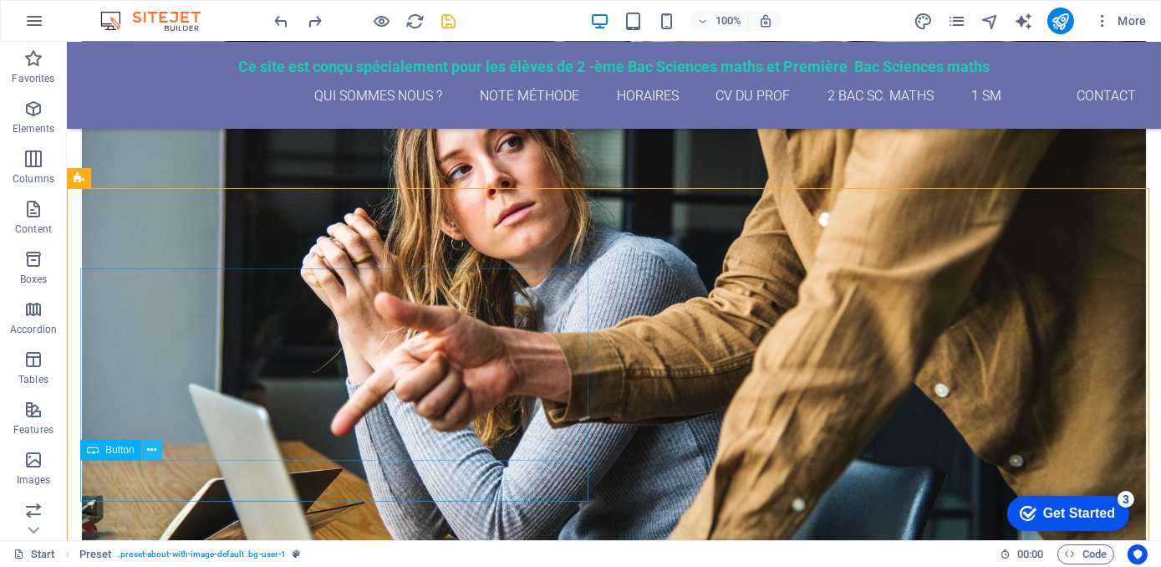
click at [154, 451] on icon at bounding box center [151, 450] width 9 height 18
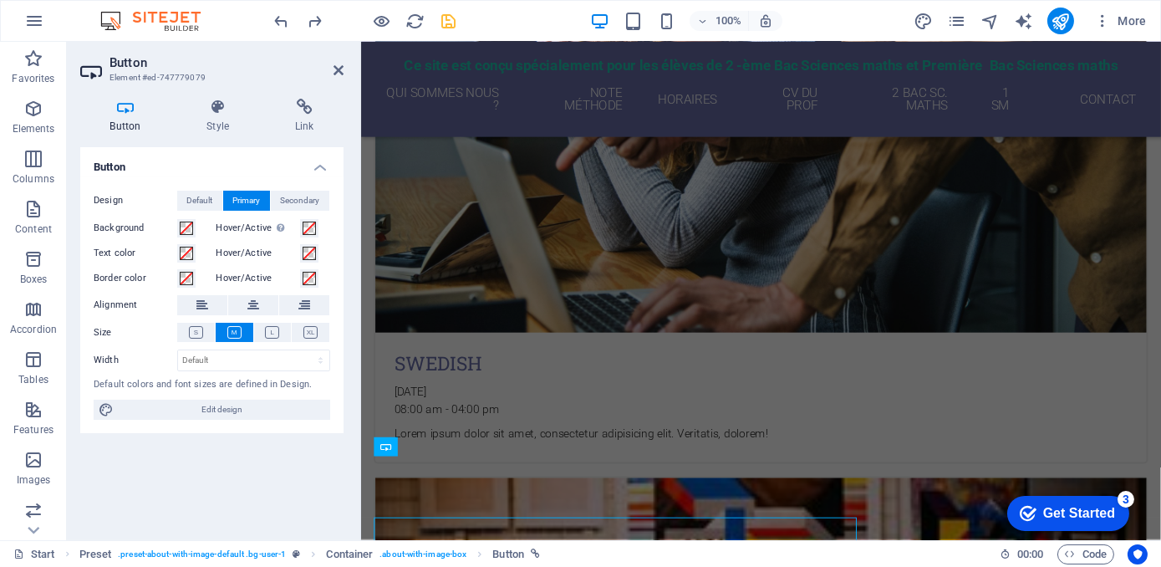
scroll to position [2164, 0]
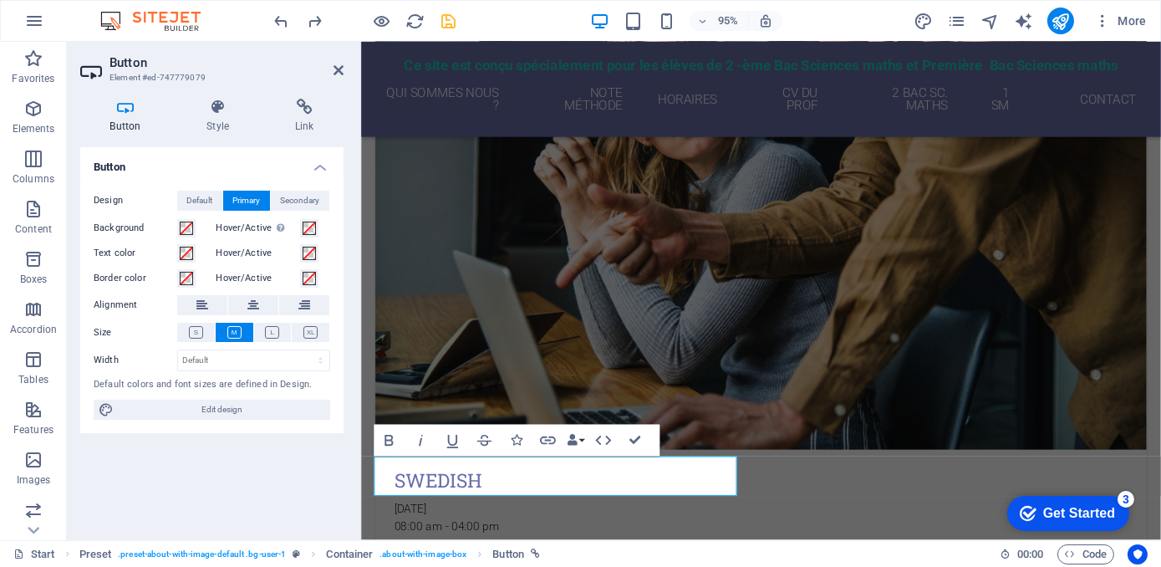
click at [156, 437] on div "Button Design Default Primary Secondary Background Hover/Active Switch to previ…" at bounding box center [211, 337] width 263 height 380
click at [339, 68] on icon at bounding box center [339, 70] width 10 height 13
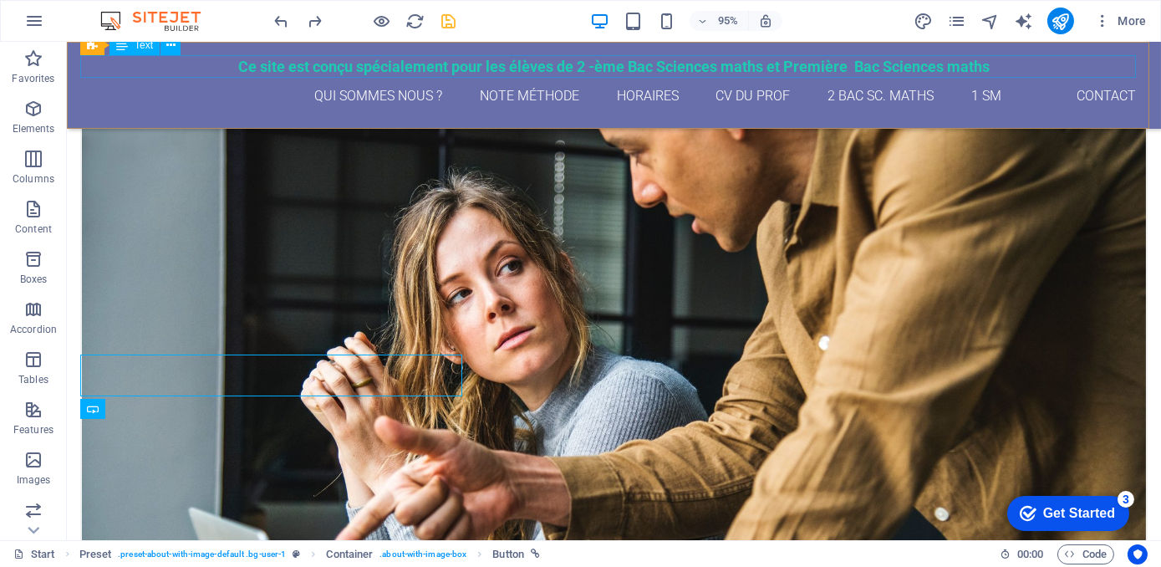
scroll to position [2288, 0]
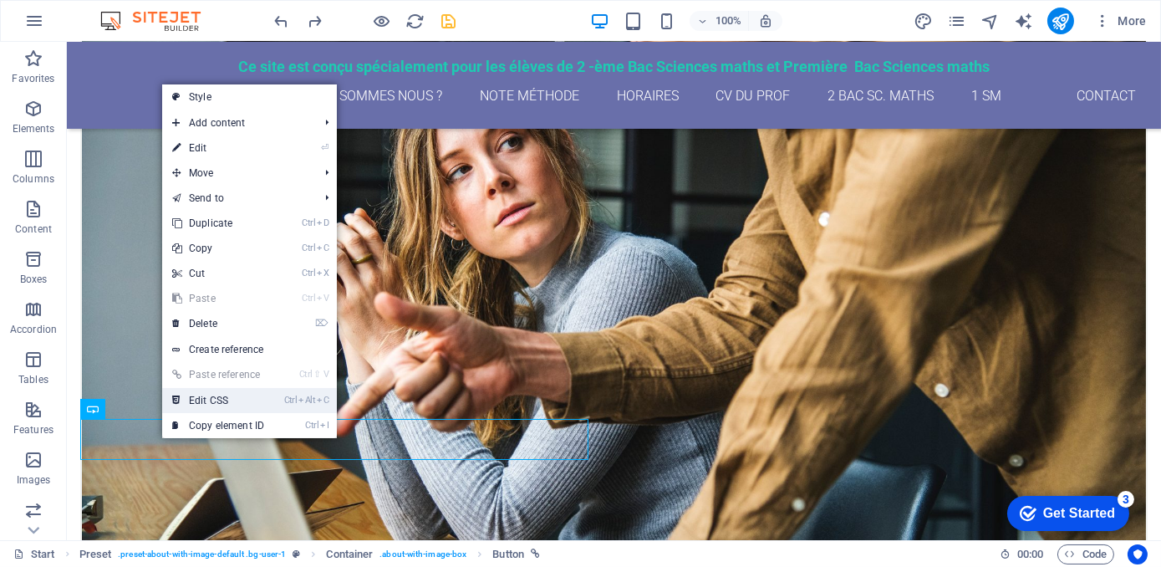
click at [198, 399] on link "Ctrl Alt C Edit CSS" at bounding box center [218, 400] width 112 height 25
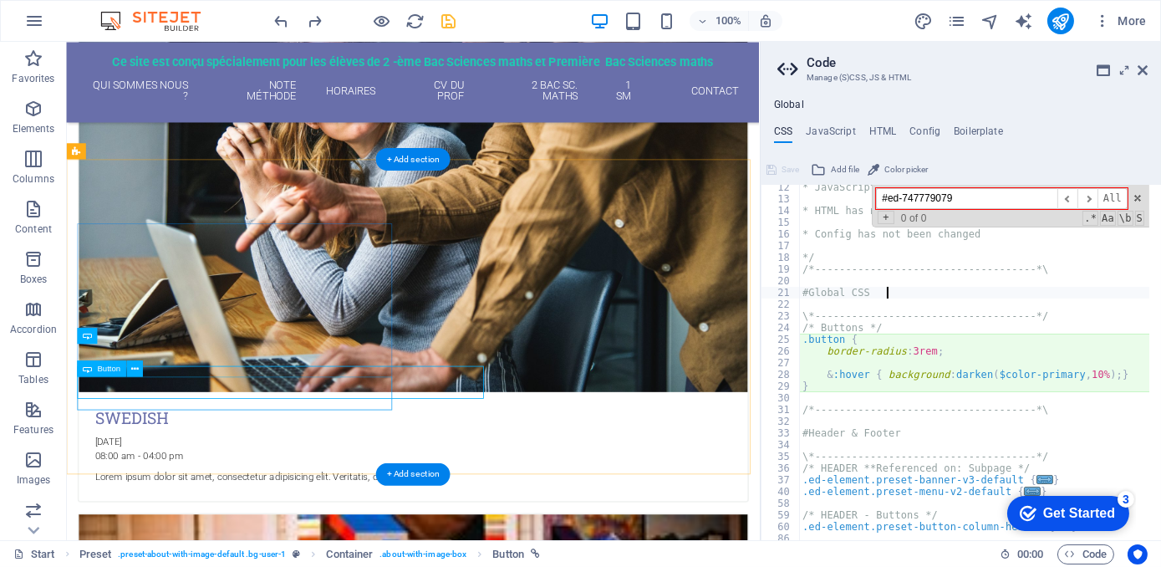
type textarea "border-radius: 3rem;"
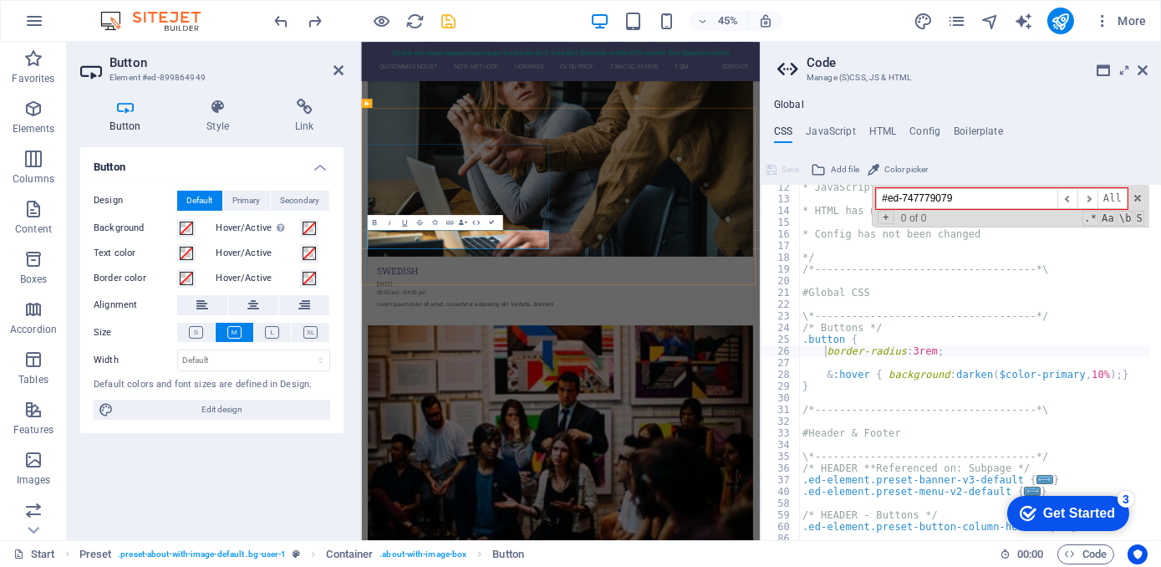
drag, startPoint x: 339, startPoint y: 37, endPoint x: 339, endPoint y: 71, distance: 34.3
click at [339, 71] on icon at bounding box center [339, 70] width 10 height 13
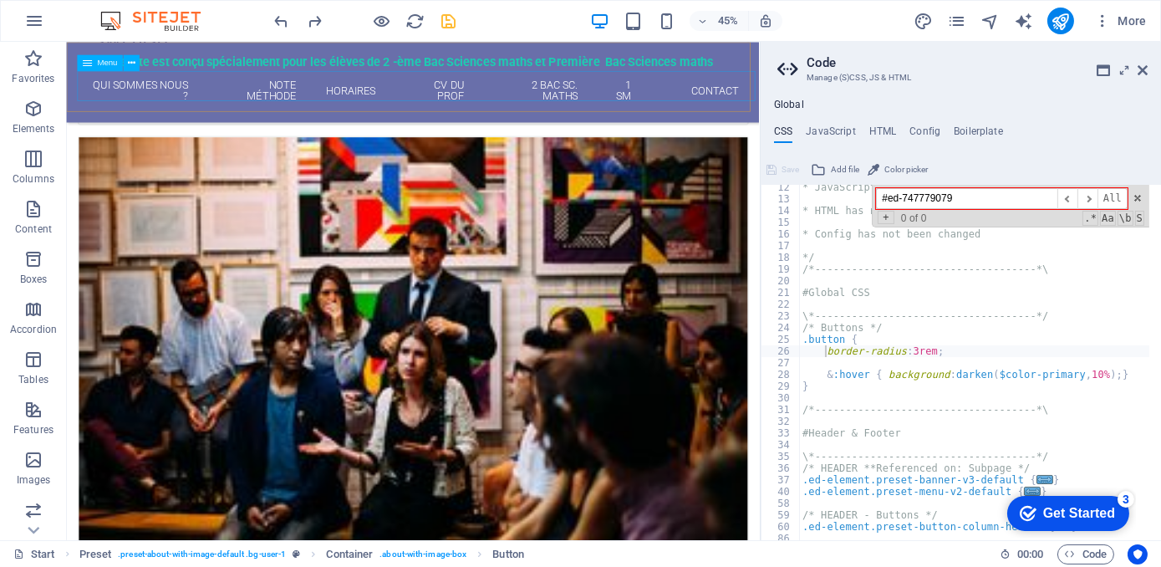
scroll to position [2260, 0]
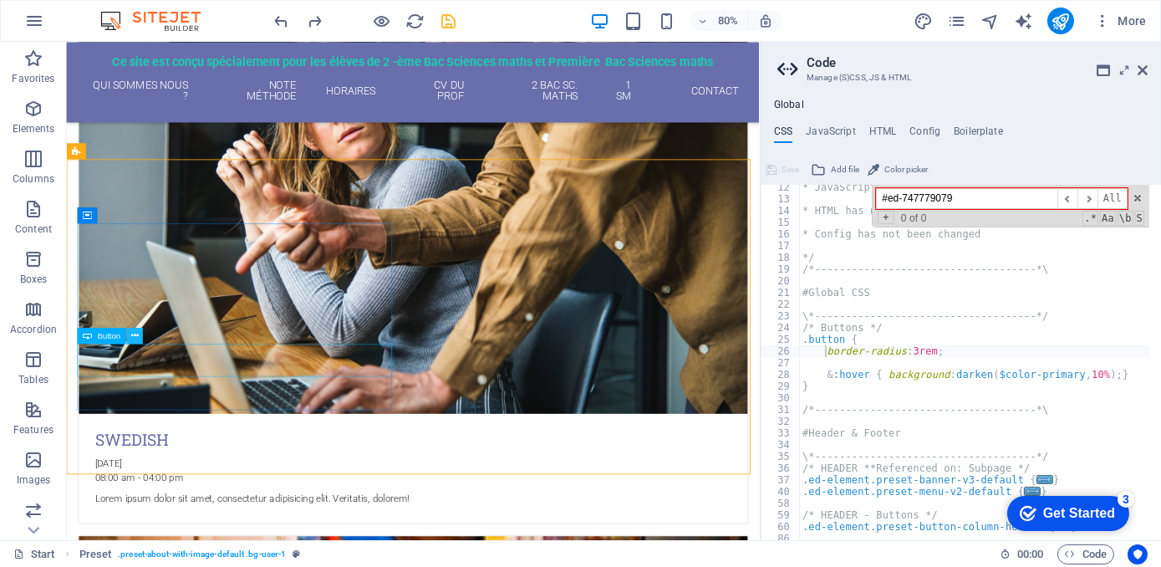
click at [136, 332] on icon at bounding box center [135, 336] width 8 height 14
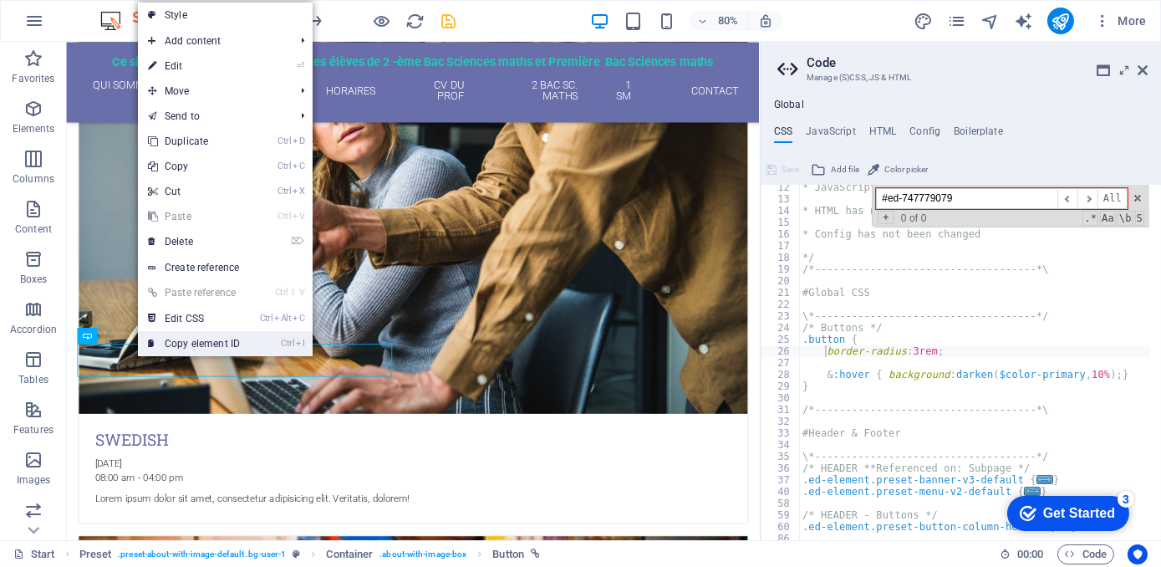
click at [169, 340] on link "Ctrl I Copy element ID" at bounding box center [194, 343] width 112 height 25
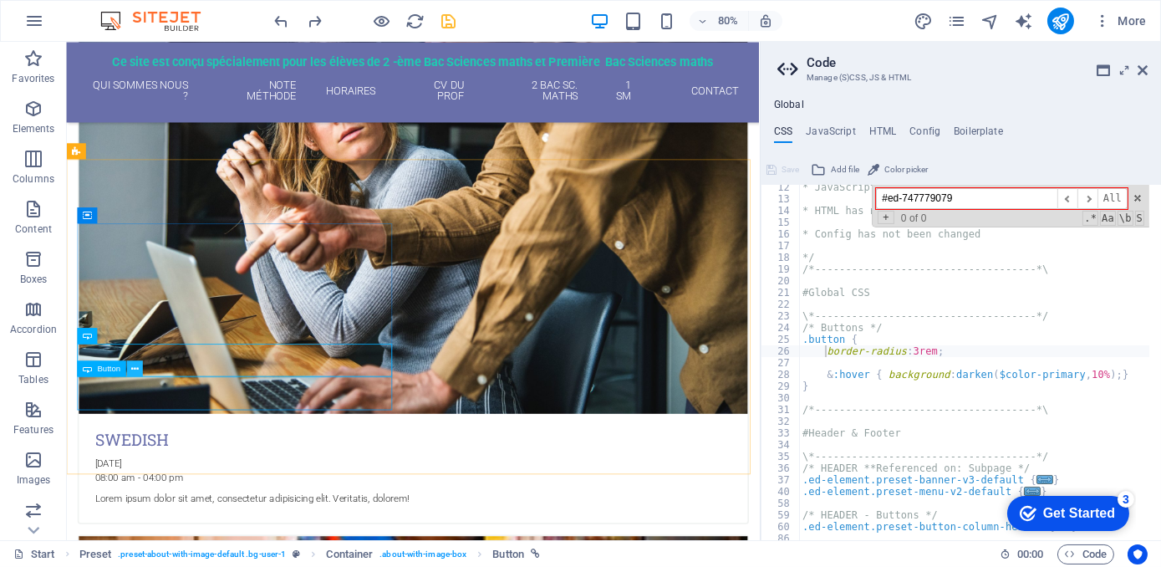
click at [135, 366] on icon at bounding box center [135, 368] width 8 height 14
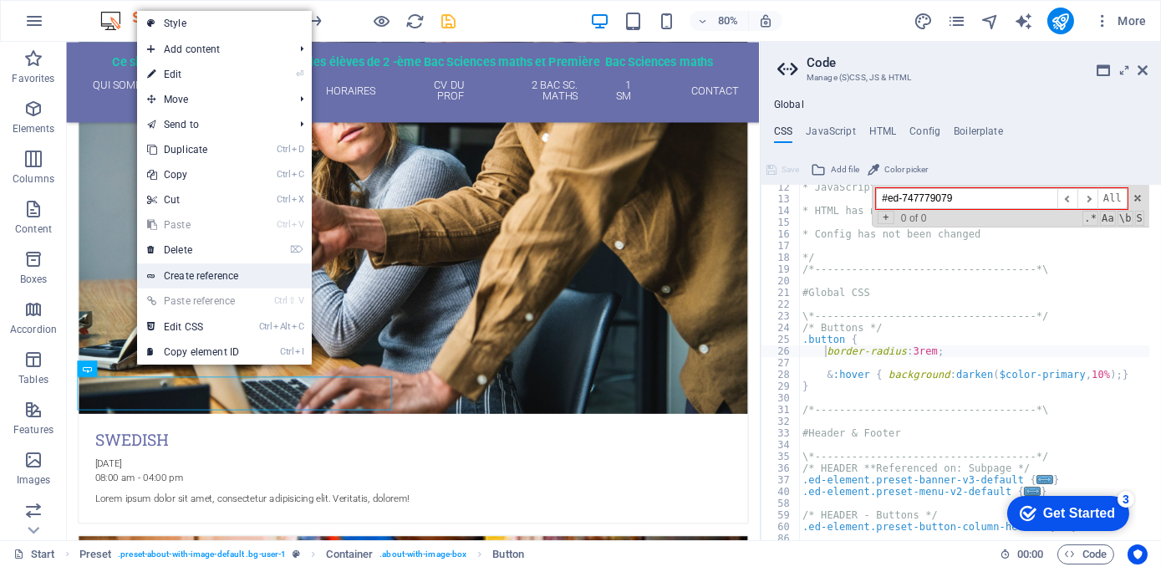
click at [194, 269] on link "Create reference" at bounding box center [224, 275] width 175 height 25
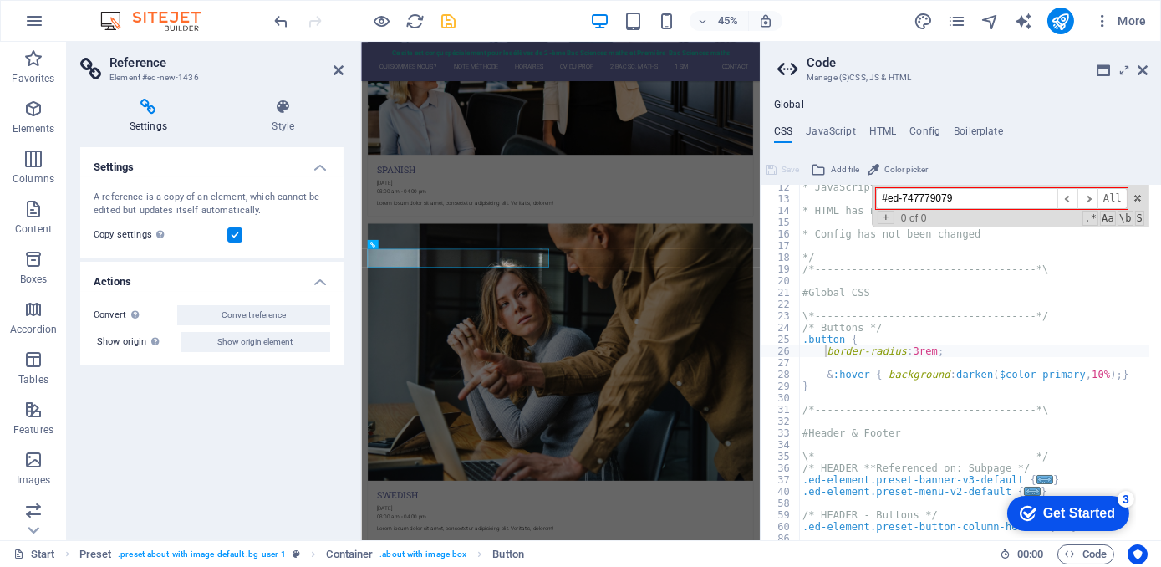
scroll to position [2759, 0]
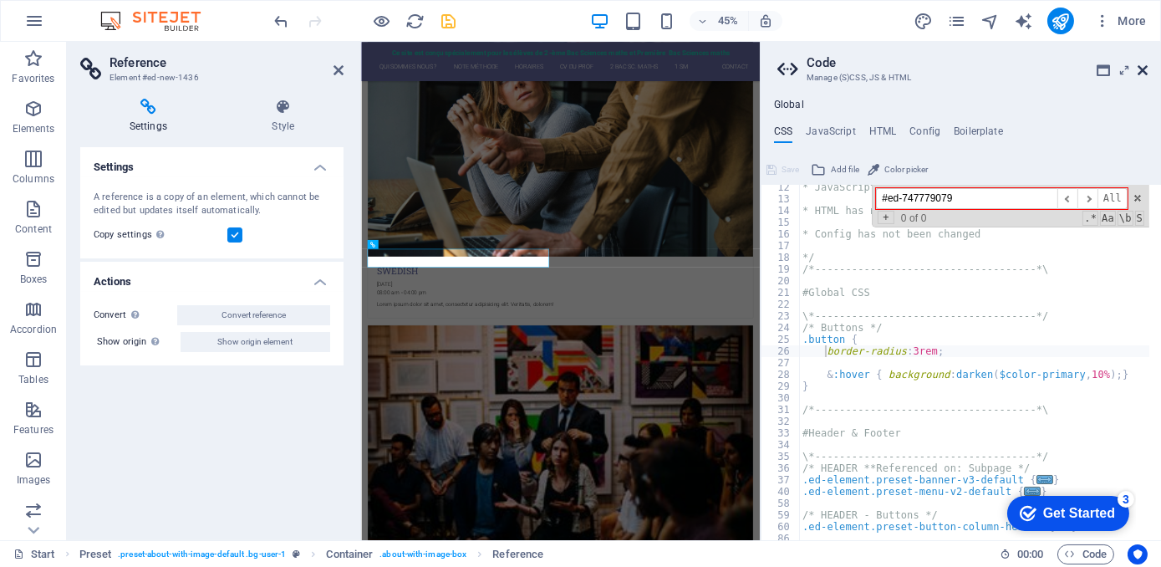
click at [1141, 66] on icon at bounding box center [1143, 70] width 10 height 13
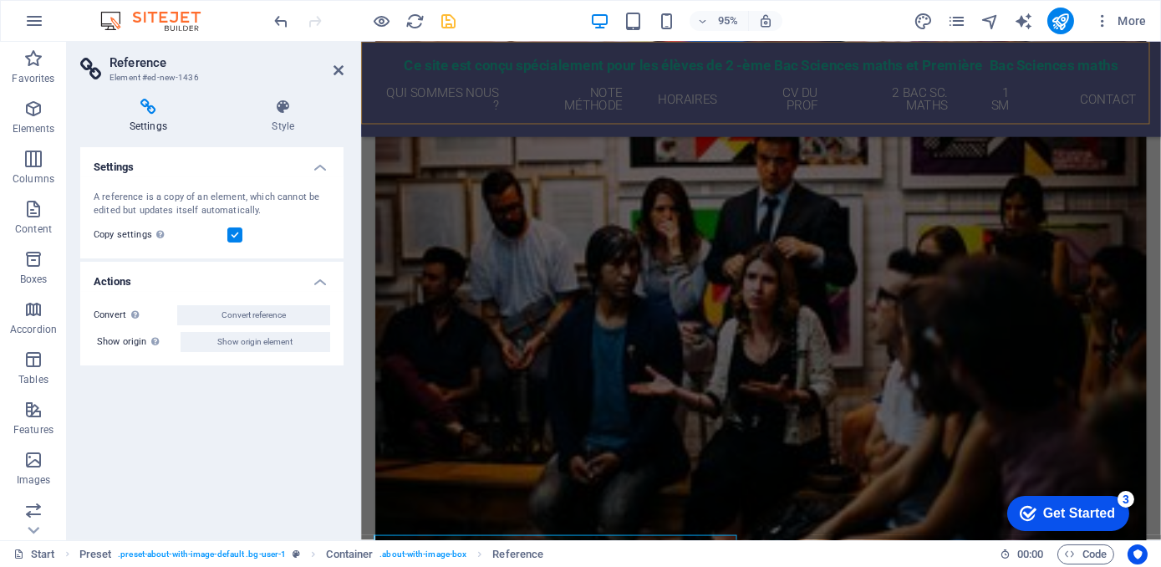
scroll to position [2164, 0]
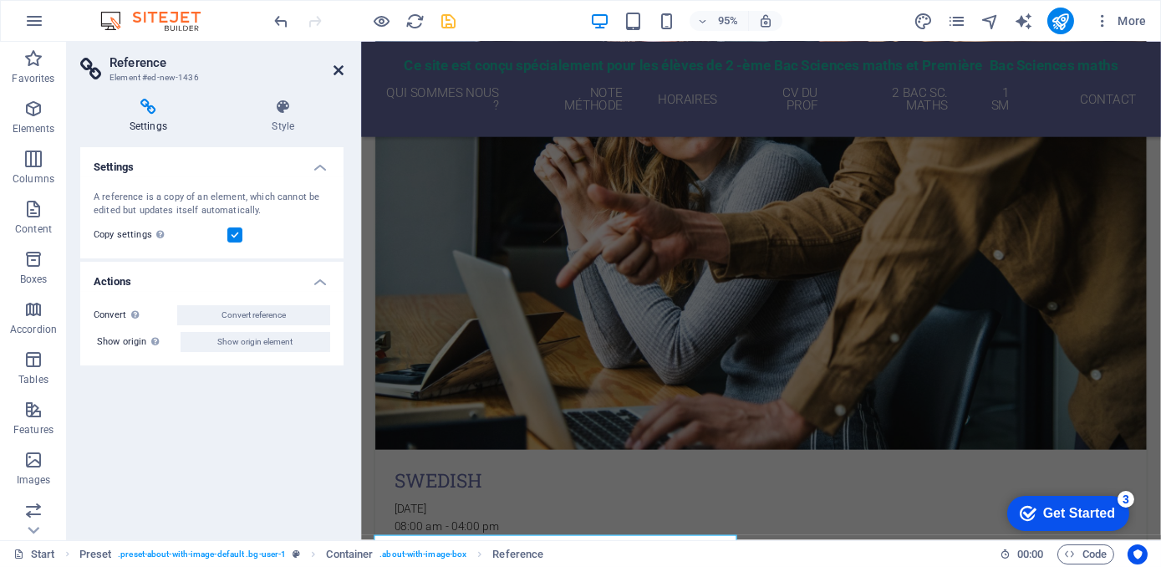
click at [339, 68] on icon at bounding box center [339, 70] width 10 height 13
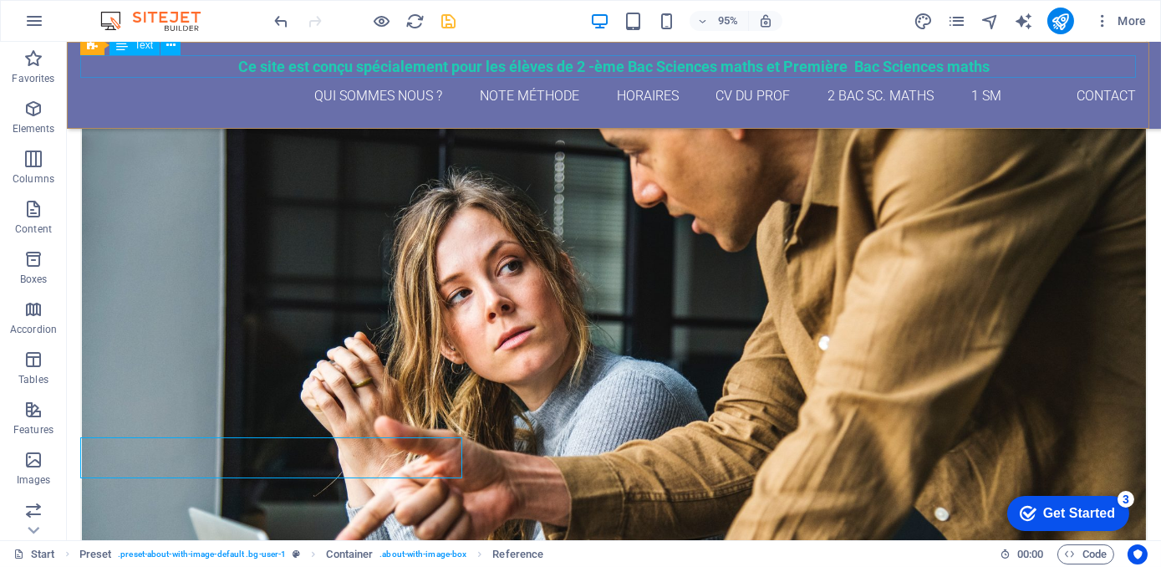
scroll to position [2288, 0]
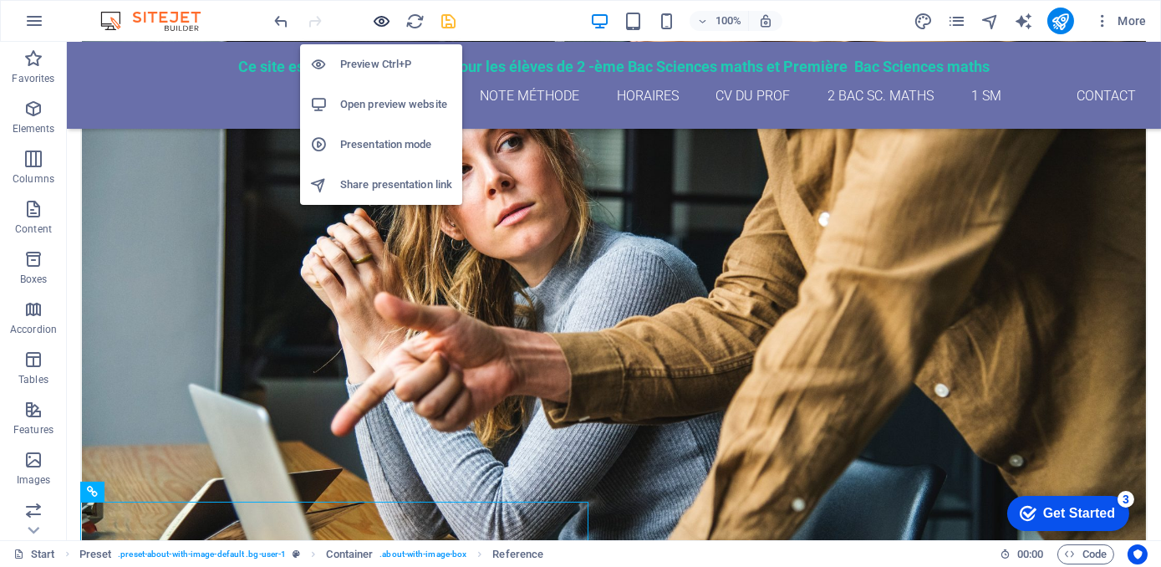
click at [383, 13] on icon "button" at bounding box center [382, 21] width 19 height 19
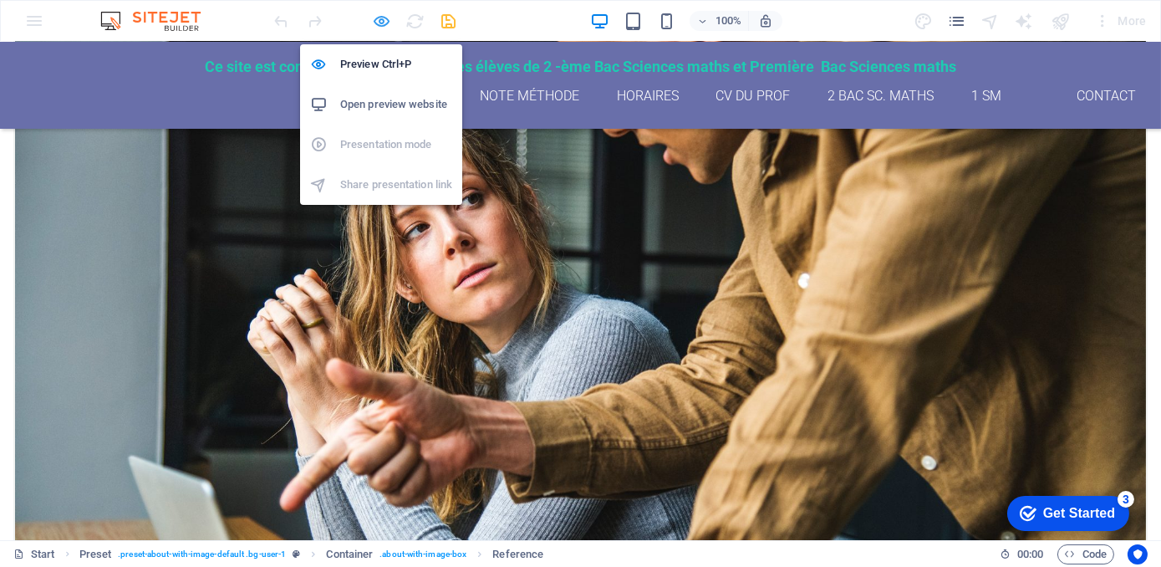
scroll to position [2332, 0]
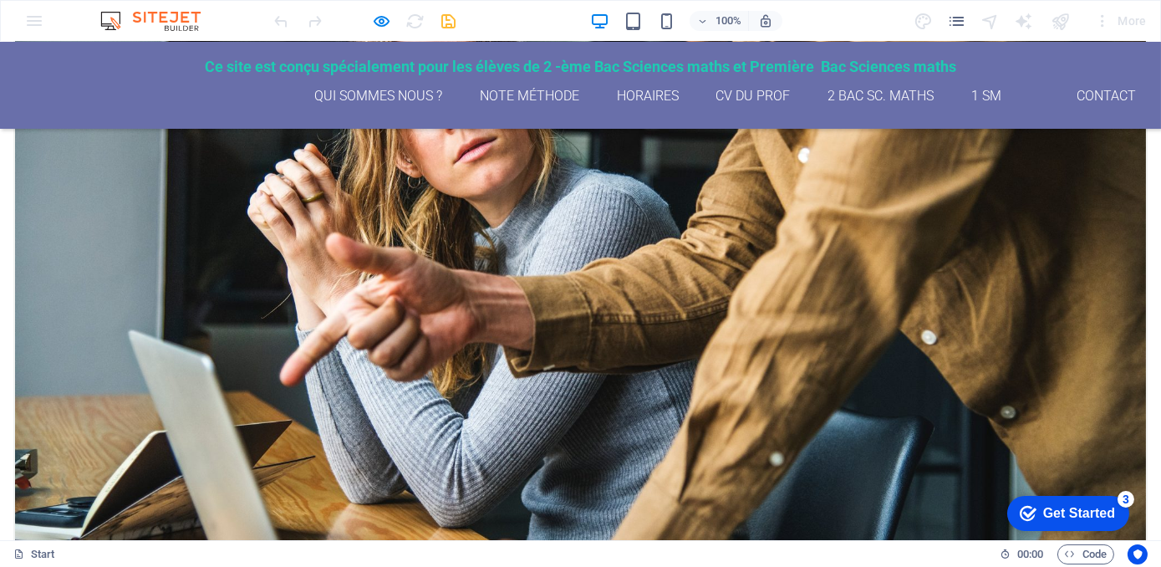
scroll to position [2362, 0]
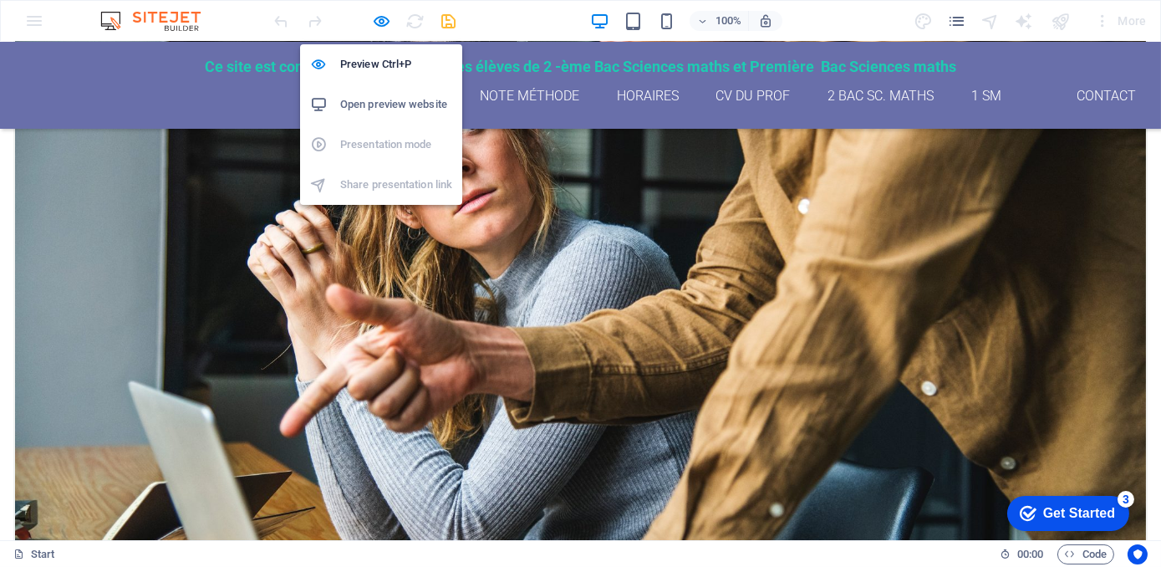
click at [385, 101] on h6 "Open preview website" at bounding box center [396, 104] width 112 height 20
click at [382, 18] on icon "button" at bounding box center [382, 21] width 19 height 19
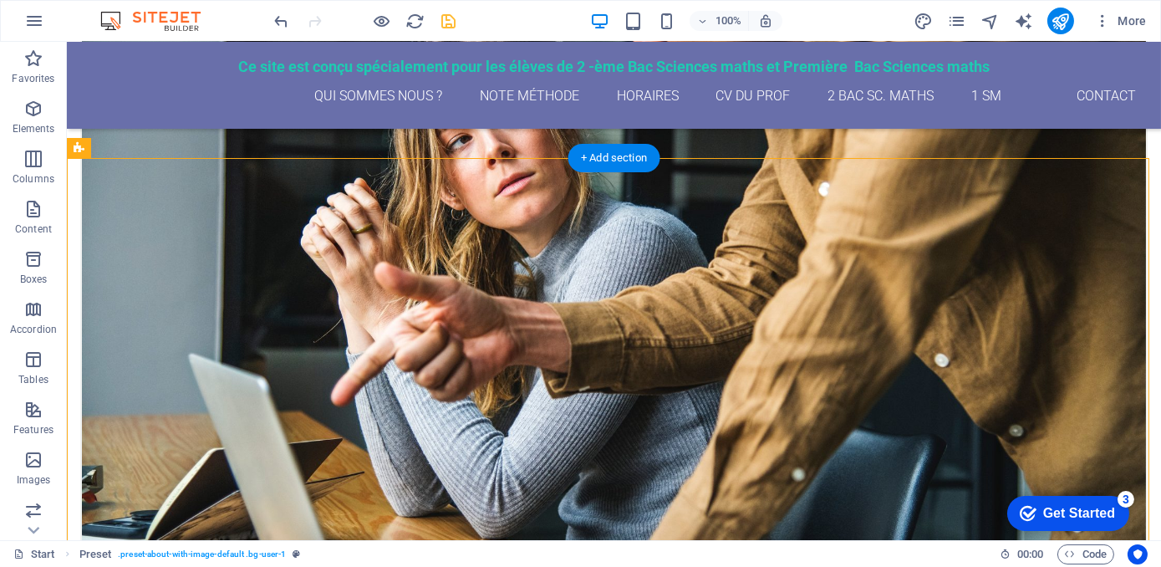
drag, startPoint x: 154, startPoint y: 504, endPoint x: 273, endPoint y: 447, distance: 132.4
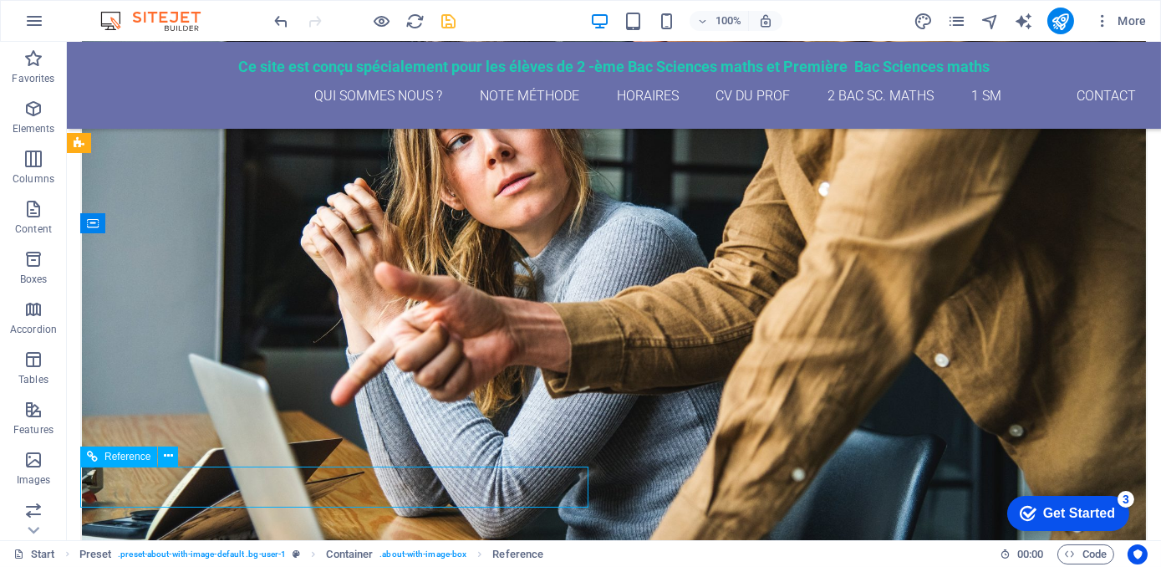
scroll to position [2334, 0]
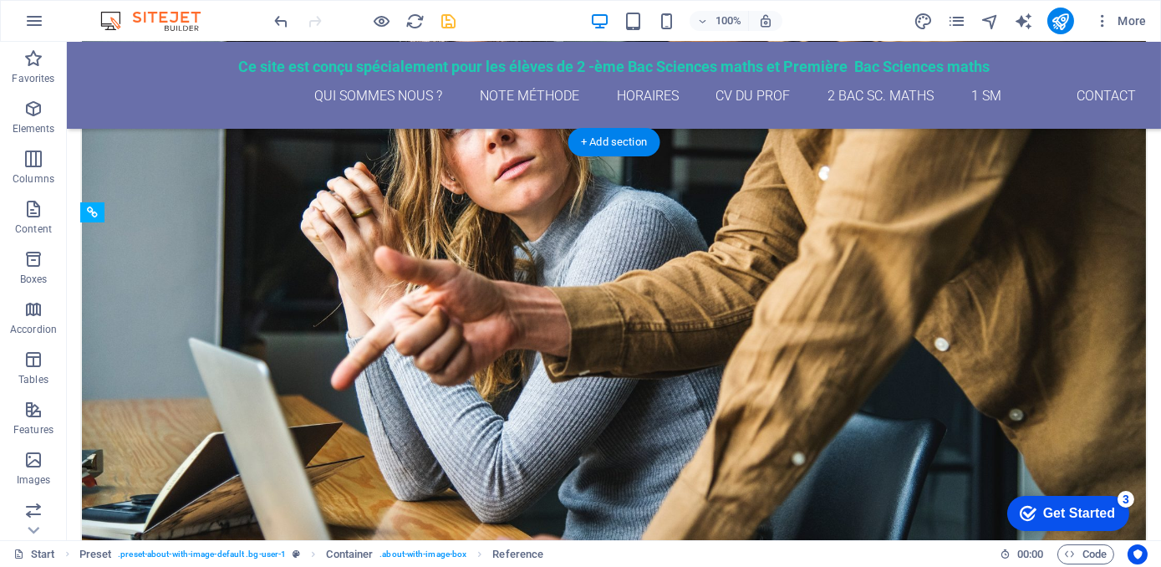
drag, startPoint x: 158, startPoint y: 500, endPoint x: 151, endPoint y: 440, distance: 60.6
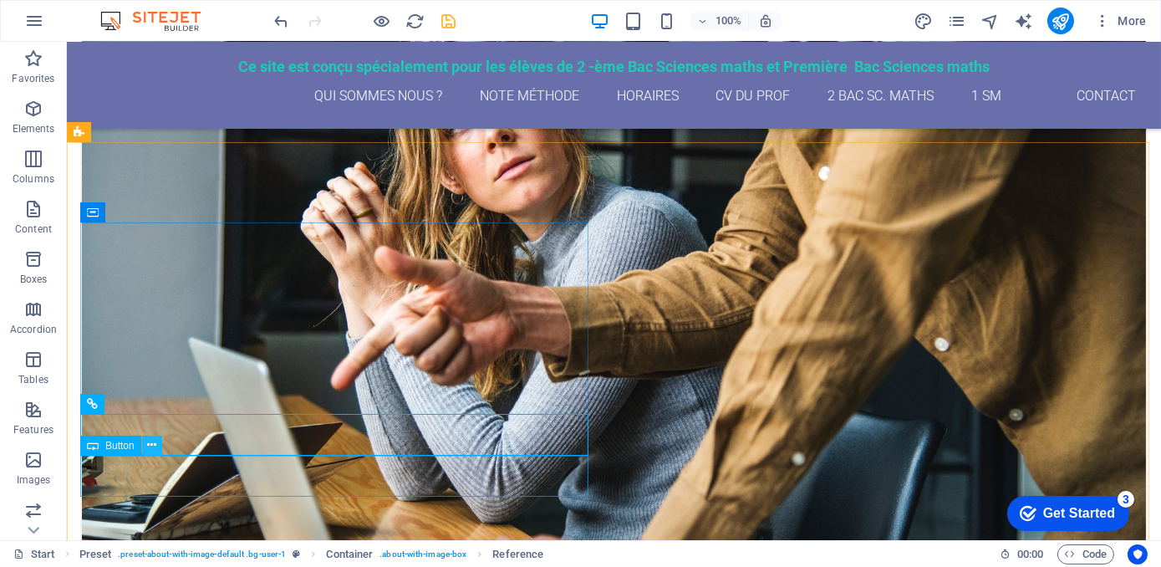
click at [147, 442] on icon at bounding box center [151, 445] width 9 height 18
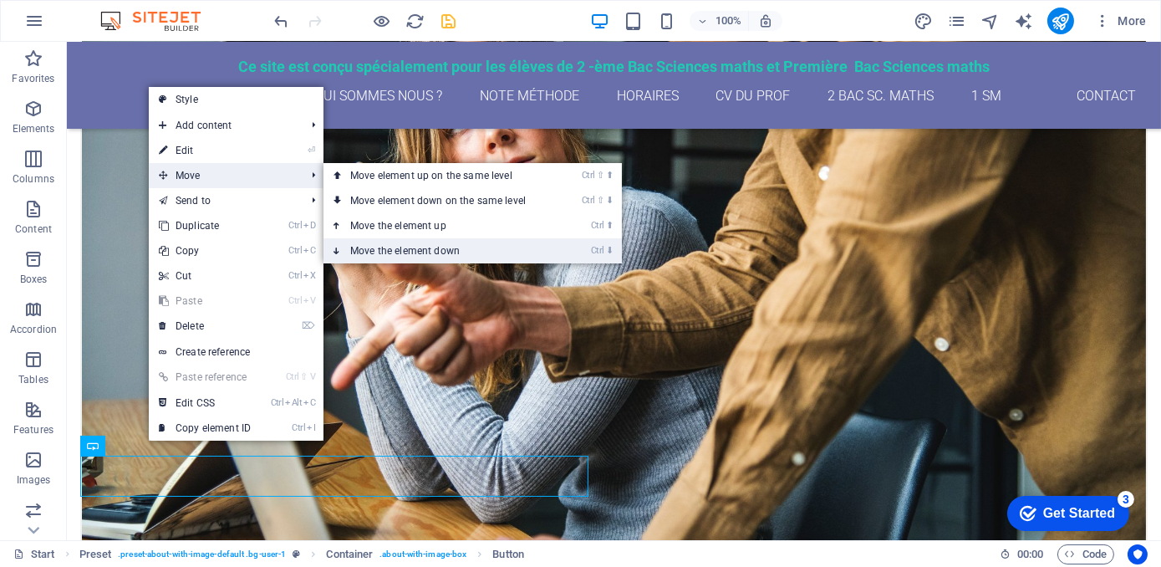
click at [361, 251] on link "Ctrl ⬇ Move the element down" at bounding box center [442, 250] width 236 height 25
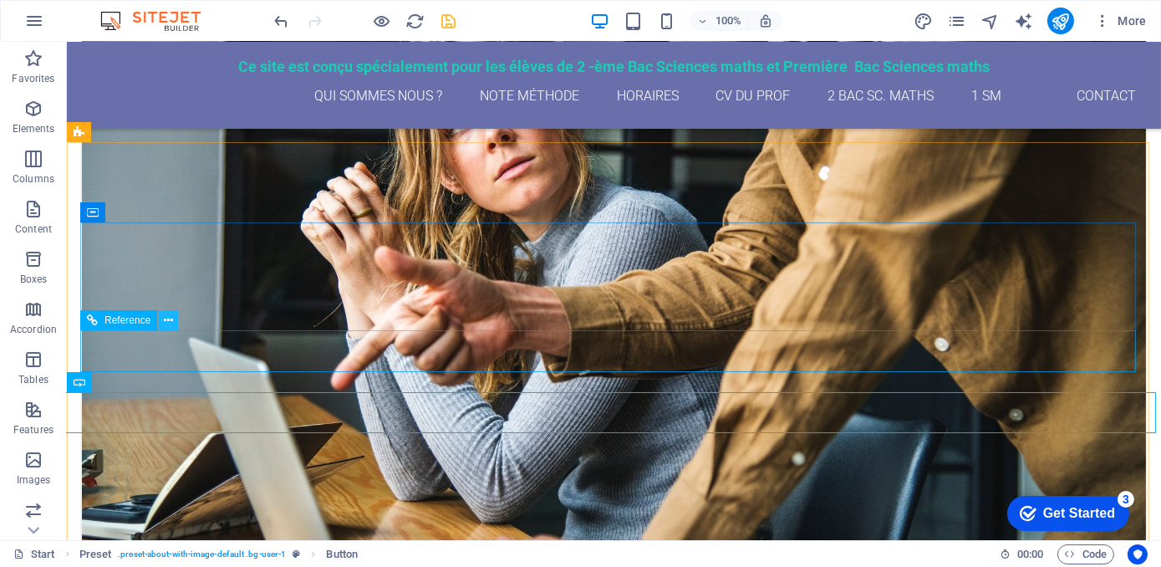
click at [165, 319] on icon at bounding box center [168, 321] width 9 height 18
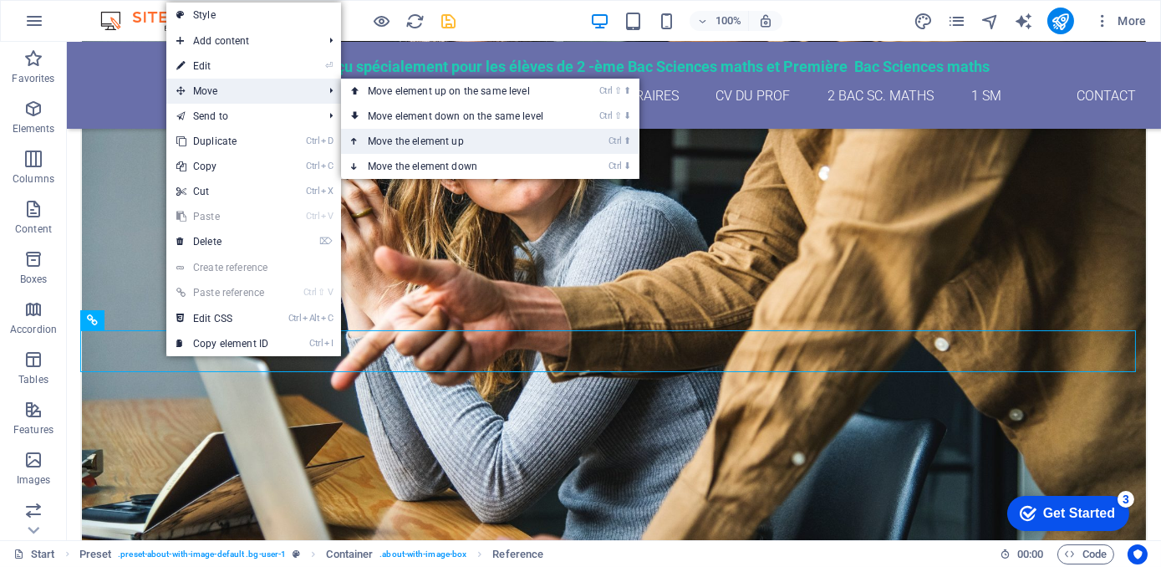
click at [378, 137] on link "Ctrl ⬆ Move the element up" at bounding box center [459, 141] width 236 height 25
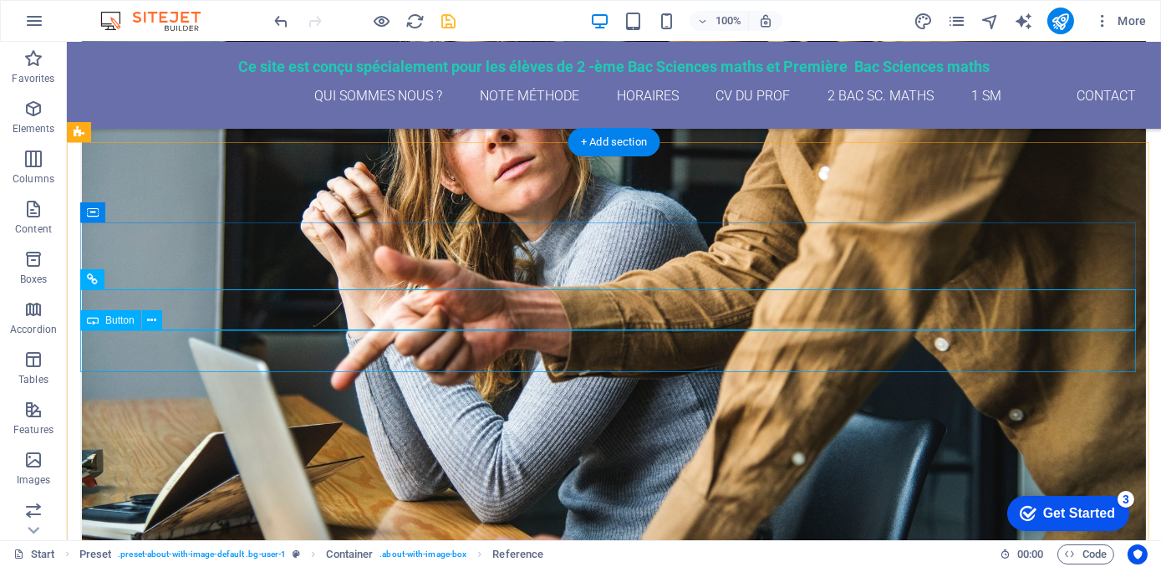
click at [151, 321] on icon at bounding box center [151, 321] width 9 height 18
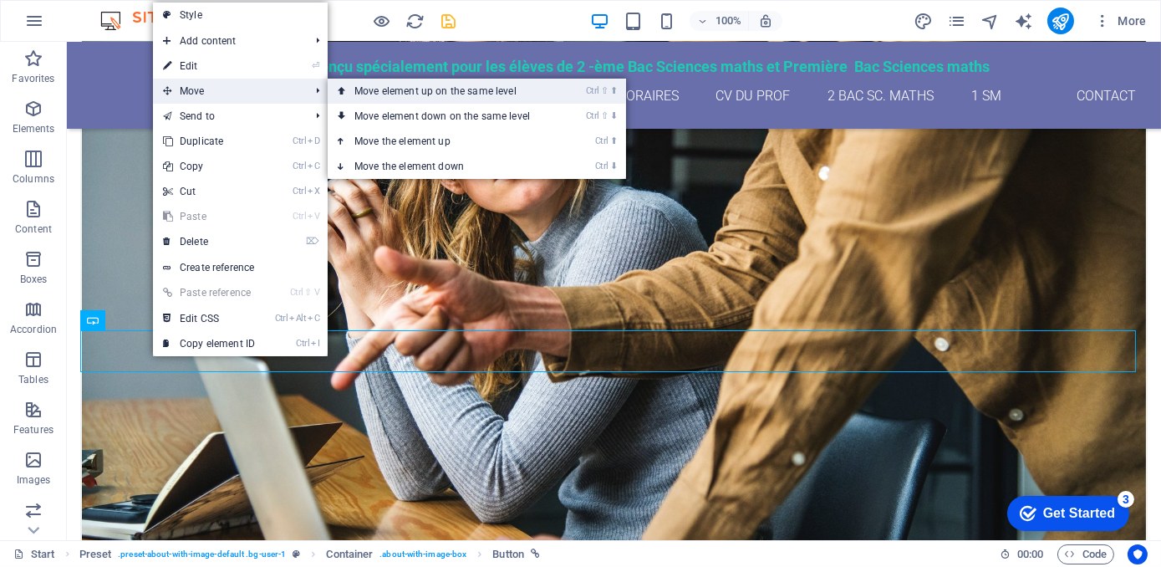
click at [355, 94] on link "Ctrl ⇧ ⬆ Move element up on the same level" at bounding box center [446, 91] width 236 height 25
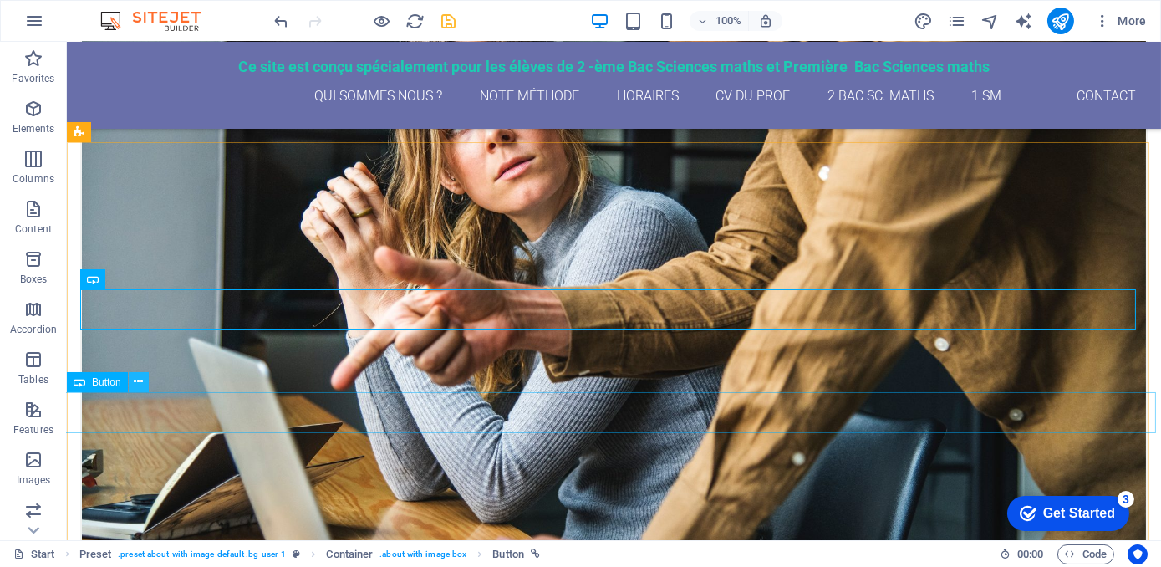
click at [140, 382] on icon at bounding box center [138, 382] width 9 height 18
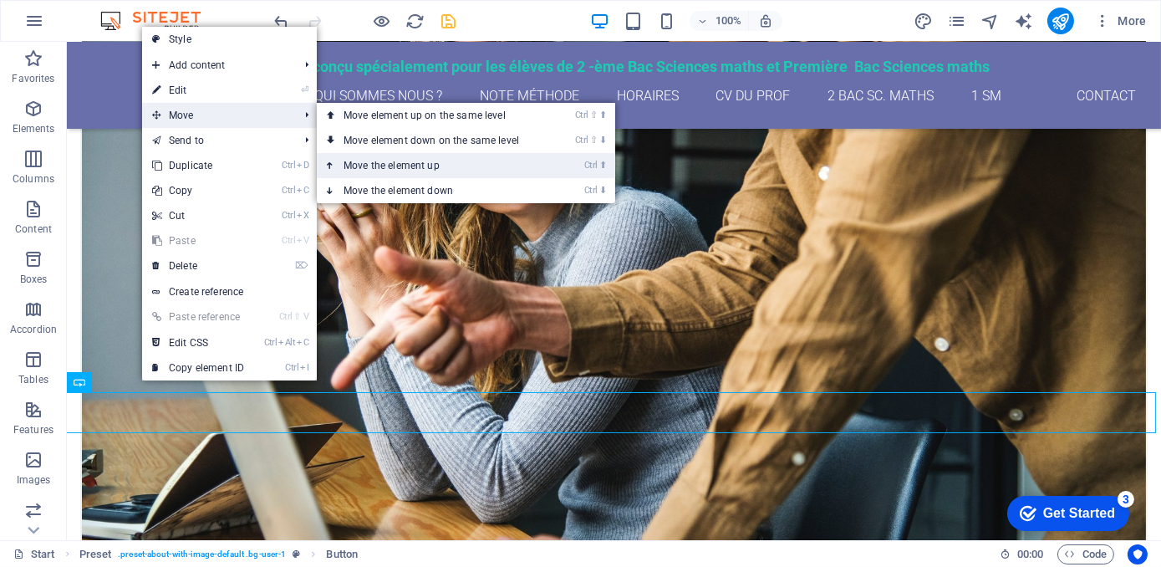
click at [395, 162] on link "Ctrl ⬆ Move the element up" at bounding box center [435, 165] width 236 height 25
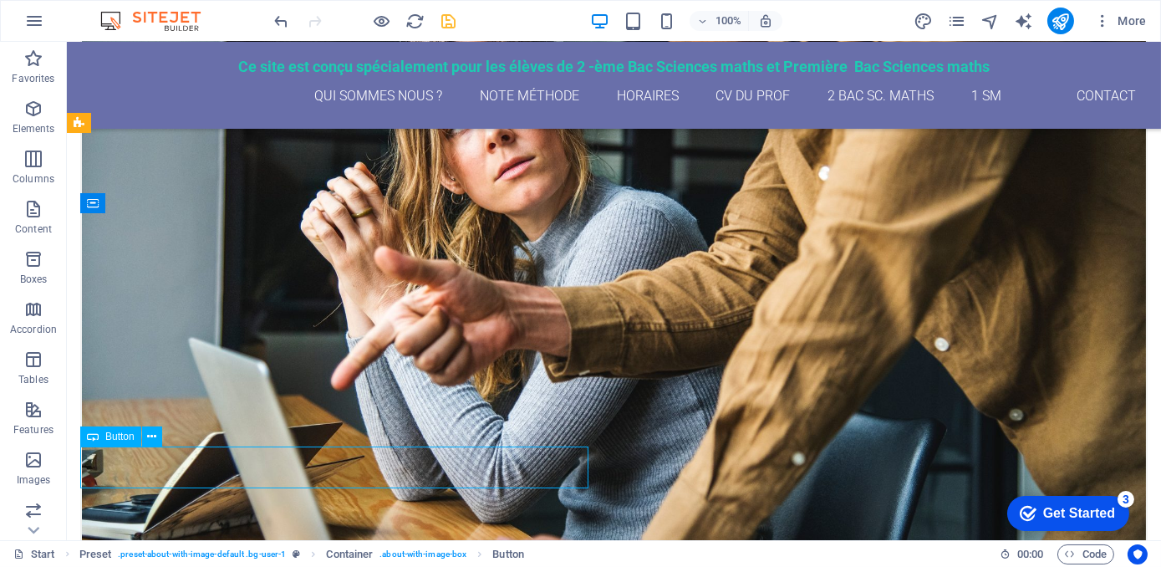
scroll to position [2347, 0]
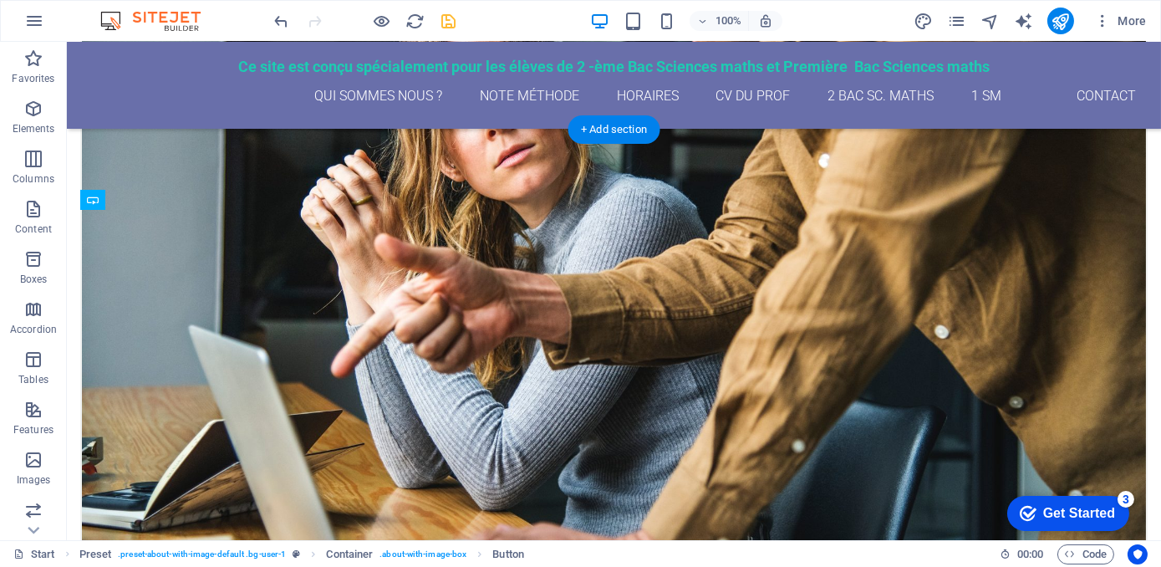
drag, startPoint x: 157, startPoint y: 491, endPoint x: 268, endPoint y: 425, distance: 128.6
drag, startPoint x: 291, startPoint y: 425, endPoint x: 298, endPoint y: 378, distance: 47.4
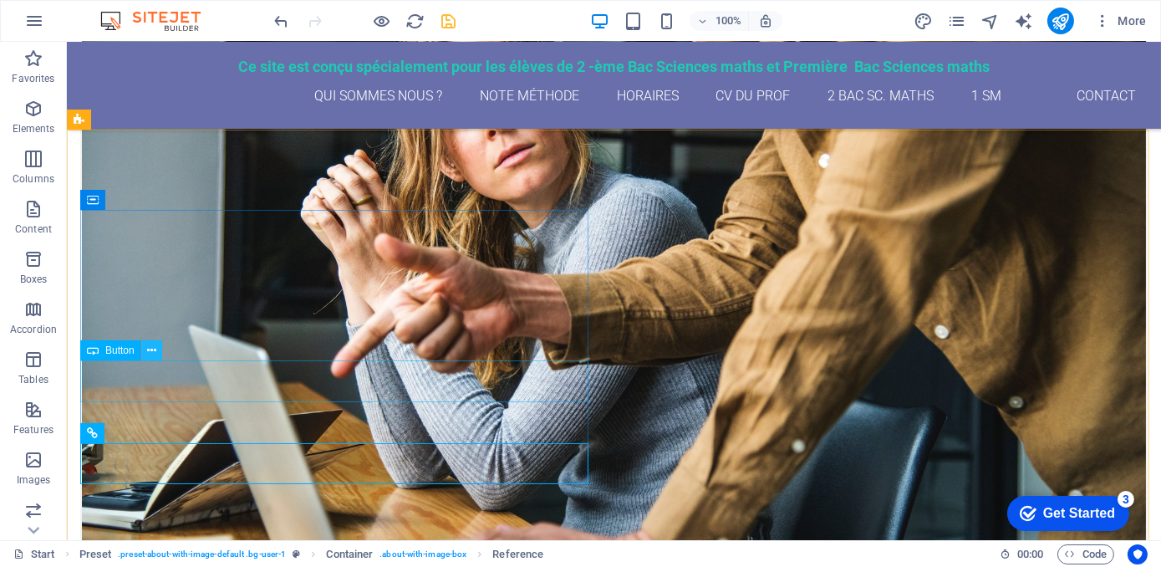
click at [153, 347] on icon at bounding box center [151, 351] width 9 height 18
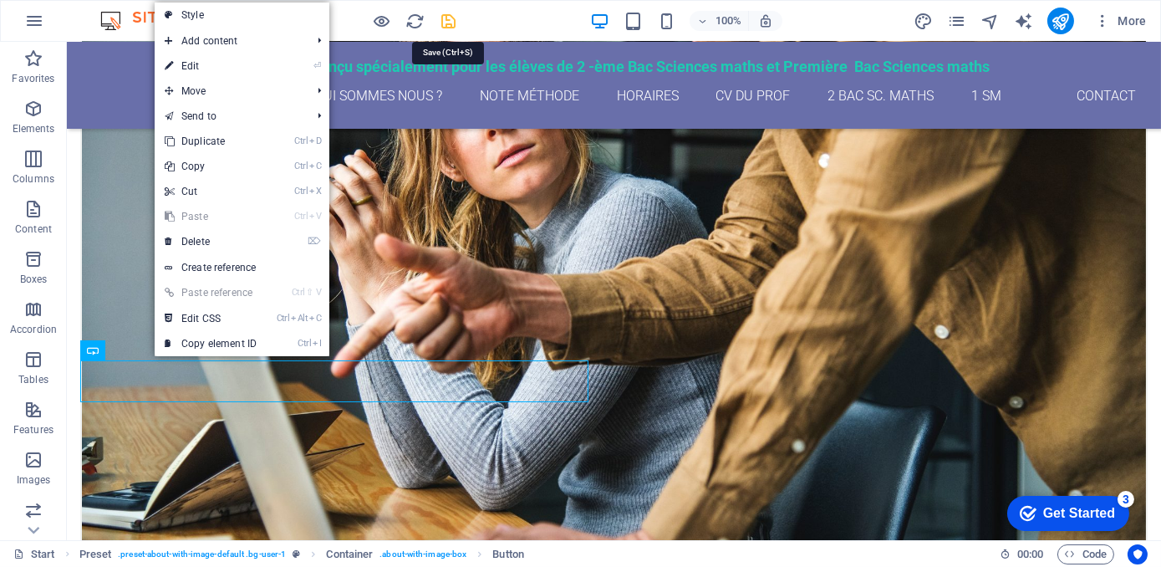
click at [446, 21] on icon "save" at bounding box center [449, 21] width 19 height 19
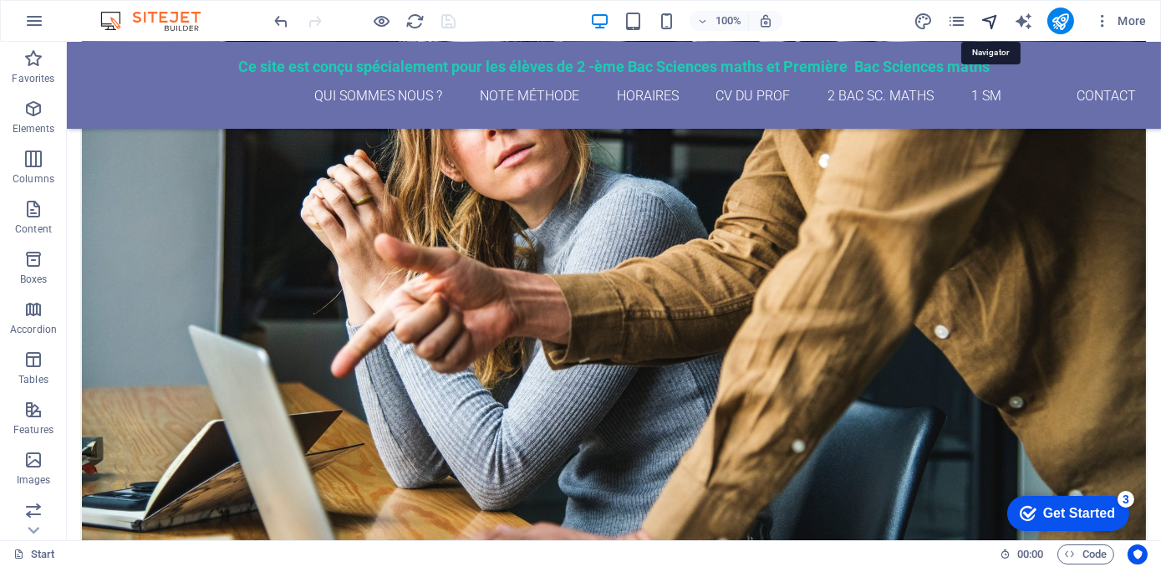
click at [994, 19] on icon "navigator" at bounding box center [990, 21] width 19 height 19
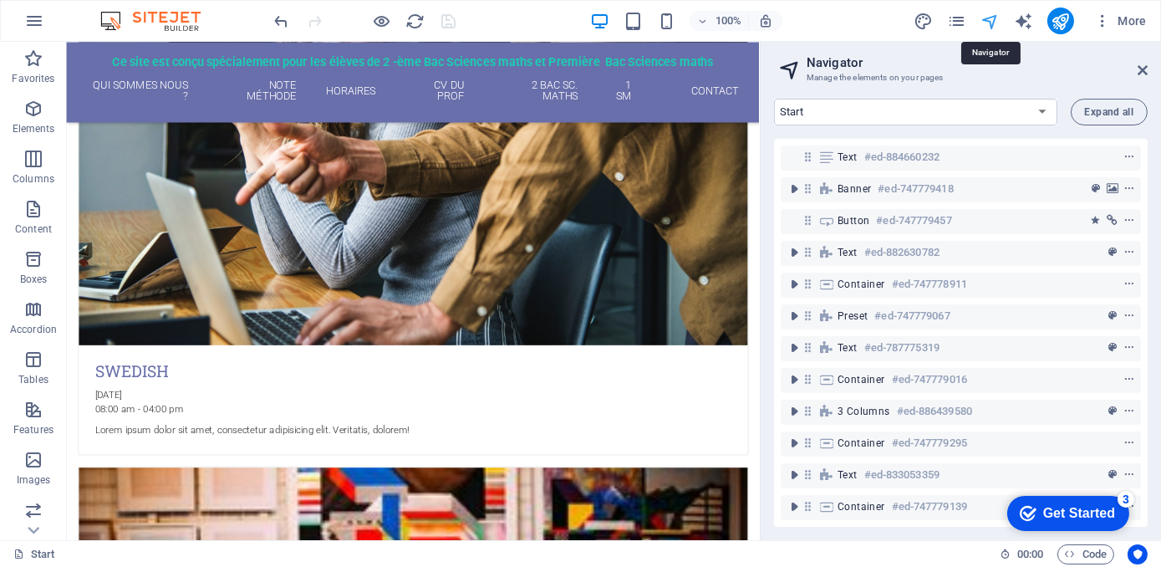
scroll to position [2319, 0]
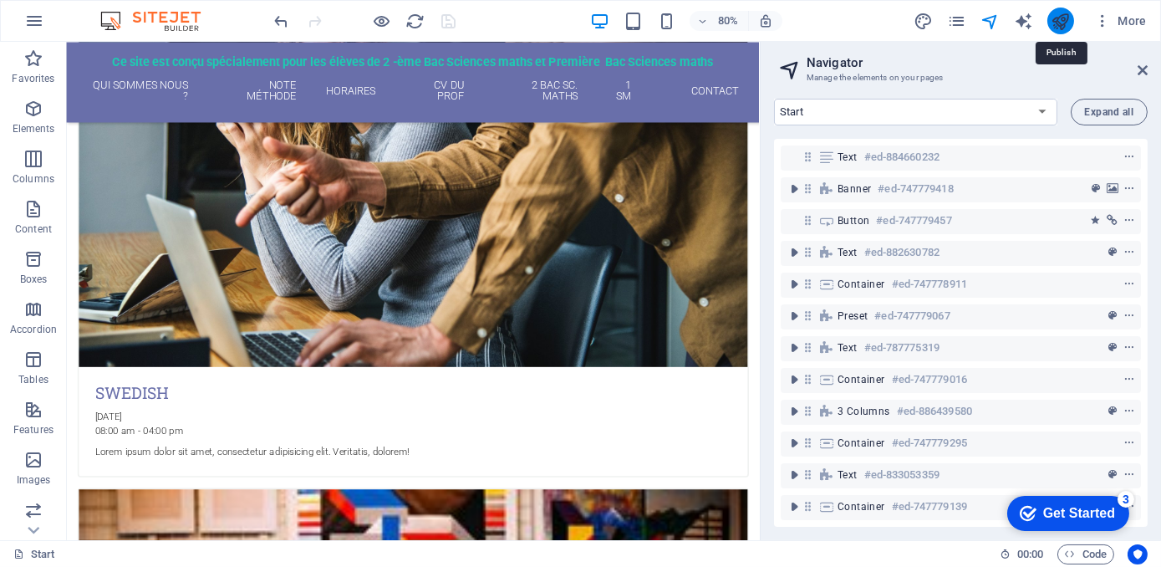
click at [1057, 18] on icon "publish" at bounding box center [1060, 21] width 19 height 19
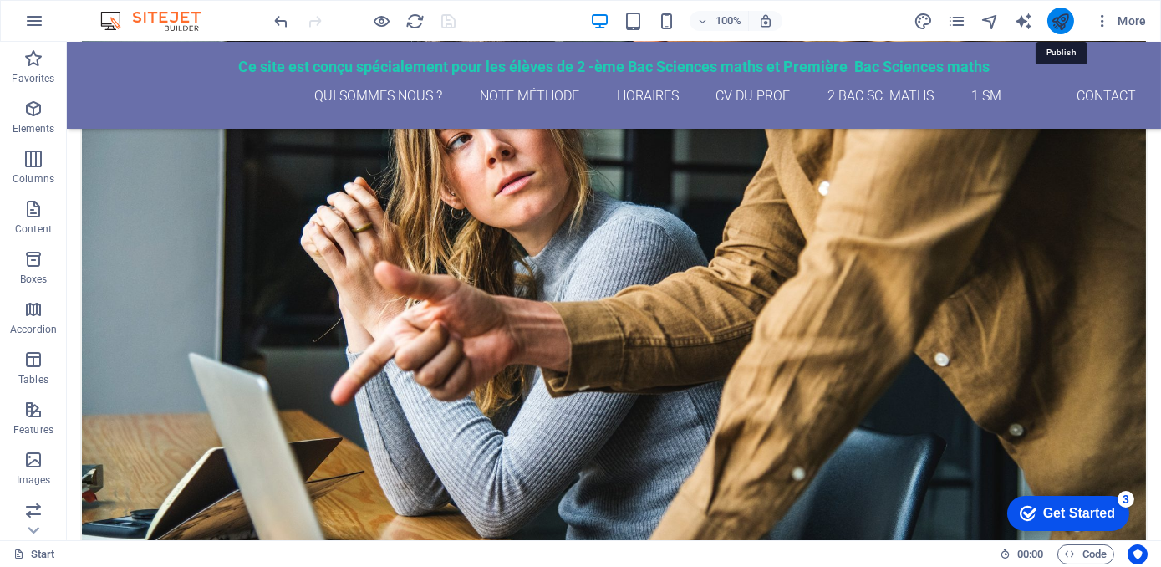
scroll to position [2347, 0]
